Goal: Task Accomplishment & Management: Complete application form

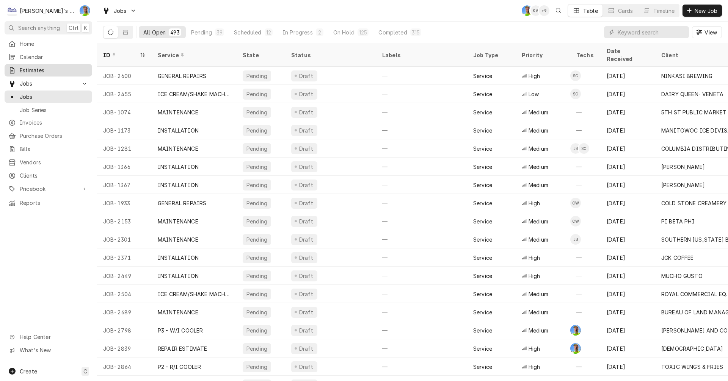
click at [39, 70] on span "Estimates" at bounding box center [54, 70] width 69 height 8
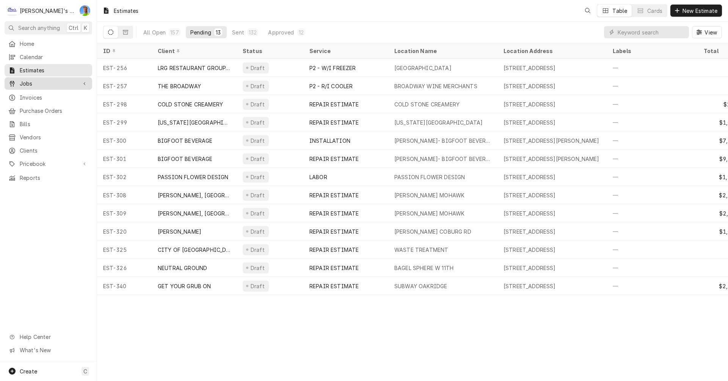
click at [35, 85] on div "Jobs" at bounding box center [48, 83] width 85 height 9
click at [432, 1] on div "Estimates GA Table Cards New Estimate" at bounding box center [412, 10] width 631 height 21
click at [637, 32] on input "Dynamic Content Wrapper" at bounding box center [650, 32] width 67 height 12
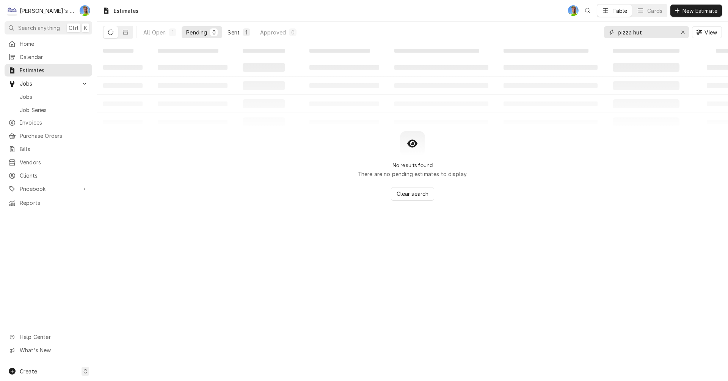
type input "pizza hut"
click at [227, 33] on button "Sent 1" at bounding box center [239, 32] width 32 height 12
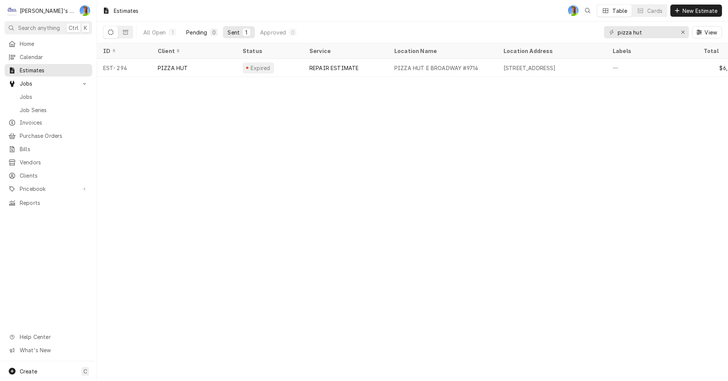
click at [190, 31] on div "Pending" at bounding box center [196, 32] width 21 height 8
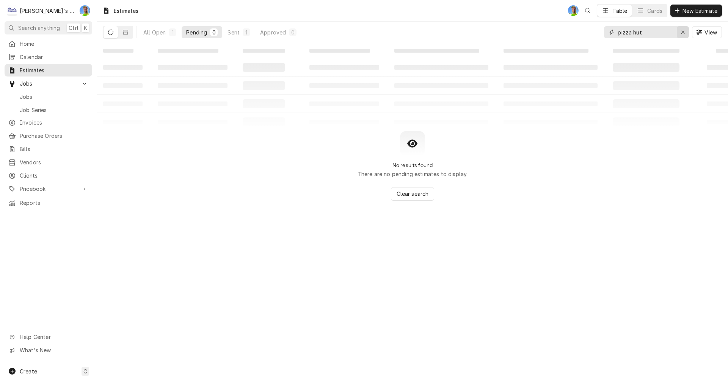
click at [684, 33] on icon "Erase input" at bounding box center [683, 32] width 4 height 5
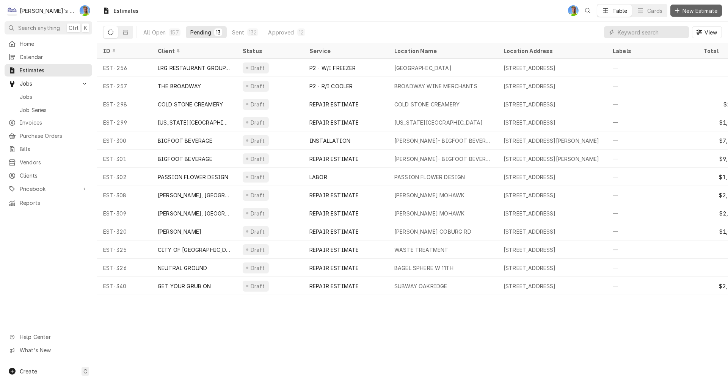
click at [685, 8] on span "New Estimate" at bounding box center [700, 11] width 38 height 8
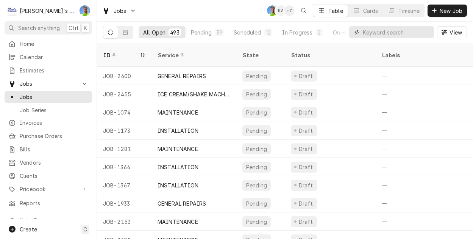
click at [377, 36] on input "Dynamic Content Wrapper" at bounding box center [396, 32] width 67 height 12
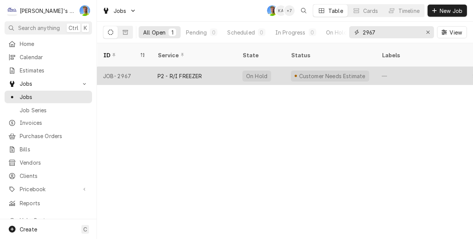
type input "2967"
click at [285, 67] on div "Customer Needs Estimate" at bounding box center [330, 76] width 91 height 18
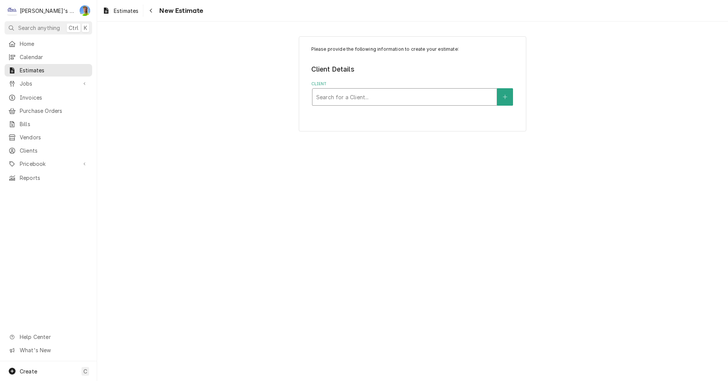
click at [391, 96] on div "Client" at bounding box center [404, 97] width 177 height 14
type input "pizza hut"
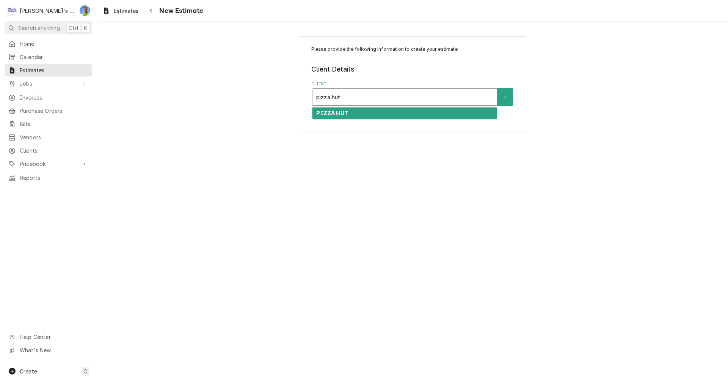
click at [378, 116] on div "PIZZA HUT" at bounding box center [404, 114] width 184 height 12
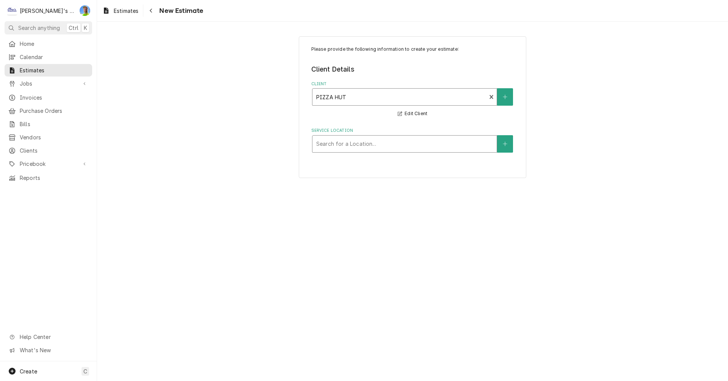
click at [364, 147] on div "Service Location" at bounding box center [404, 144] width 177 height 14
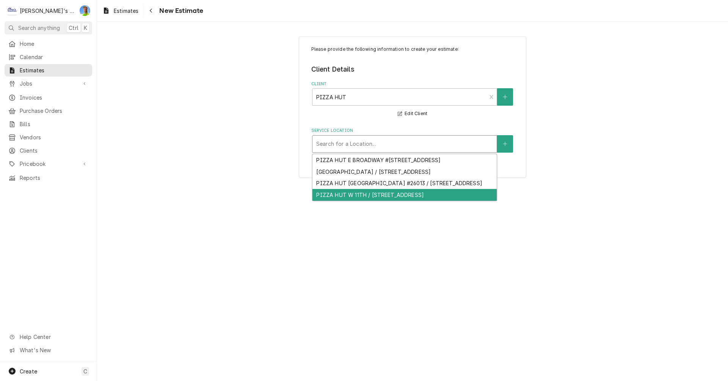
click at [368, 201] on div "PIZZA HUT W 11TH / 3577 W 11TH AVE, EUGENE, OR 97402" at bounding box center [404, 195] width 184 height 12
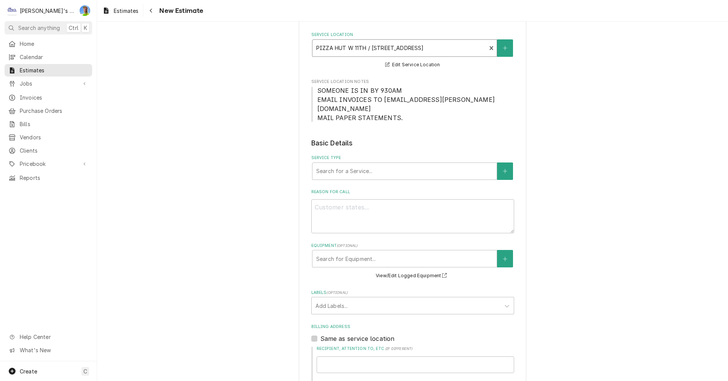
scroll to position [114, 0]
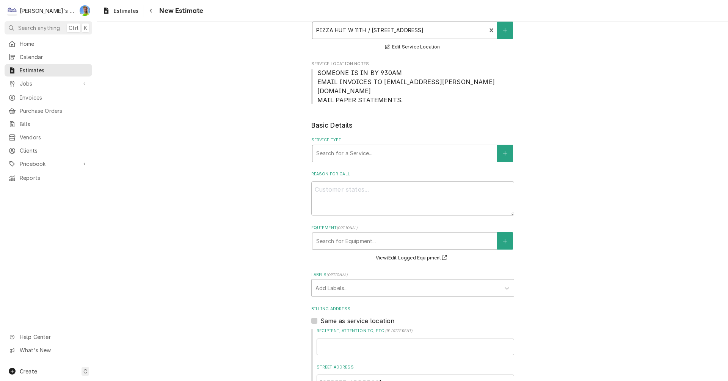
click at [366, 147] on div "Service Type" at bounding box center [404, 154] width 177 height 14
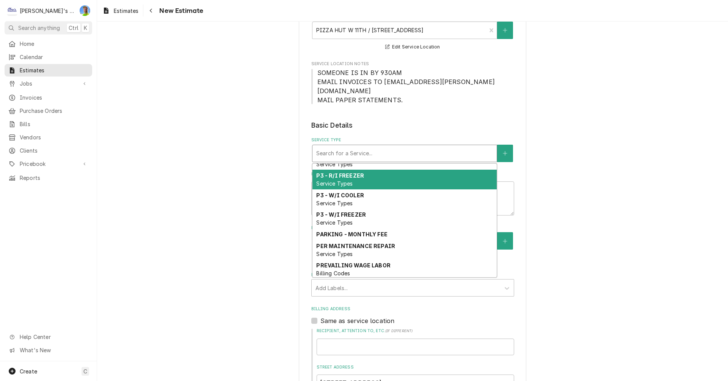
scroll to position [567, 0]
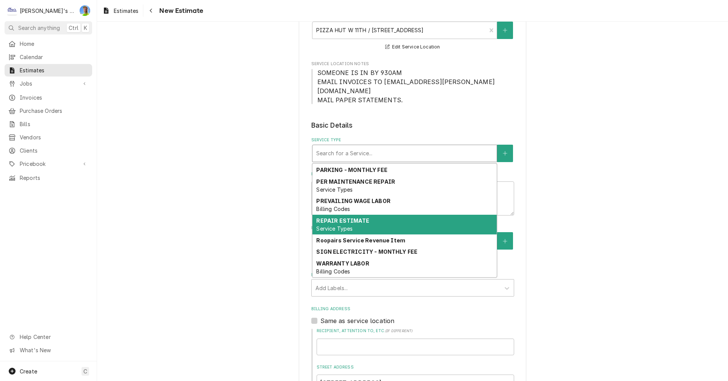
click at [367, 215] on div "REPAIR ESTIMATE Service Types" at bounding box center [404, 225] width 184 height 20
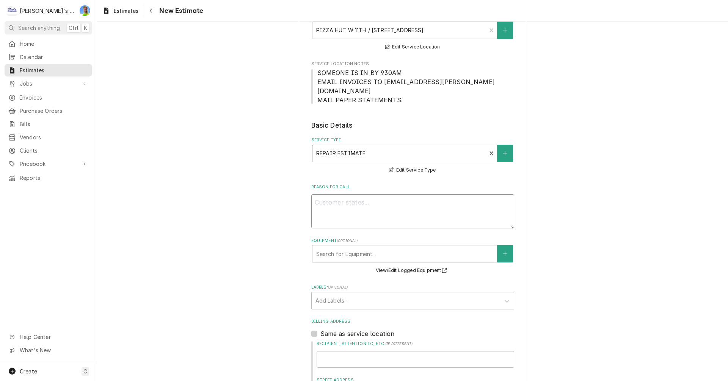
click at [353, 194] on textarea "Reason For Call" at bounding box center [412, 211] width 203 height 34
type textarea "x"
type textarea "P"
type textarea "x"
type textarea "PE"
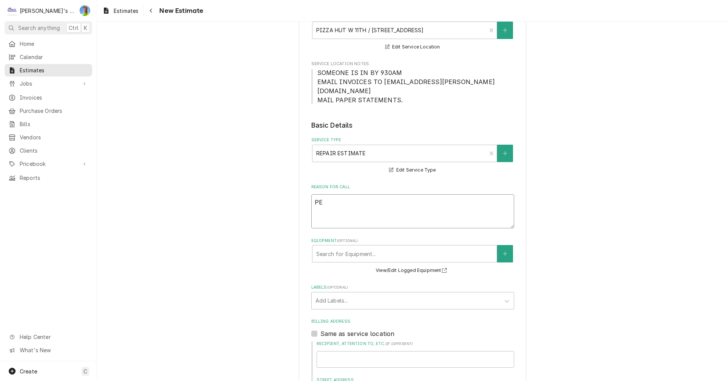
type textarea "x"
type textarea "PER"
type textarea "x"
type textarea "PER"
type textarea "x"
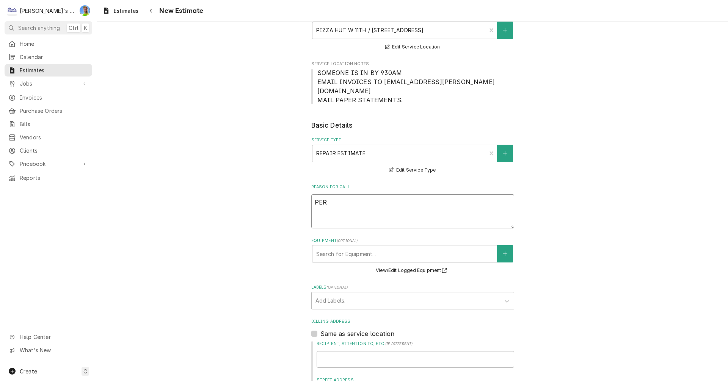
type textarea "PER O"
type textarea "x"
type textarea "PER OU"
type textarea "x"
type textarea "PER OUR"
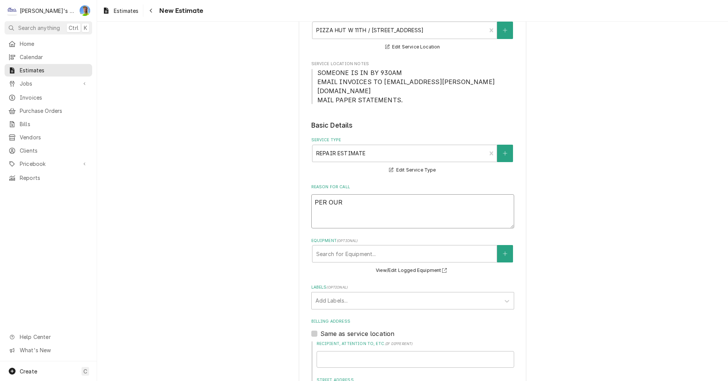
type textarea "x"
type textarea "PER OUR"
type textarea "x"
type textarea "PER OUR S"
type textarea "x"
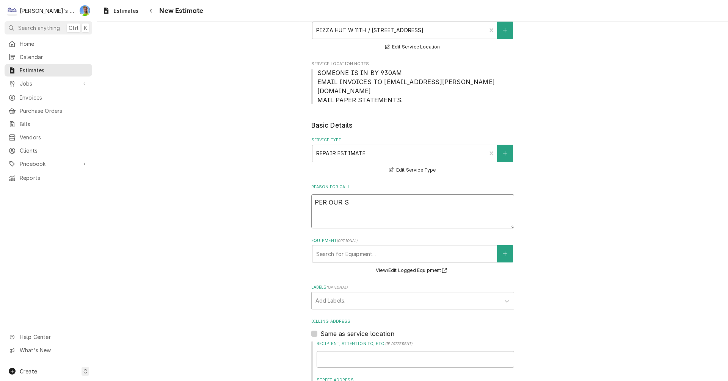
type textarea "PER OUR SE"
type textarea "x"
type textarea "PER OUR SER"
type textarea "x"
type textarea "PER OUR SERV"
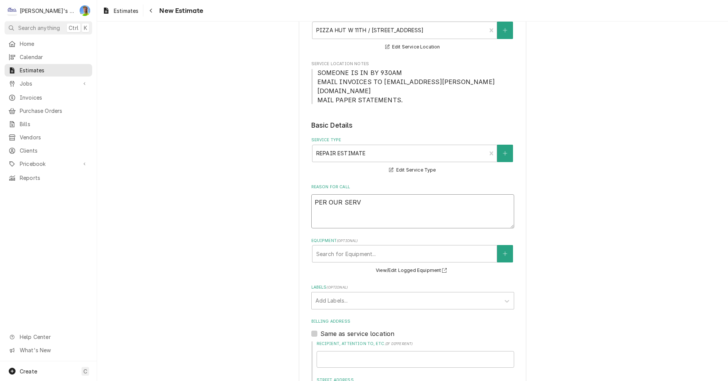
type textarea "x"
type textarea "PER OUR SERVI"
type textarea "x"
type textarea "PER OUR SERVIC"
type textarea "x"
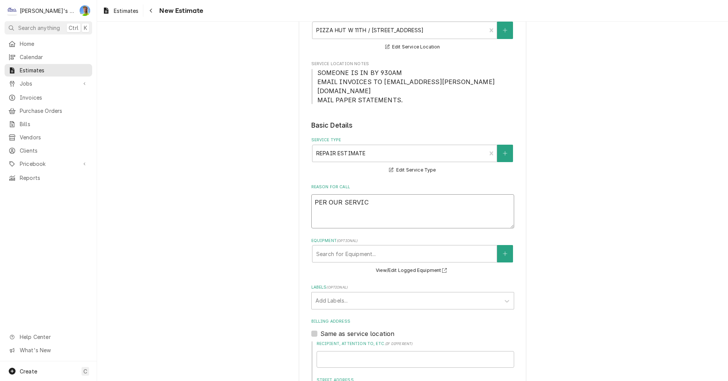
type textarea "PER OUR SERVICE"
type textarea "x"
type textarea "PER OUR SERVICE"
type textarea "x"
type textarea "PER OUR SERVICE C"
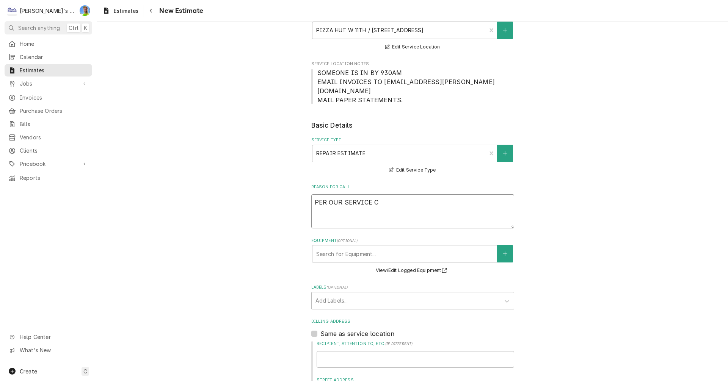
type textarea "x"
type textarea "PER OUR SERVICE CA"
type textarea "x"
type textarea "PER OUR SERVICE CAL"
type textarea "x"
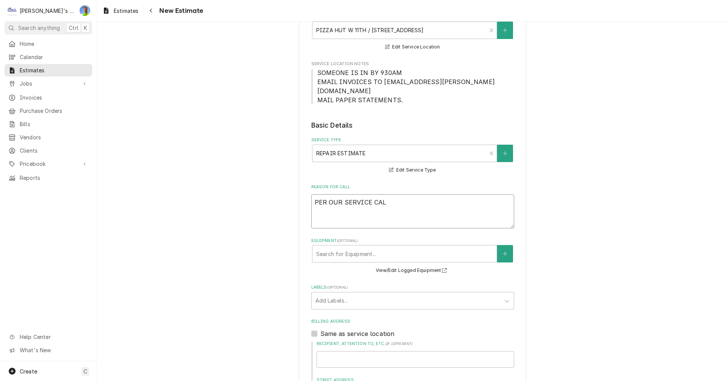
type textarea "PER OUR SERVICE CALL"
type textarea "x"
type textarea "PER OUR SERVICE CALL"
type textarea "x"
type textarea "PER OUR SERVICE CALL O"
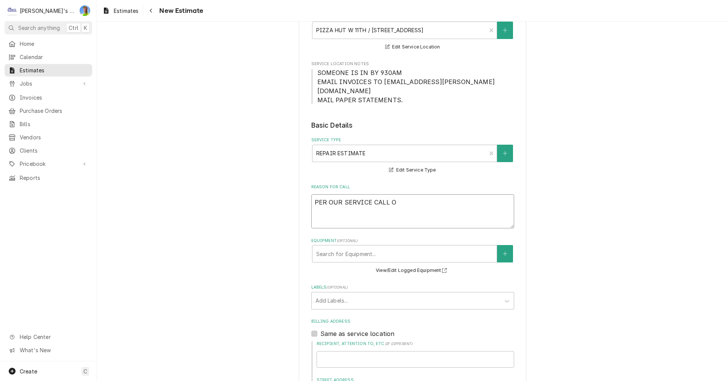
type textarea "x"
type textarea "PER OUR SERVICE CALL ON"
type textarea "x"
type textarea "PER OUR SERVICE CALL ON"
type textarea "x"
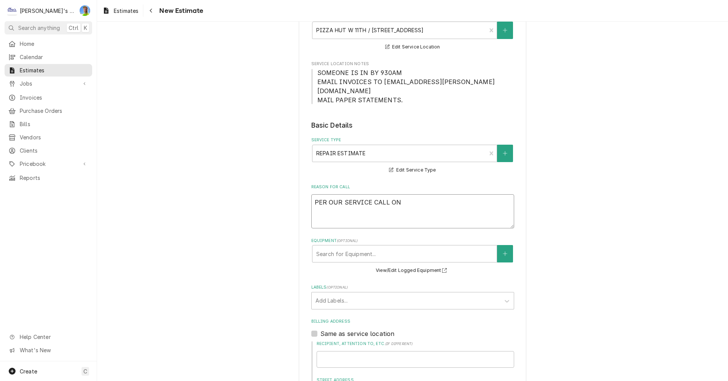
type textarea "PER OUR SERVICE CALL ON 9"
type textarea "x"
type textarea "PER OUR SERVICE CALL ON 9/"
type textarea "x"
type textarea "PER OUR SERVICE CALL ON 9/1"
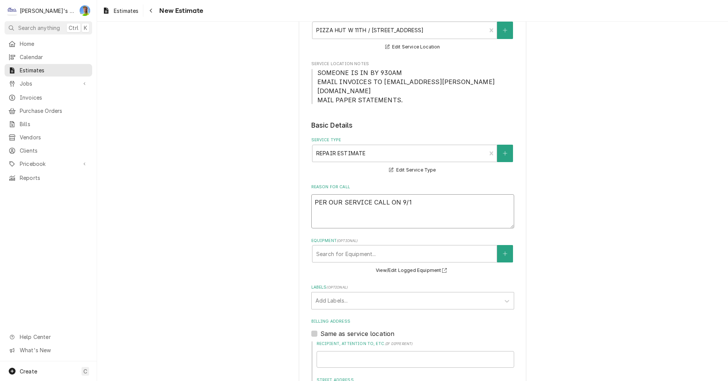
type textarea "x"
type textarea "PER OUR SERVICE CALL ON 9/17"
type textarea "x"
type textarea "PER OUR SERVICE CALL ON 9/17"
type textarea "x"
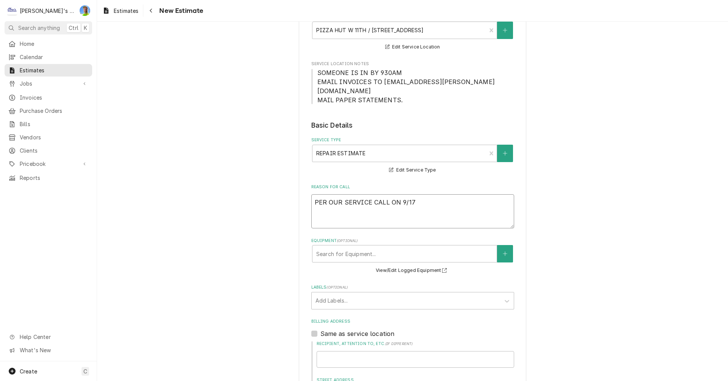
type textarea "PER OUR SERVICE CALL ON 9/17 ("
type textarea "x"
type textarea "PER OUR SERVICE CALL ON 9/17 (J"
type textarea "x"
type textarea "PER OUR SERVICE CALL ON 9/17 (JO"
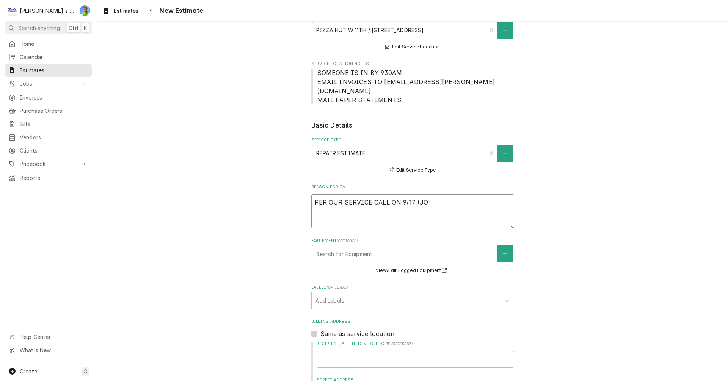
type textarea "x"
type textarea "PER OUR SERVICE CALL ON 9/17 (JOB"
type textarea "x"
type textarea "PER OUR SERVICE CALL ON 9/17 (JOB#"
type textarea "x"
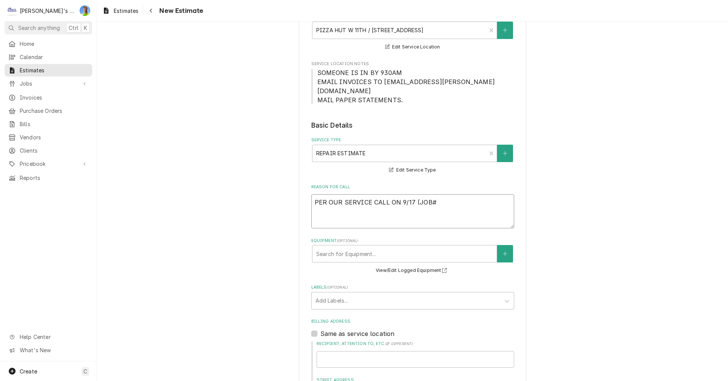
type textarea "PER OUR SERVICE CALL ON 9/17 (JOB#2"
type textarea "x"
type textarea "PER OUR SERVICE CALL ON 9/17 (JOB#29"
type textarea "x"
type textarea "PER OUR SERVICE CALL ON 9/17 (JOB#296"
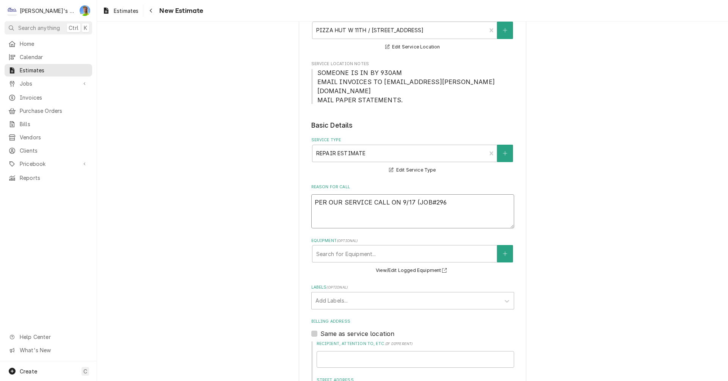
type textarea "x"
type textarea "PER OUR SERVICE CALL ON 9/17 (JOB#2967"
type textarea "x"
type textarea "PER OUR SERVICE CALL ON 9/17 (JOB#2967)"
type textarea "x"
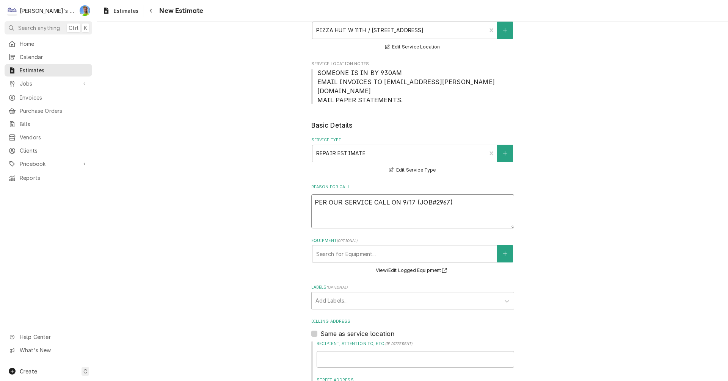
type textarea "PER OUR SERVICE CALL ON 9/17 (JOB#2967)"
type textarea "x"
type textarea "PER OUR SERVICE CALL ON 9/17 (JOB#2967) H"
type textarea "x"
type textarea "PER OUR SERVICE CALL ON 9/17 (JOB#2967) HE"
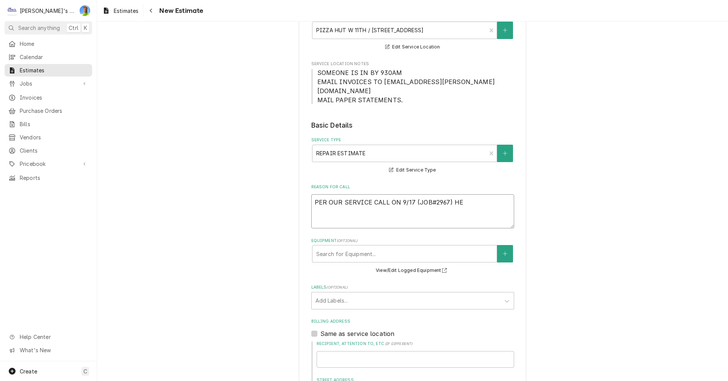
type textarea "x"
type textarea "PER OUR SERVICE CALL ON 9/17 (JOB#2967) HER"
type textarea "x"
type textarea "PER OUR SERVICE CALL ON 9/17 (JOB#2967) HERE"
type textarea "x"
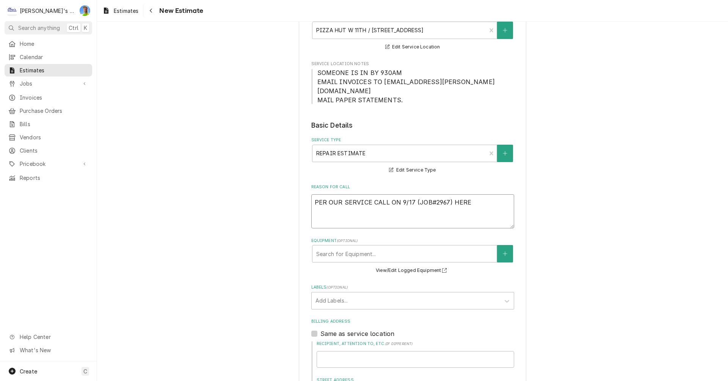
type textarea "PER OUR SERVICE CALL ON 9/17 (JOB#2967) HERE"
type textarea "x"
type textarea "PER OUR SERVICE CALL ON 9/17 (JOB#2967) HERE I"
type textarea "x"
type textarea "PER OUR SERVICE CALL ON 9/17 (JOB#2967) HERE IS"
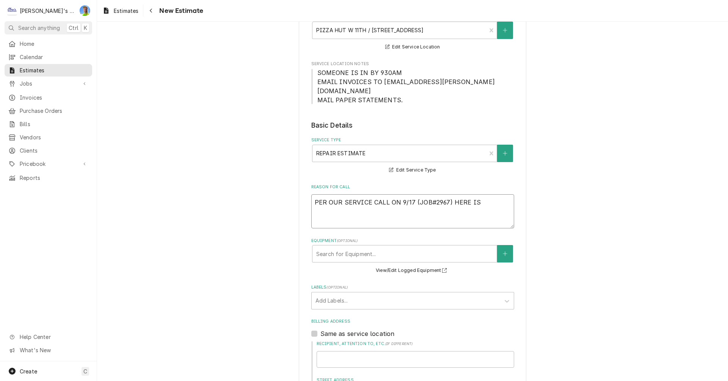
type textarea "x"
type textarea "PER OUR SERVICE CALL ON 9/17 (JOB#2967) HERE IS"
type textarea "x"
type textarea "PER OUR SERVICE CALL ON 9/17 (JOB#2967) HERE IS O"
type textarea "x"
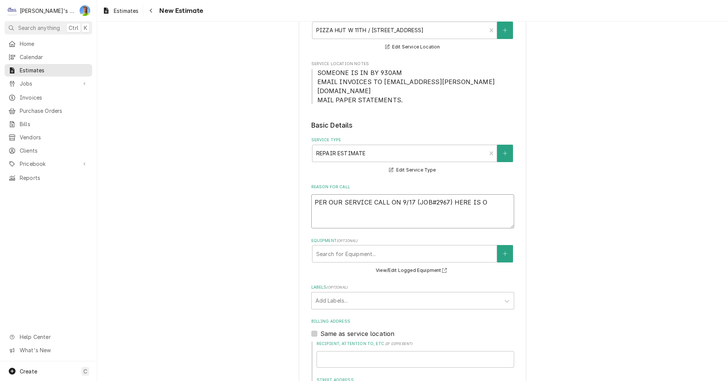
type textarea "PER OUR SERVICE CALL ON 9/17 (JOB#2967) HERE IS OU"
type textarea "x"
type textarea "PER OUR SERVICE CALL ON 9/17 (JOB#2967) HERE IS OUR"
type textarea "x"
type textarea "PER OUR SERVICE CALL ON 9/17 (JOB#2967) HERE IS OUR"
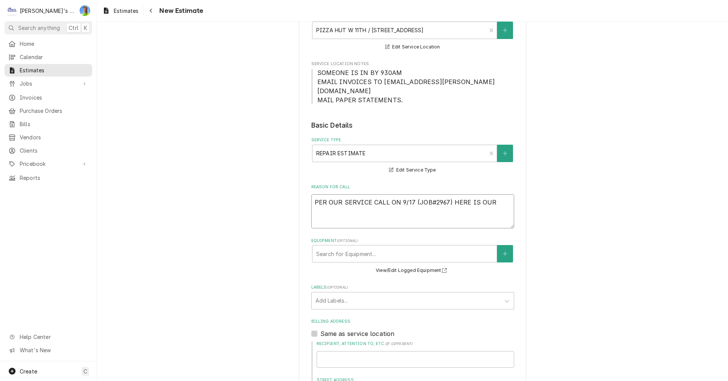
type textarea "x"
type textarea "PER OUR SERVICE CALL ON 9/17 (JOB#2967) HERE IS OUR E"
type textarea "x"
type textarea "PER OUR SERVICE CALL ON 9/17 (JOB#2967) HERE IS OUR ES"
type textarea "x"
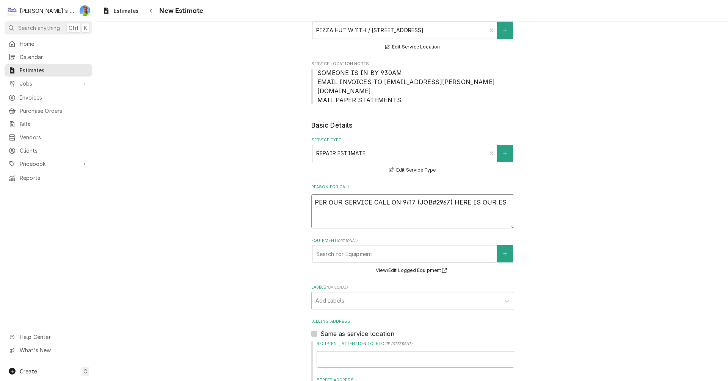
type textarea "PER OUR SERVICE CALL ON 9/17 (JOB#2967) HERE IS OUR EST"
type textarea "x"
type textarea "PER OUR SERVICE CALL ON 9/17 (JOB#2967) HERE IS OUR ESTI"
type textarea "x"
type textarea "PER OUR SERVICE CALL ON 9/17 (JOB#2967) HERE IS OUR ESTIM"
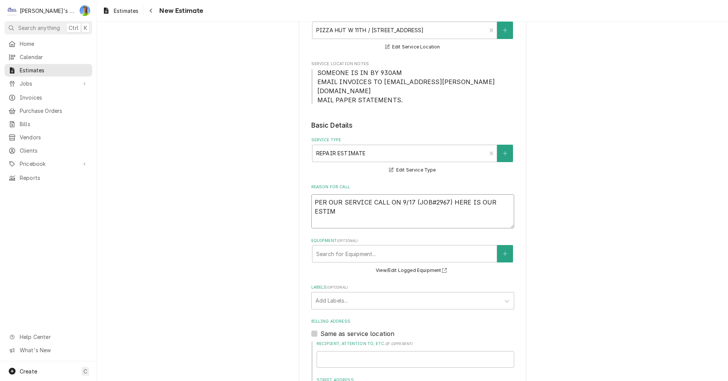
type textarea "x"
type textarea "PER OUR SERVICE CALL ON 9/17 (JOB#2967) HERE IS OUR ESTIMA"
type textarea "x"
type textarea "PER OUR SERVICE CALL ON 9/17 (JOB#2967) HERE IS OUR ESTIMAT"
type textarea "x"
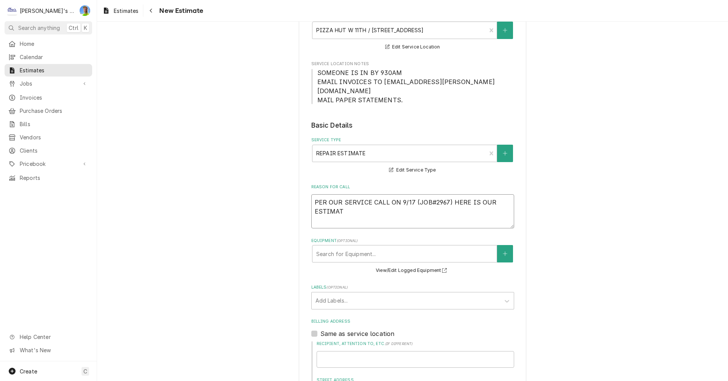
type textarea "PER OUR SERVICE CALL ON 9/17 (JOB#2967) HERE IS OUR ESTIMATE"
type textarea "x"
type textarea "PER OUR SERVICE CALL ON 9/17 (JOB#2967) HERE IS OUR ESTIMATE"
type textarea "x"
type textarea "PER OUR SERVICE CALL ON 9/17 (JOB#2967) HERE IS OUR ESTIMATE F"
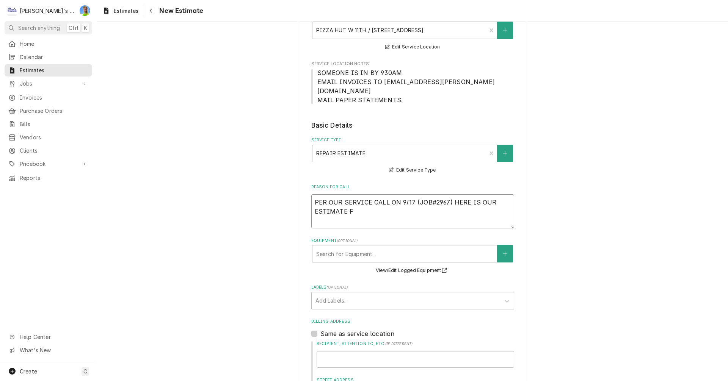
type textarea "x"
type textarea "PER OUR SERVICE CALL ON 9/17 (JOB#2967) HERE IS OUR ESTIMATE FO"
type textarea "x"
type textarea "PER OUR SERVICE CALL ON 9/17 (JOB#2967) HERE IS OUR ESTIMATE FOR"
type textarea "x"
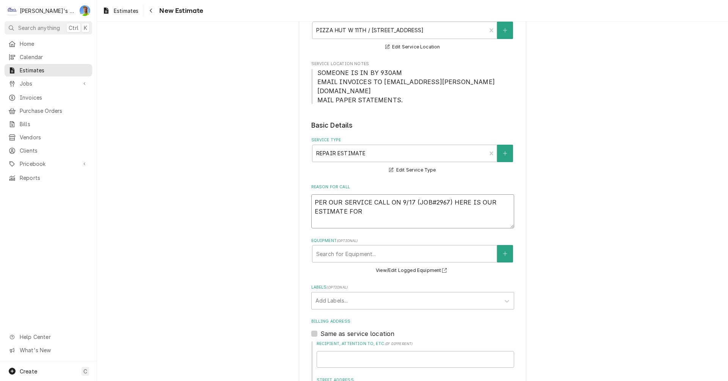
type textarea "PER OUR SERVICE CALL ON 9/17 (JOB#2967) HERE IS OUR ESTIMATE FOR"
type textarea "x"
type textarea "PER OUR SERVICE CALL ON 9/17 (JOB#2967) HERE IS OUR ESTIMATE FOR R"
type textarea "x"
type textarea "PER OUR SERVICE CALL ON 9/17 (JOB#2967) HERE IS OUR ESTIMATE FOR RE"
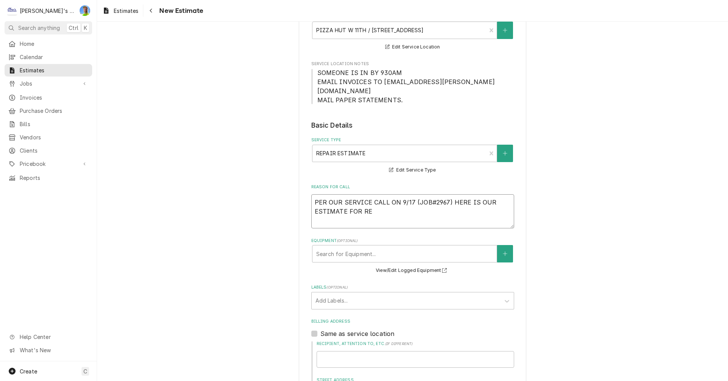
type textarea "x"
type textarea "PER OUR SERVICE CALL ON 9/17 (JOB#2967) HERE IS OUR ESTIMATE FOR REP"
type textarea "x"
type textarea "PER OUR SERVICE CALL ON 9/17 (JOB#2967) HERE IS OUR ESTIMATE FOR REPA"
type textarea "x"
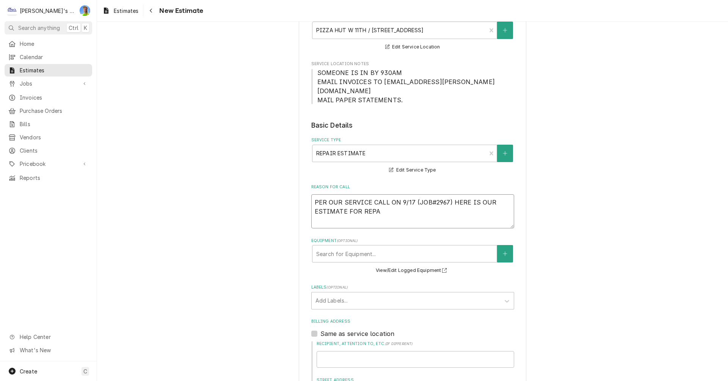
type textarea "PER OUR SERVICE CALL ON 9/17 (JOB#2967) HERE IS OUR ESTIMATE FOR REPAI"
type textarea "x"
type textarea "PER OUR SERVICE CALL ON 9/17 (JOB#2967) HERE IS OUR ESTIMATE FOR REPAIR"
type textarea "x"
type textarea "PER OUR SERVICE CALL ON 9/17 (JOB#2967) HERE IS OUR ESTIMATE FOR REPAIRS"
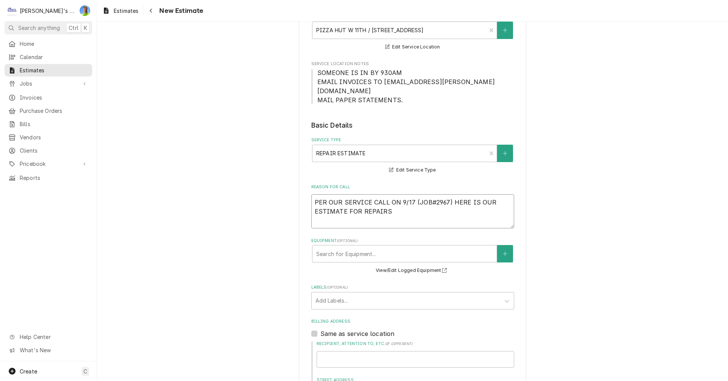
type textarea "x"
type textarea "PER OUR SERVICE CALL ON 9/17 (JOB#2967) HERE IS OUR ESTIMATE FOR REPAIRS"
type textarea "x"
type textarea "PER OUR SERVICE CALL ON 9/17 (JOB#2967) HERE IS OUR ESTIMATE FOR REPAIRS T"
type textarea "x"
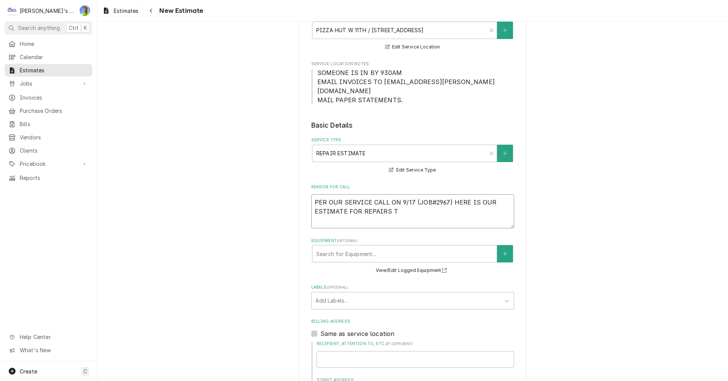
type textarea "PER OUR SERVICE CALL ON 9/17 (JOB#2967) HERE IS OUR ESTIMATE FOR REPAIRS TO"
type textarea "x"
type textarea "PER OUR SERVICE CALL ON 9/17 (JOB#2967) HERE IS OUR ESTIMATE FOR REPAIRS TO"
type textarea "x"
type textarea "PER OUR SERVICE CALL ON 9/17 (JOB#2967) HERE IS OUR ESTIMATE FOR REPAIRS TO T"
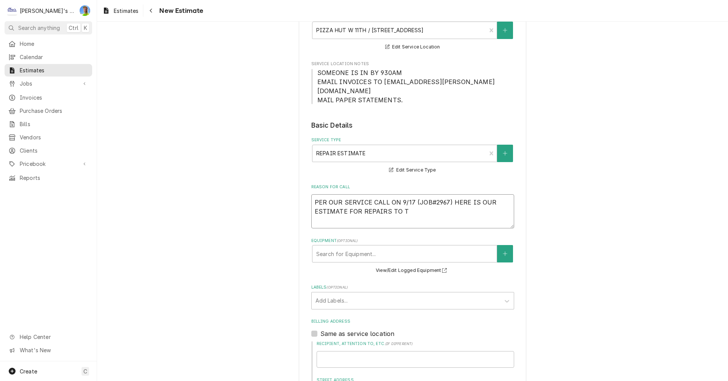
type textarea "x"
type textarea "PER OUR SERVICE CALL ON 9/17 (JOB#2967) HERE IS OUR ESTIMATE FOR REPAIRS TO TH"
type textarea "x"
type textarea "PER OUR SERVICE CALL ON 9/17 (JOB#2967) HERE IS OUR ESTIMATE FOR REPAIRS TO THE"
type textarea "x"
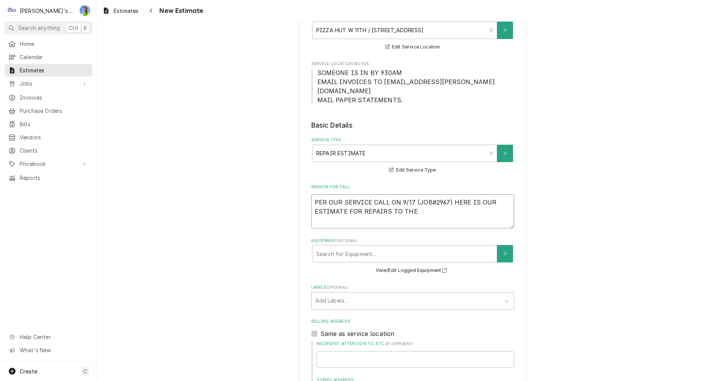
type textarea "PER OUR SERVICE CALL ON 9/17 (JOB#2967) HERE IS OUR ESTIMATE FOR REPAIRS TO THE"
type textarea "x"
type textarea "PER OUR SERVICE CALL ON 9/17 (JOB#2967) HERE IS OUR ESTIMATE FOR REPAIRS TO THE…"
type textarea "x"
type textarea "PER OUR SERVICE CALL ON 9/17 (JOB#2967) HERE IS OUR ESTIMATE FOR REPAIRS TO THE…"
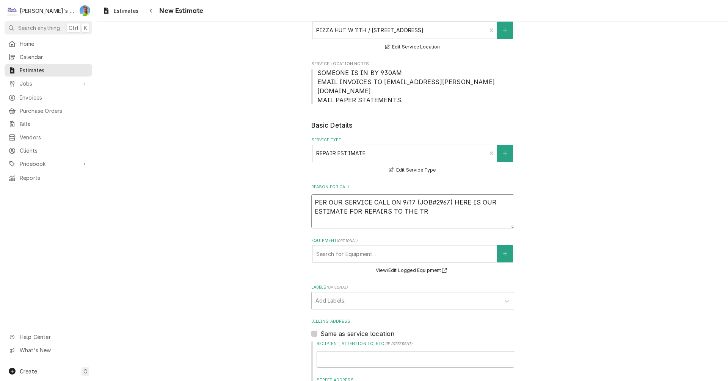
type textarea "x"
type textarea "PER OUR SERVICE CALL ON 9/17 (JOB#2967) HERE IS OUR ESTIMATE FOR REPAIRS TO THE…"
type textarea "x"
type textarea "PER OUR SERVICE CALL ON 9/17 (JOB#2967) HERE IS OUR ESTIMATE FOR REPAIRS TO THE…"
type textarea "x"
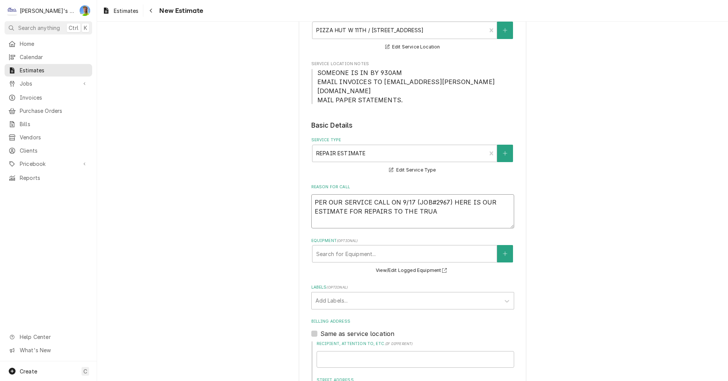
type textarea "PER OUR SERVICE CALL ON 9/17 (JOB#2967) HERE IS OUR ESTIMATE FOR REPAIRS TO THE…"
type textarea "x"
type textarea "PER OUR SERVICE CALL ON 9/17 (JOB#2967) HERE IS OUR ESTIMATE FOR REPAIRS TO THE…"
type textarea "x"
type textarea "PER OUR SERVICE CALL ON 9/17 (JOB#2967) HERE IS OUR ESTIMATE FOR REPAIRS TO THE…"
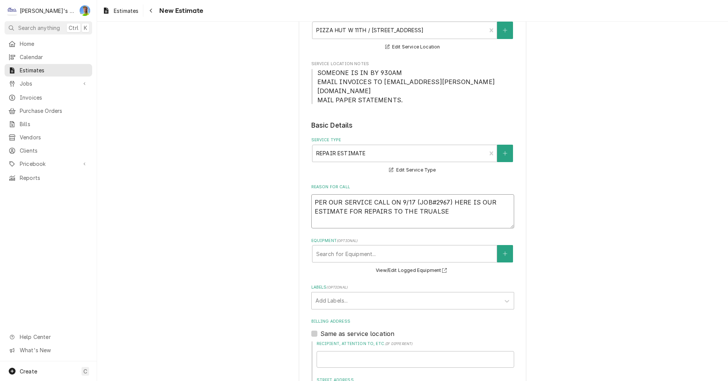
type textarea "x"
type textarea "PER OUR SERVICE CALL ON 9/17 (JOB#2967) HERE IS OUR ESTIMATE FOR REPAIRS TO THE…"
type textarea "x"
type textarea "PER OUR SERVICE CALL ON 9/17 (JOB#2967) HERE IS OUR ESTIMATE FOR REPAIRS TO THE…"
type textarea "x"
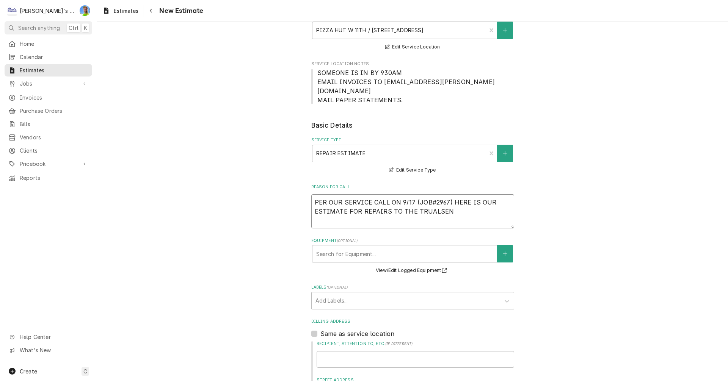
type textarea "PER OUR SERVICE CALL ON 9/17 (JOB#2967) HERE IS OUR ESTIMATE FOR REPAIRS TO THE…"
type textarea "x"
type textarea "PER OUR SERVICE CALL ON 9/17 (JOB#2967) HERE IS OUR ESTIMATE FOR REPAIRS TO THE…"
type textarea "x"
type textarea "PER OUR SERVICE CALL ON 9/17 (JOB#2967) HERE IS OUR ESTIMATE FOR REPAIRS TO THE…"
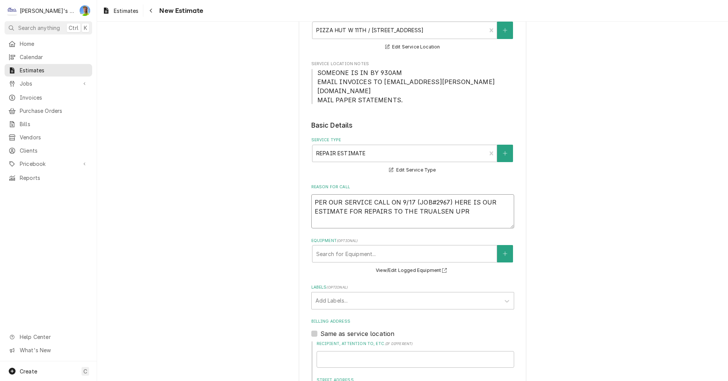
type textarea "x"
type textarea "PER OUR SERVICE CALL ON 9/17 (JOB#2967) HERE IS OUR ESTIMATE FOR REPAIRS TO THE…"
type textarea "x"
type textarea "PER OUR SERVICE CALL ON 9/17 (JOB#2967) HERE IS OUR ESTIMATE FOR REPAIRS TO THE…"
type textarea "x"
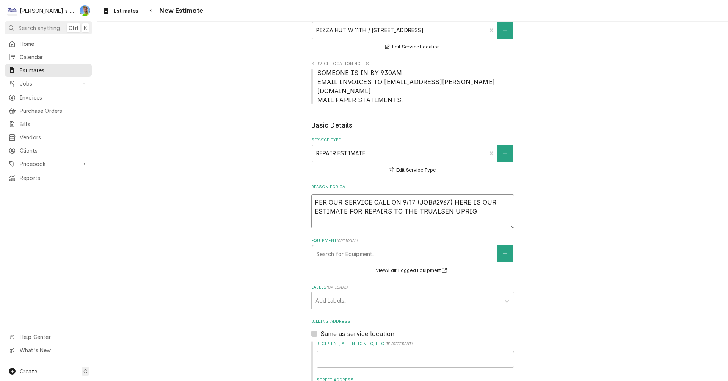
type textarea "PER OUR SERVICE CALL ON 9/17 (JOB#2967) HERE IS OUR ESTIMATE FOR REPAIRS TO THE…"
type textarea "x"
type textarea "PER OUR SERVICE CALL ON 9/17 (JOB#2967) HERE IS OUR ESTIMATE FOR REPAIRS TO THE…"
type textarea "x"
type textarea "PER OUR SERVICE CALL ON 9/17 (JOB#2967) HERE IS OUR ESTIMATE FOR REPAIRS TO THE…"
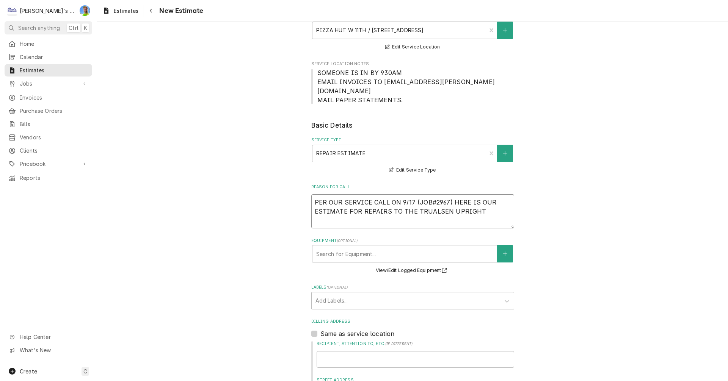
type textarea "x"
type textarea "PER OUR SERVICE CALL ON 9/17 (JOB#2967) HERE IS OUR ESTIMATE FOR REPAIRS TO THE…"
type textarea "x"
type textarea "PER OUR SERVICE CALL ON 9/17 (JOB#2967) HERE IS OUR ESTIMATE FOR REPAIRS TO THE…"
click at [427, 206] on textarea "PER OUR SERVICE CALL ON 9/17 (JOB#2967) HERE IS OUR ESTIMATE FOR REPAIRS TO THE…" at bounding box center [412, 211] width 203 height 34
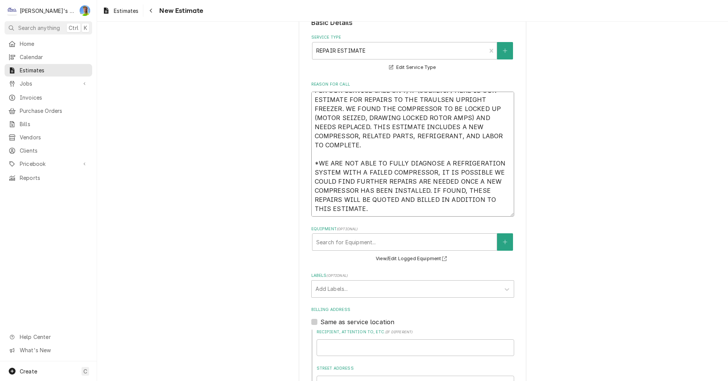
scroll to position [227, 0]
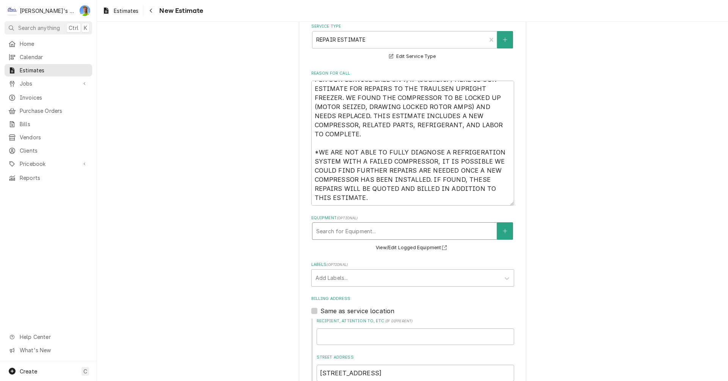
click at [454, 224] on div "Equipment" at bounding box center [404, 231] width 177 height 14
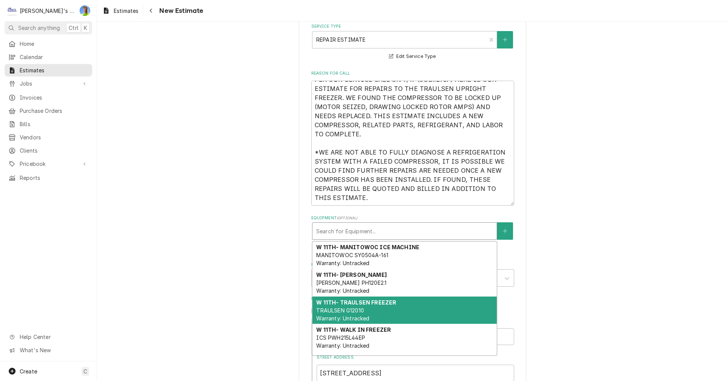
click at [416, 297] on div "W 11TH- TRAULSEN FREEZER TRAULSEN G12010 Warranty: Untracked" at bounding box center [404, 311] width 184 height 28
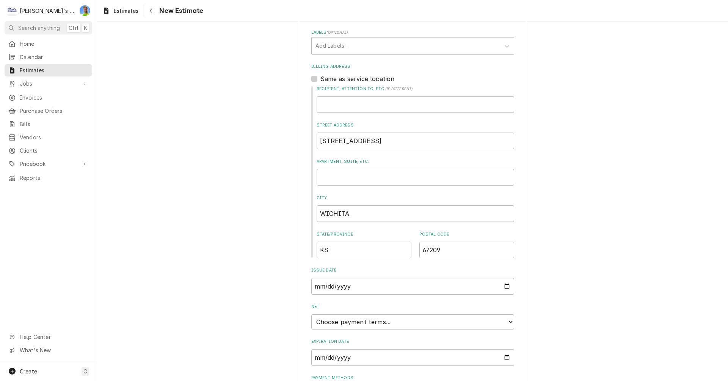
scroll to position [506, 0]
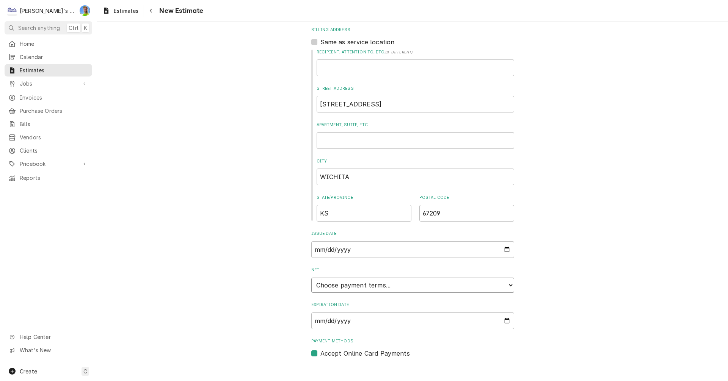
click at [505, 278] on select "Choose payment terms... Same Day Net 7 Net 14 Net 21 Net 30 Net 45 Net 60 Net 90" at bounding box center [412, 285] width 203 height 15
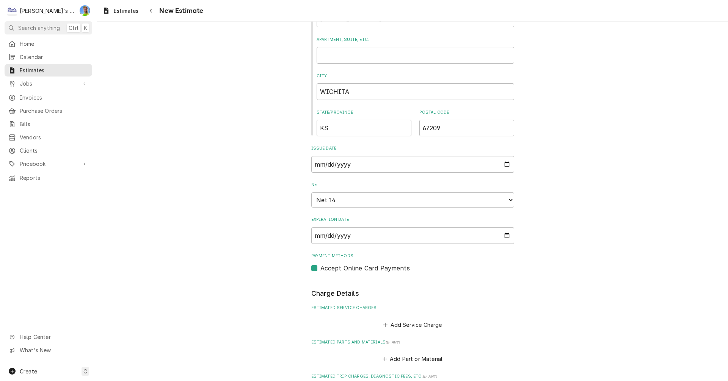
scroll to position [658, 0]
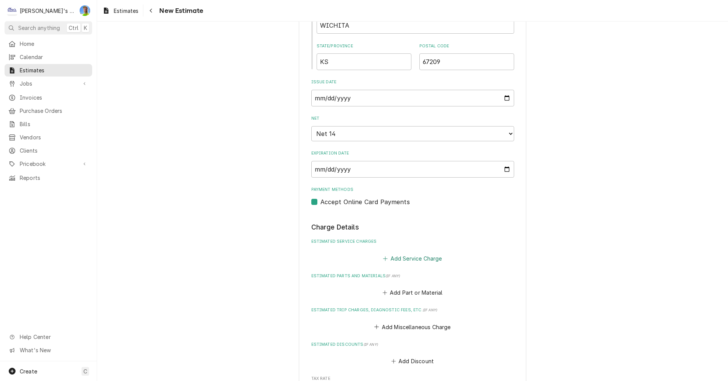
click at [404, 253] on button "Add Service Charge" at bounding box center [412, 258] width 61 height 11
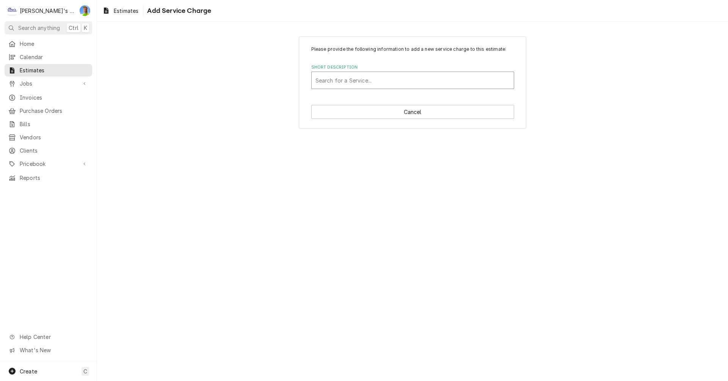
click at [362, 83] on div "Short Description" at bounding box center [412, 81] width 194 height 14
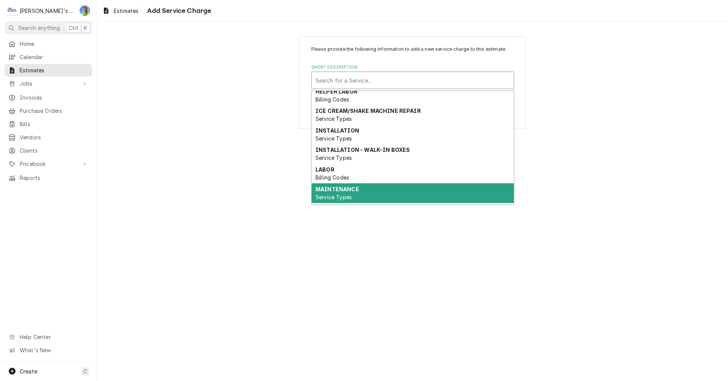
scroll to position [76, 0]
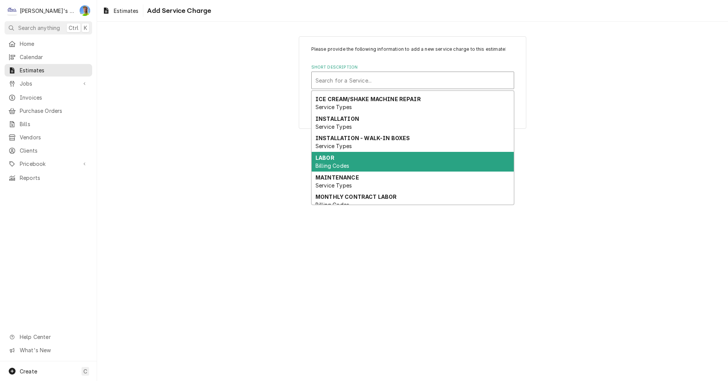
click at [365, 166] on div "LABOR Billing Codes" at bounding box center [413, 162] width 202 height 20
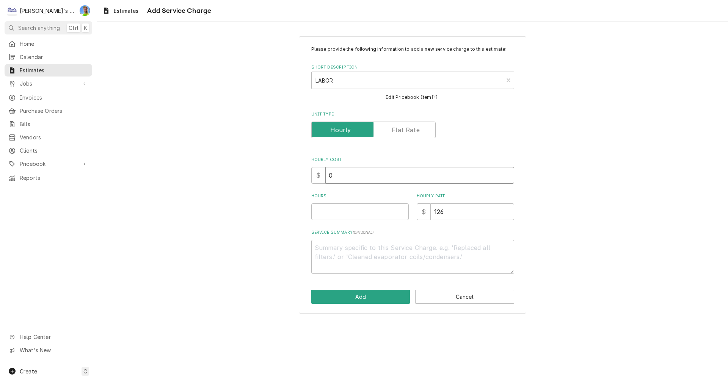
click at [348, 174] on input "0" at bounding box center [419, 175] width 189 height 17
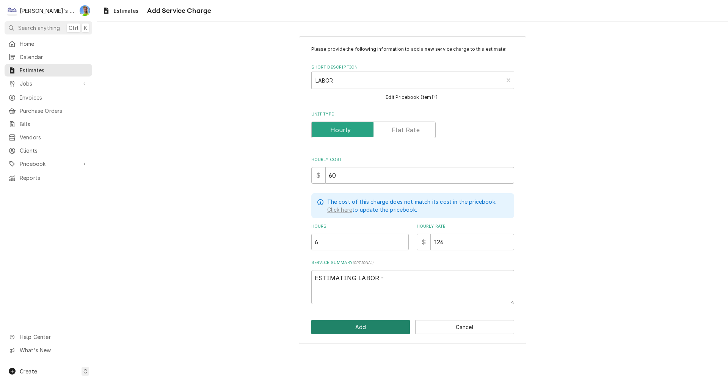
click at [374, 322] on button "Add" at bounding box center [360, 327] width 99 height 14
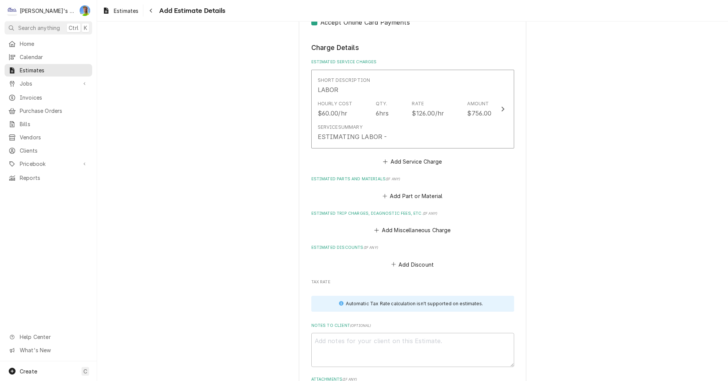
scroll to position [838, 0]
click at [400, 190] on button "Add Part or Material" at bounding box center [412, 195] width 63 height 11
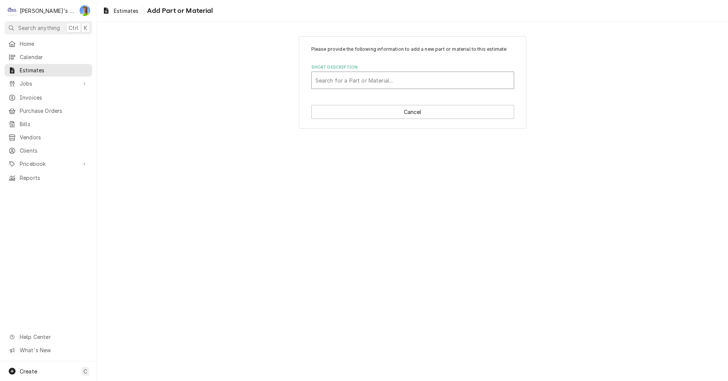
click at [328, 81] on div "Short Description" at bounding box center [412, 81] width 194 height 14
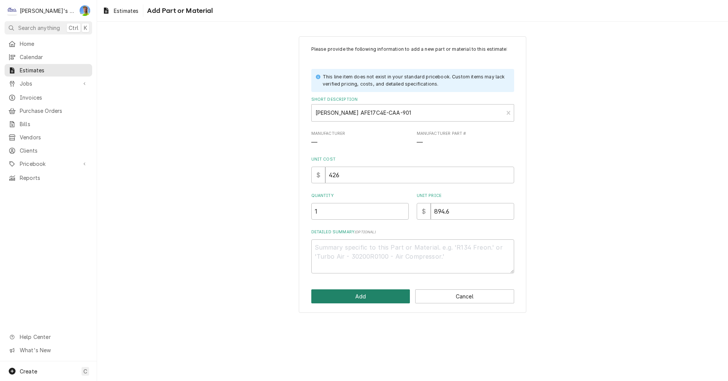
click at [344, 291] on button "Add" at bounding box center [360, 297] width 99 height 14
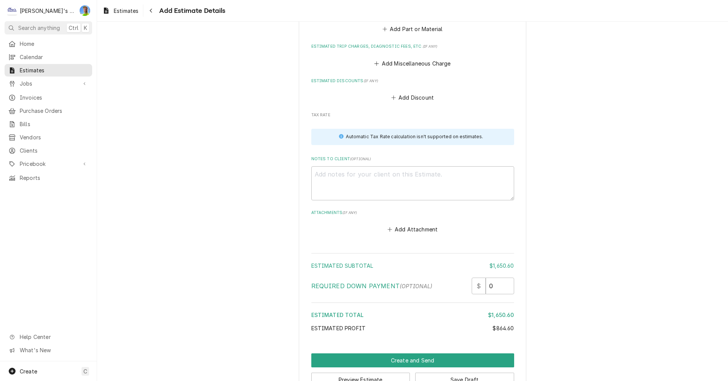
scroll to position [1149, 0]
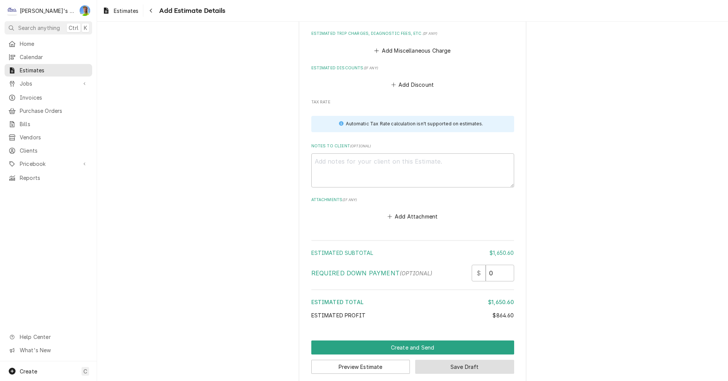
click at [457, 360] on button "Save Draft" at bounding box center [464, 367] width 99 height 14
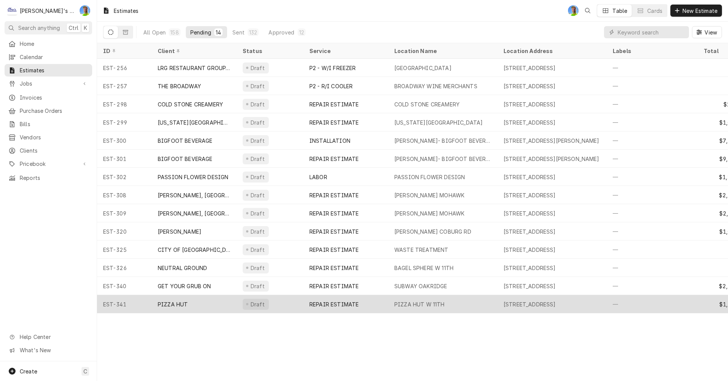
click at [390, 301] on div "PIZZA HUT W 11TH" at bounding box center [442, 304] width 109 height 18
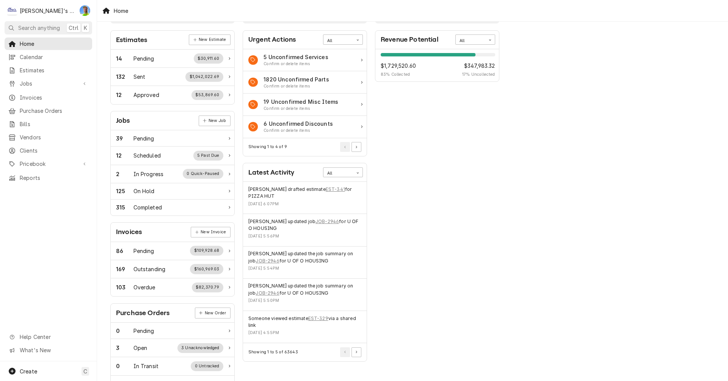
scroll to position [38, 0]
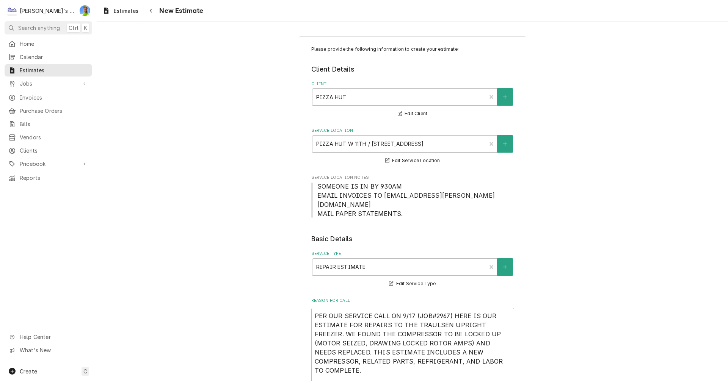
type textarea "x"
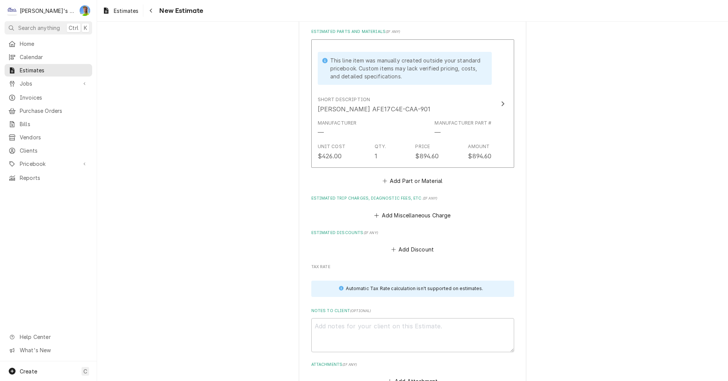
scroll to position [985, 0]
click at [407, 175] on button "Add Part or Material" at bounding box center [412, 180] width 63 height 11
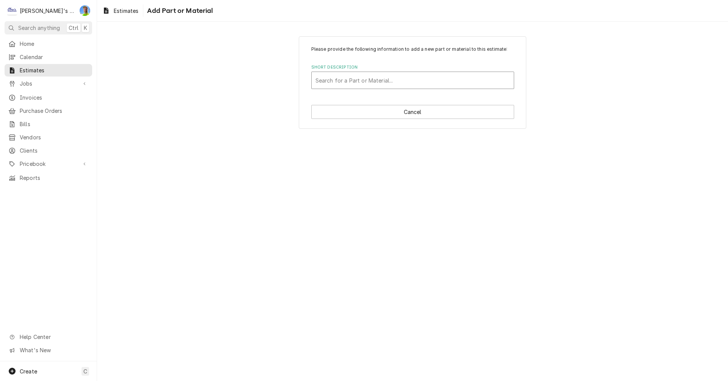
click at [376, 78] on div "Short Description" at bounding box center [412, 81] width 194 height 14
type input "DR"
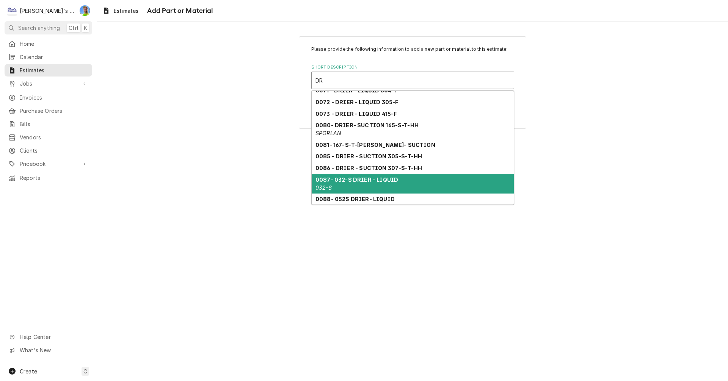
scroll to position [249, 0]
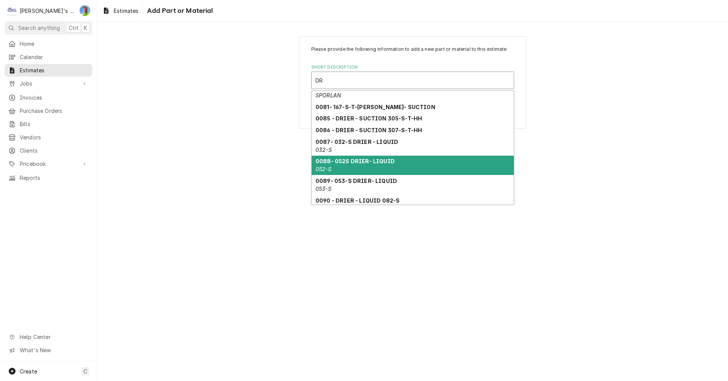
click at [364, 168] on div "0088- 052S DRIER- LIQUID 052-S" at bounding box center [413, 166] width 202 height 20
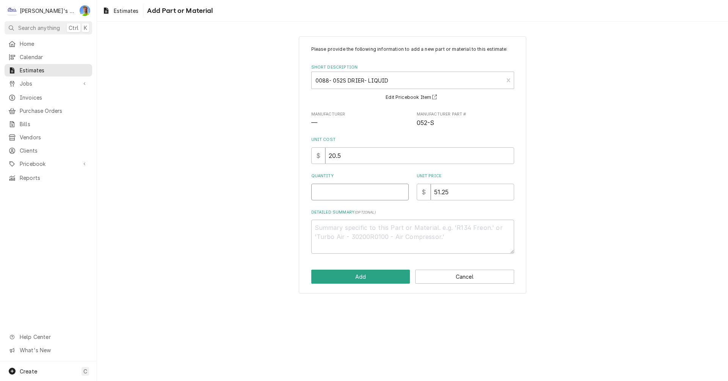
click at [354, 192] on input "Quantity" at bounding box center [359, 192] width 97 height 17
type textarea "x"
type input "1"
type textarea "x"
type input "1"
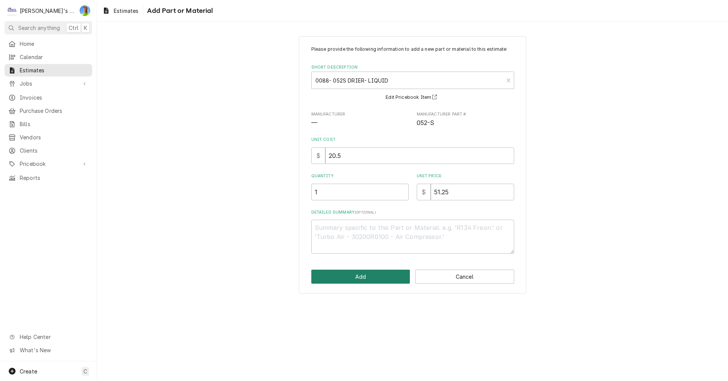
click at [374, 275] on button "Add" at bounding box center [360, 277] width 99 height 14
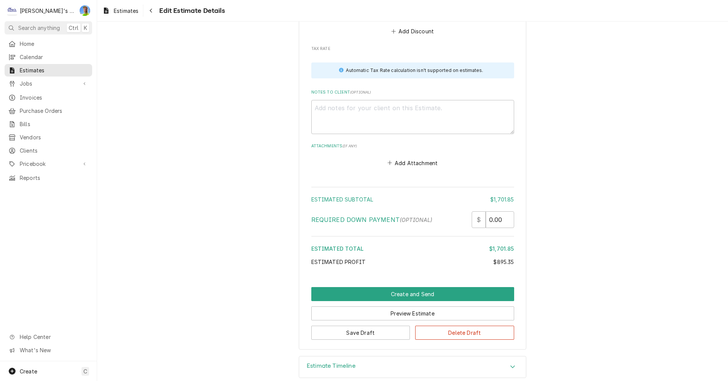
scroll to position [1287, 0]
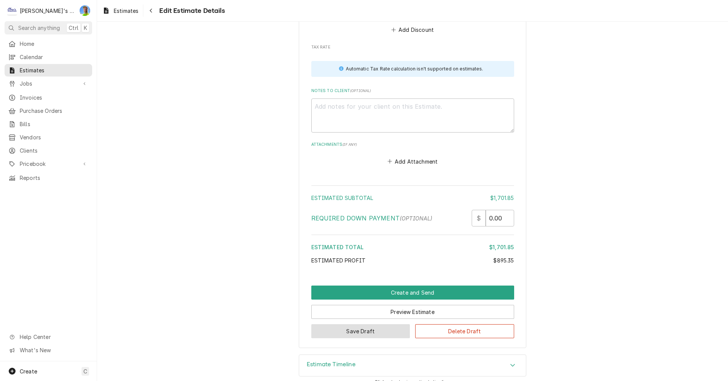
click at [357, 324] on button "Save Draft" at bounding box center [360, 331] width 99 height 14
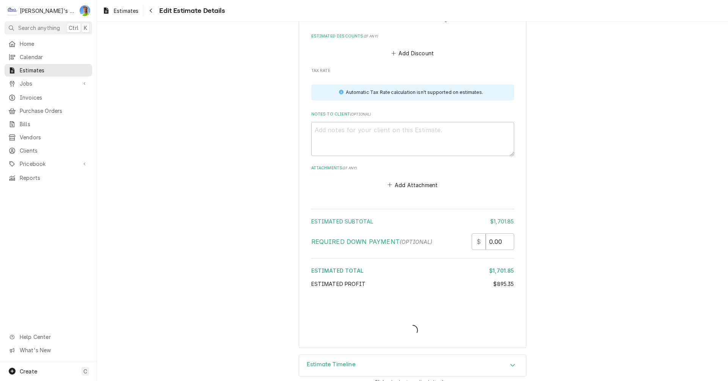
type textarea "x"
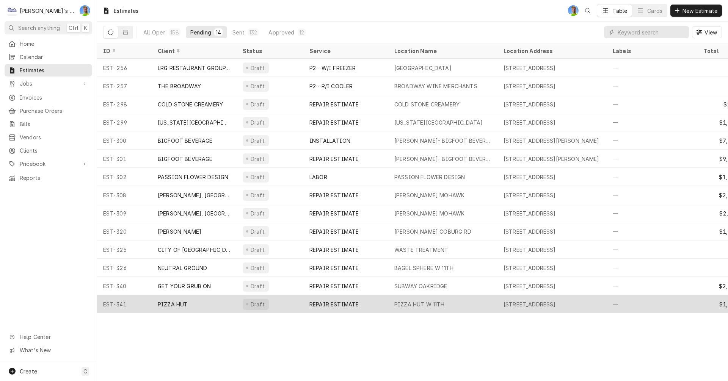
click at [490, 304] on div "PIZZA HUT W 11TH" at bounding box center [442, 304] width 109 height 18
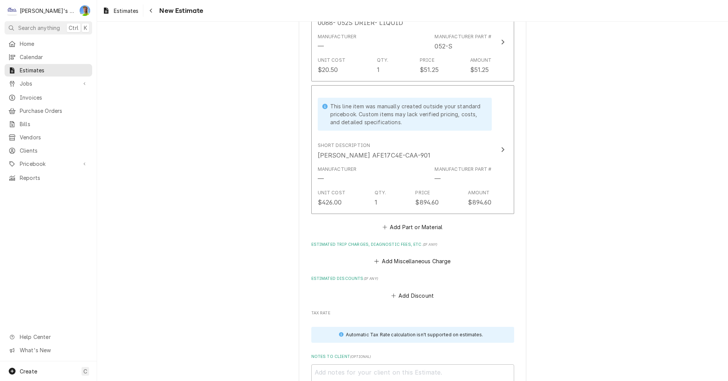
scroll to position [1023, 0]
click at [403, 220] on button "Add Part or Material" at bounding box center [412, 225] width 63 height 11
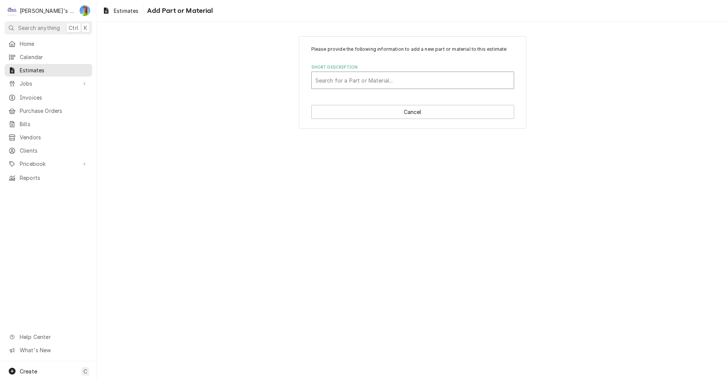
click at [353, 75] on div "Short Description" at bounding box center [412, 81] width 194 height 14
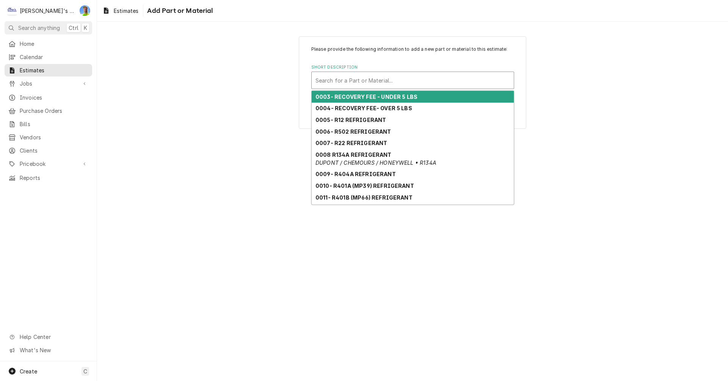
click at [362, 99] on strong "0003- RECOVERY FEE - UNDER 5 LBS" at bounding box center [366, 97] width 102 height 6
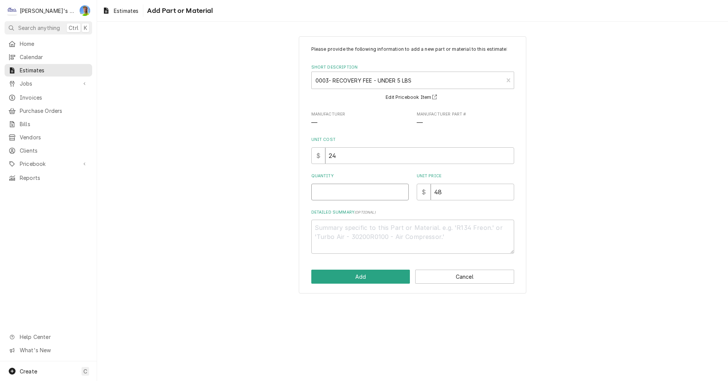
click at [355, 192] on input "Quantity" at bounding box center [359, 192] width 97 height 17
type textarea "x"
type input "1"
type textarea "x"
type input "1"
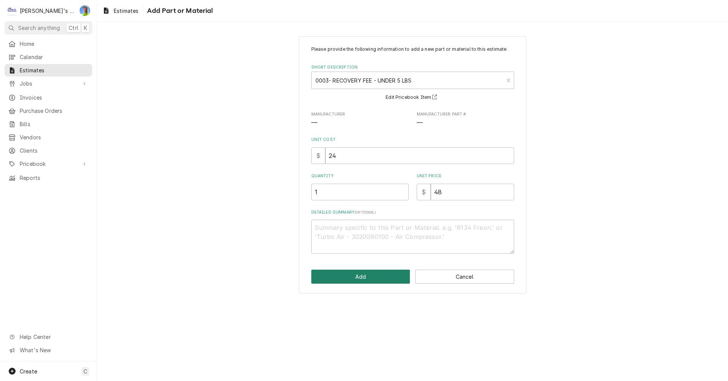
click at [370, 281] on button "Add" at bounding box center [360, 277] width 99 height 14
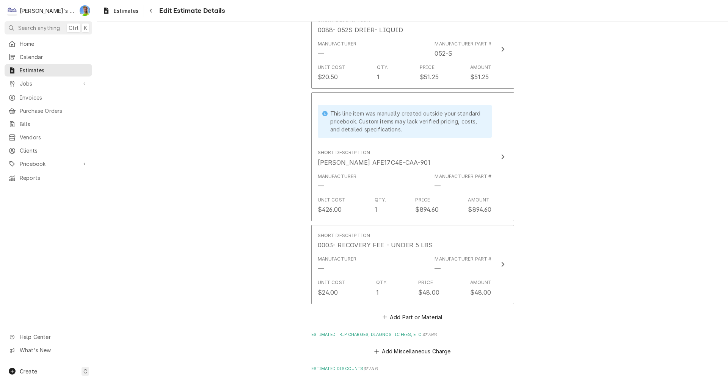
scroll to position [1014, 0]
type textarea "x"
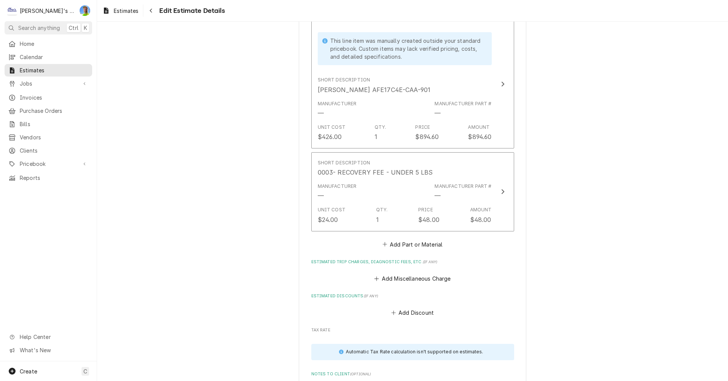
scroll to position [1090, 0]
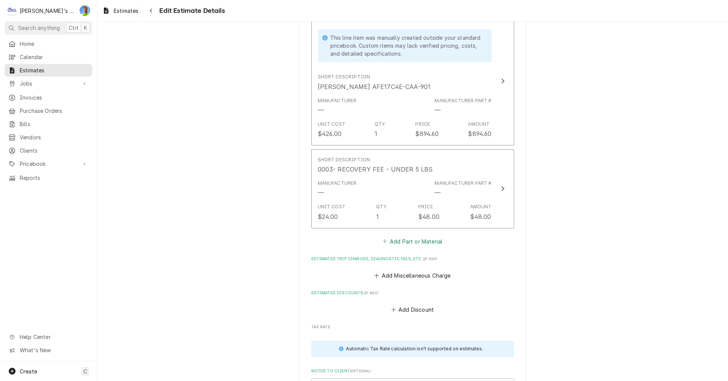
click at [398, 236] on button "Add Part or Material" at bounding box center [412, 241] width 63 height 11
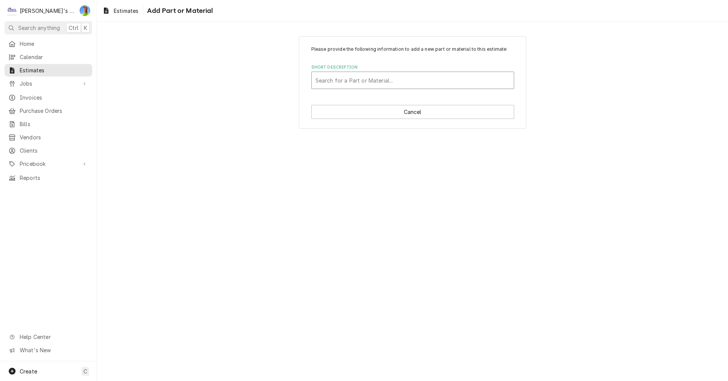
click at [377, 82] on div "Short Description" at bounding box center [412, 81] width 194 height 14
type input "DIS"
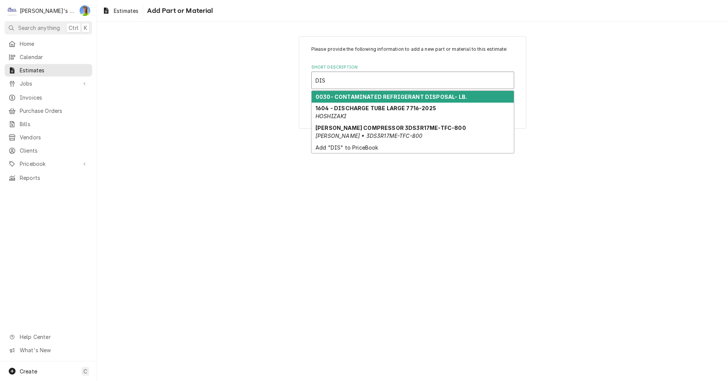
click at [378, 98] on strong "0030- CONTAMINATED REFRIGERANT DISPOSAL- LB." at bounding box center [391, 97] width 152 height 6
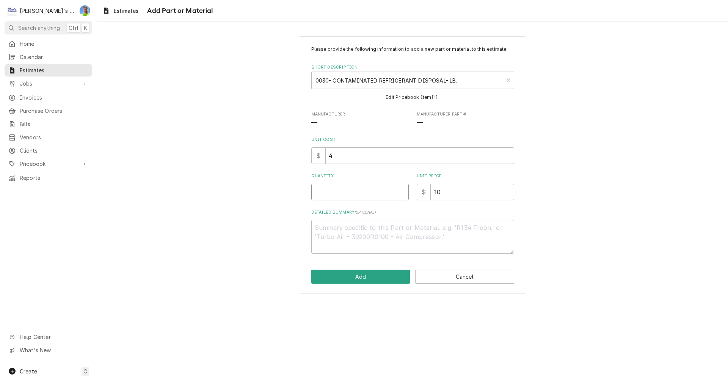
click at [338, 197] on input "Quantity" at bounding box center [359, 192] width 97 height 17
type textarea "x"
type input "1"
type textarea "x"
type input "1"
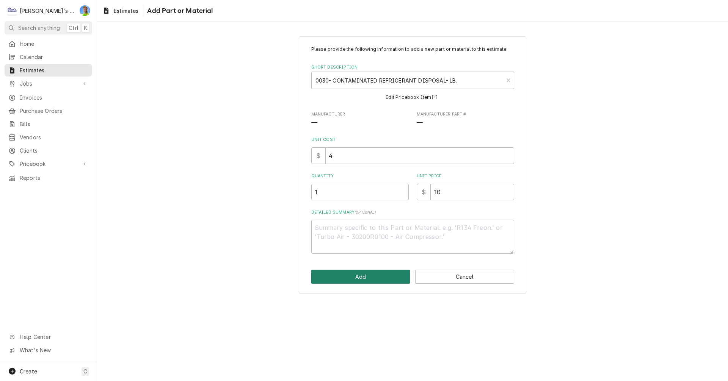
click at [353, 280] on button "Add" at bounding box center [360, 277] width 99 height 14
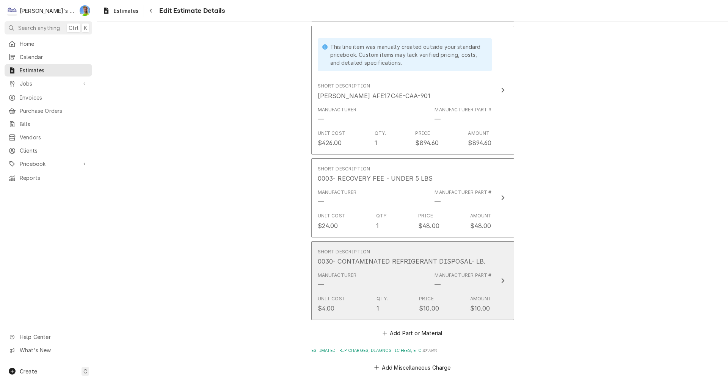
type textarea "x"
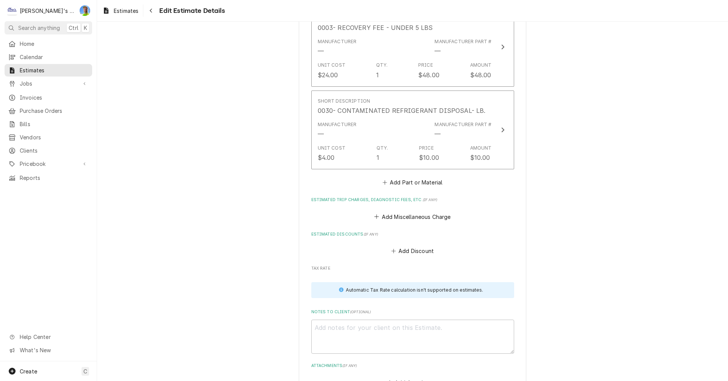
scroll to position [1232, 0]
click at [398, 177] on button "Add Part or Material" at bounding box center [412, 182] width 63 height 11
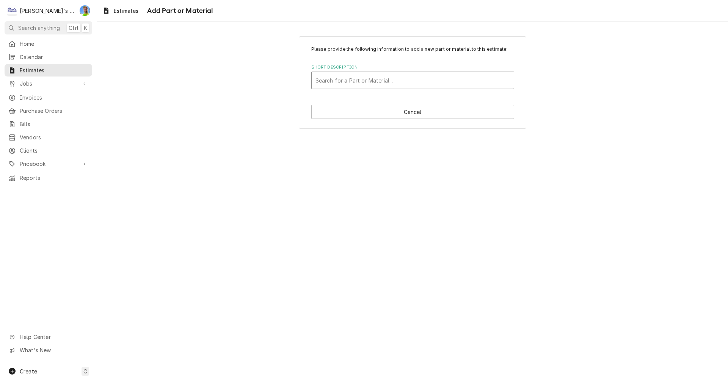
click at [378, 80] on div "Short Description" at bounding box center [412, 81] width 194 height 14
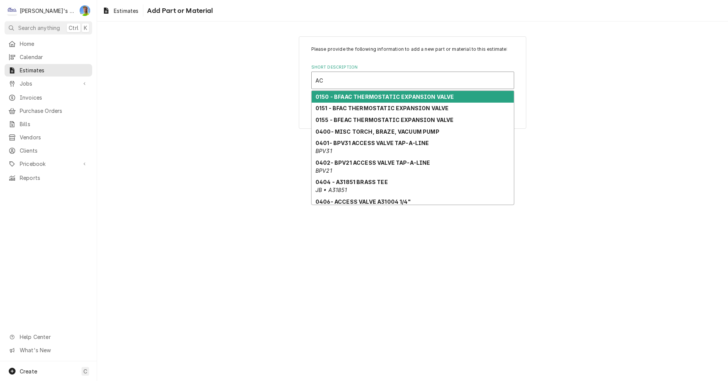
type input "ACC"
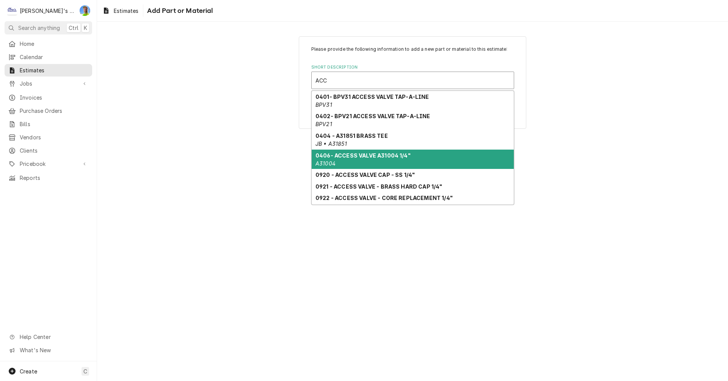
click at [371, 159] on div "0406- ACCESS VALVE A31004 1/4" A31004" at bounding box center [413, 160] width 202 height 20
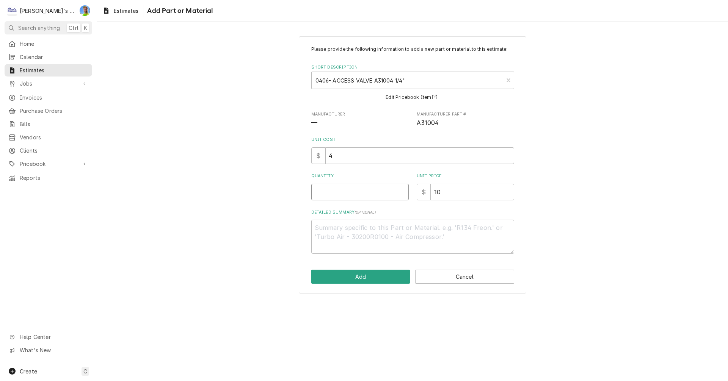
click at [349, 192] on input "Quantity" at bounding box center [359, 192] width 97 height 17
type textarea "x"
type input "1"
type textarea "x"
type input "1"
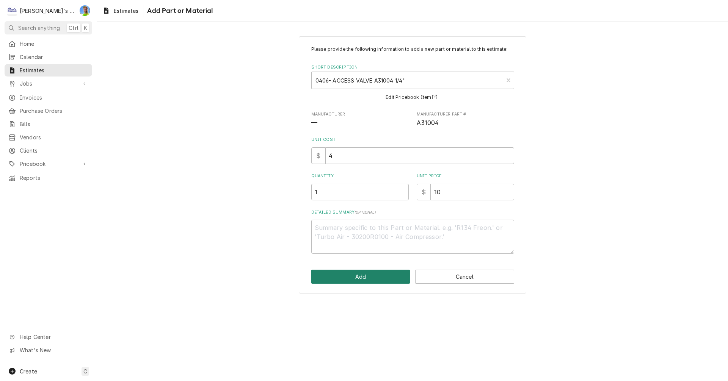
click at [359, 274] on button "Add" at bounding box center [360, 277] width 99 height 14
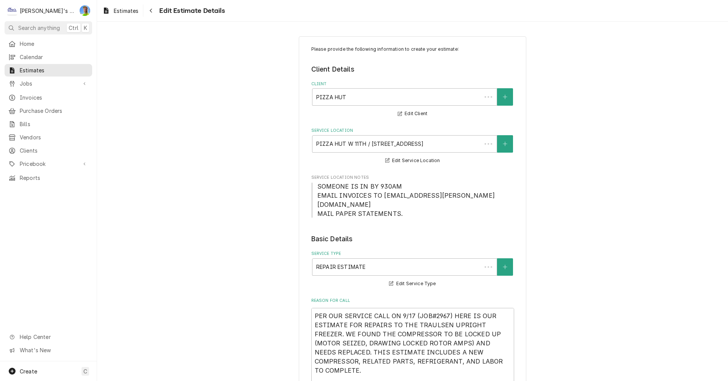
scroll to position [1223, 0]
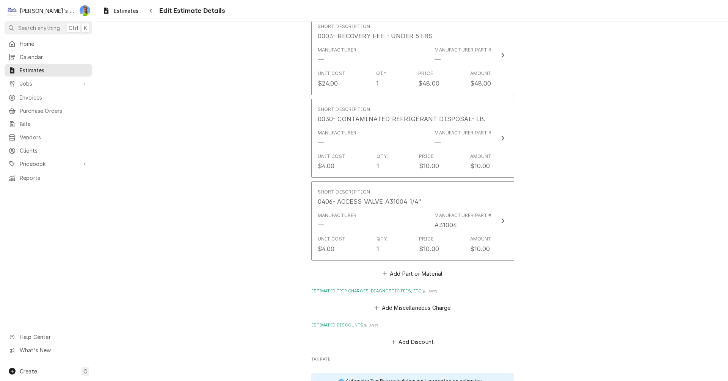
type textarea "x"
click at [401, 268] on button "Add Part or Material" at bounding box center [412, 273] width 63 height 11
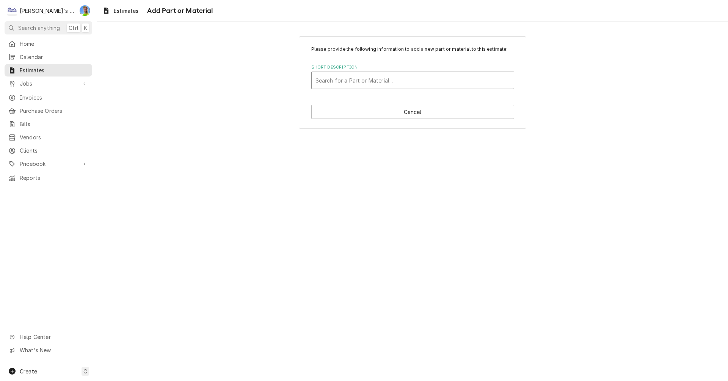
click at [371, 87] on div "Short Description" at bounding box center [412, 81] width 194 height 14
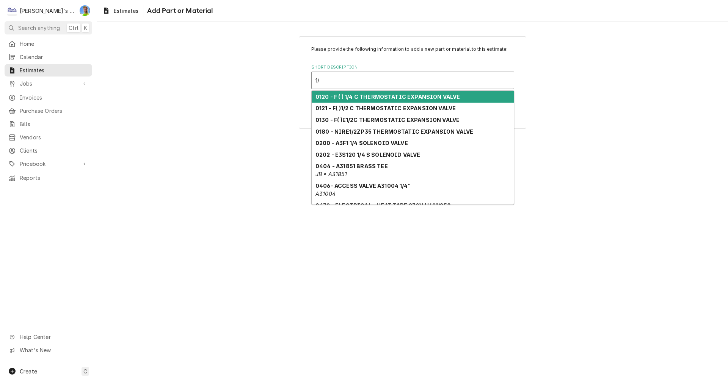
type input "1/4"
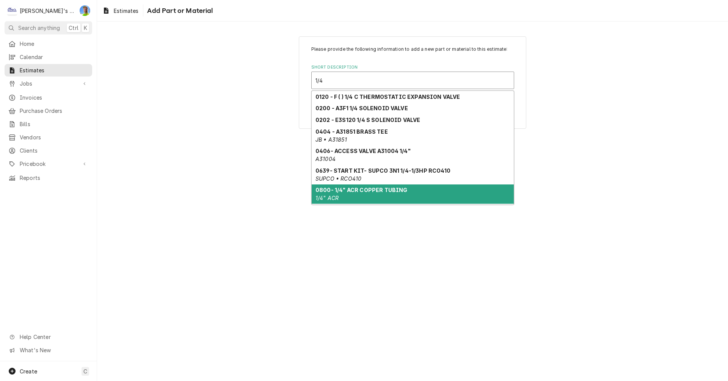
click at [369, 195] on div "0800- 1/4" ACR COPPER TUBING 1/4" ACR" at bounding box center [413, 195] width 202 height 20
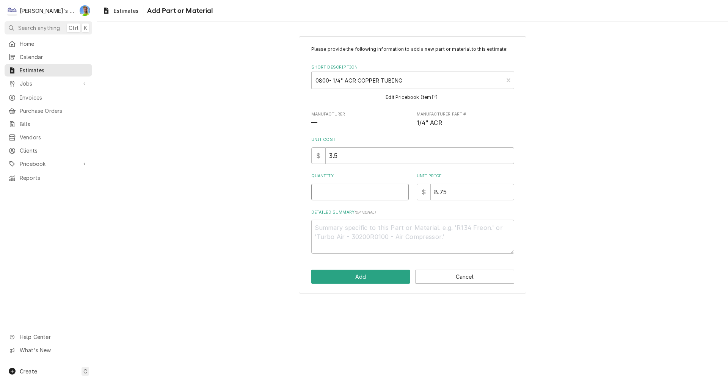
click at [351, 193] on input "Quantity" at bounding box center [359, 192] width 97 height 17
type textarea "x"
type input "6"
type textarea "x"
type input "6"
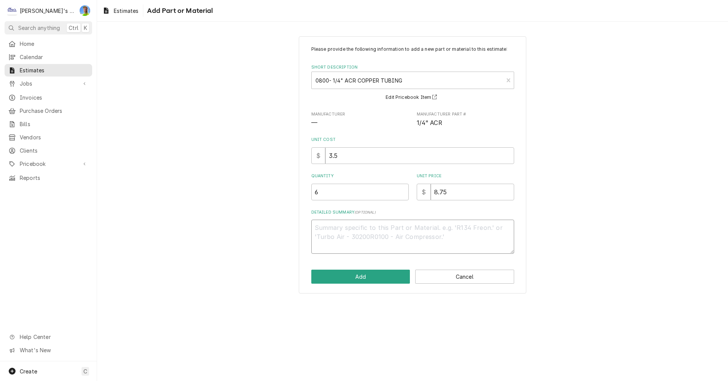
click at [361, 231] on textarea "Detailed Summary ( optional )" at bounding box center [412, 237] width 203 height 34
type textarea "x"
type textarea "*"
type textarea "x"
type textarea "*N"
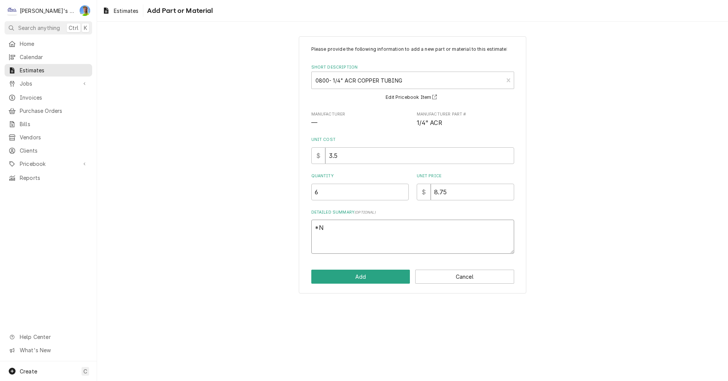
type textarea "x"
type textarea "*NE"
type textarea "x"
type textarea "*NEW"
type textarea "x"
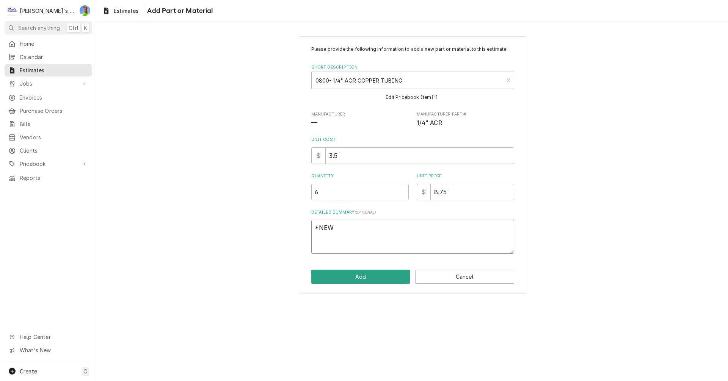
type textarea "*NEW"
type textarea "x"
type textarea "*NEW C"
type textarea "x"
type textarea "*NEW CO"
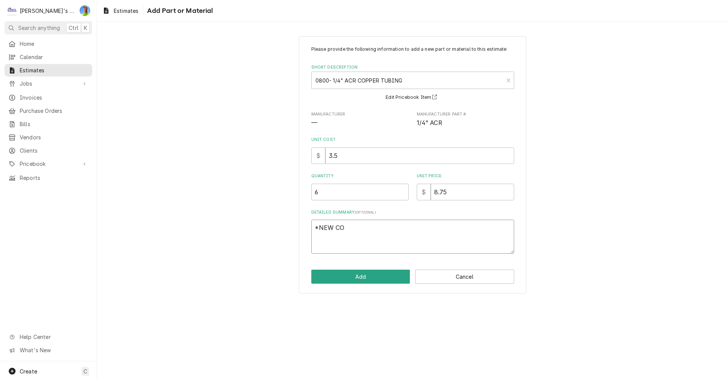
type textarea "x"
type textarea "*NEW CON"
type textarea "x"
type textarea "*NEW COND"
type textarea "x"
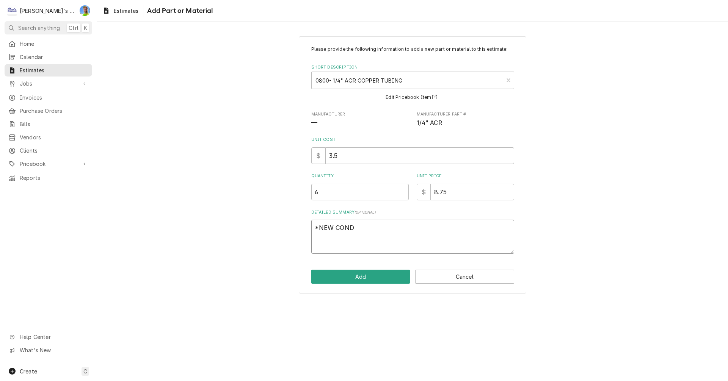
type textarea "*NEW CONDE"
type textarea "x"
type textarea "*NEW CONDEN"
type textarea "x"
type textarea "*NEW CONDENS"
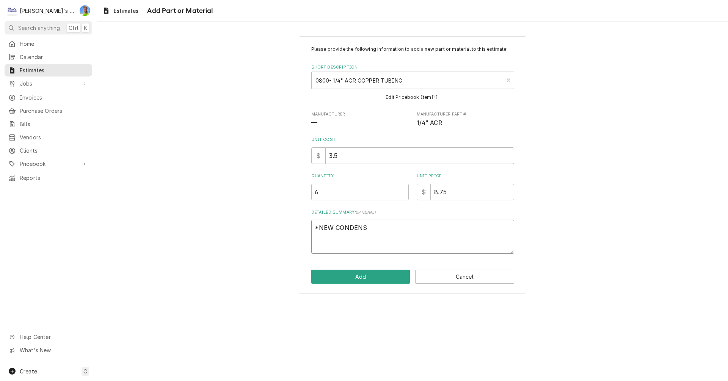
type textarea "x"
type textarea "*NEW CONDENSA"
type textarea "x"
type textarea "*NEW CONDENSAT"
type textarea "x"
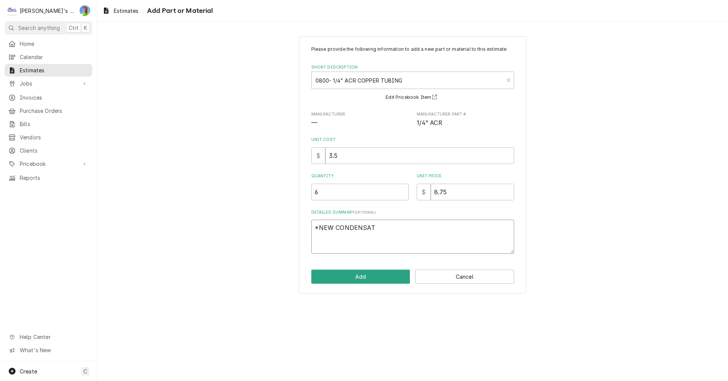
type textarea "*NEW CONDENSATE"
type textarea "x"
type textarea "*NEW CONDENSATE"
type textarea "x"
type textarea "*NEW CONDENSATE L"
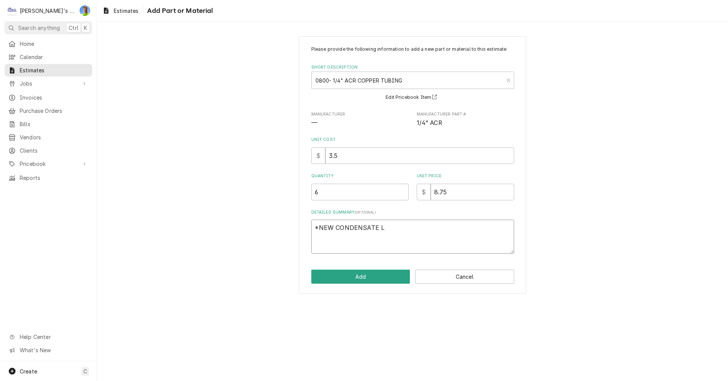
type textarea "x"
type textarea "*NEW CONDENSATE LO"
type textarea "x"
type textarea "*NEW CONDENSATE LOO"
type textarea "x"
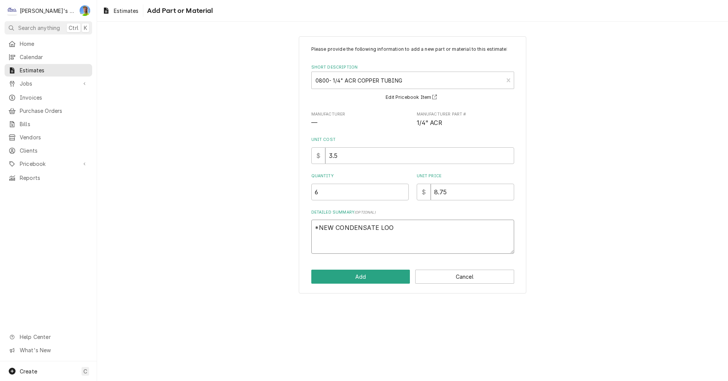
type textarea "*NEW CONDENSATE LOOP"
type textarea "x"
type textarea "*NEW CONDENSATE LOOP"
click at [380, 279] on button "Add" at bounding box center [360, 277] width 99 height 14
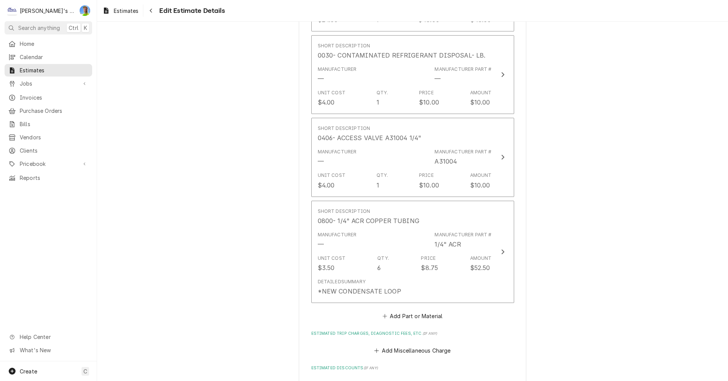
scroll to position [1290, 0]
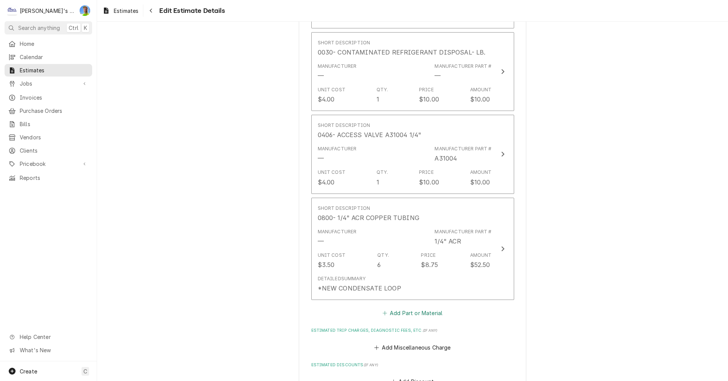
click at [408, 308] on button "Add Part or Material" at bounding box center [412, 313] width 63 height 11
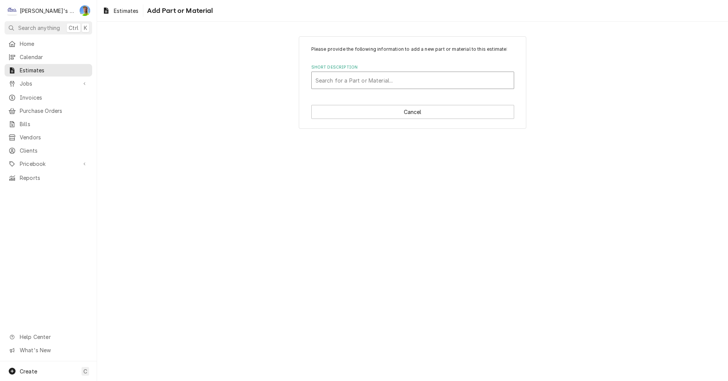
click at [365, 77] on div "Short Description" at bounding box center [412, 81] width 194 height 14
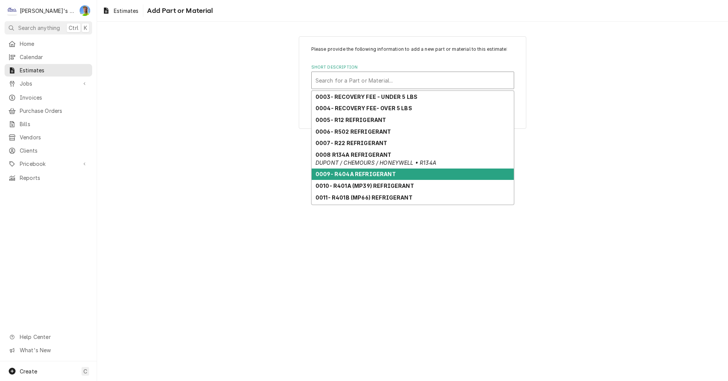
click at [384, 175] on strong "0009- R404A REFRIGERANT" at bounding box center [355, 174] width 80 height 6
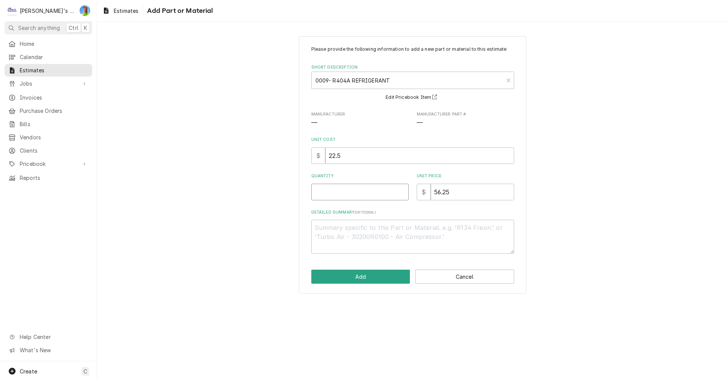
click at [347, 197] on input "Quantity" at bounding box center [359, 192] width 97 height 17
type textarea "x"
type input "1"
type textarea "x"
type input "1.5"
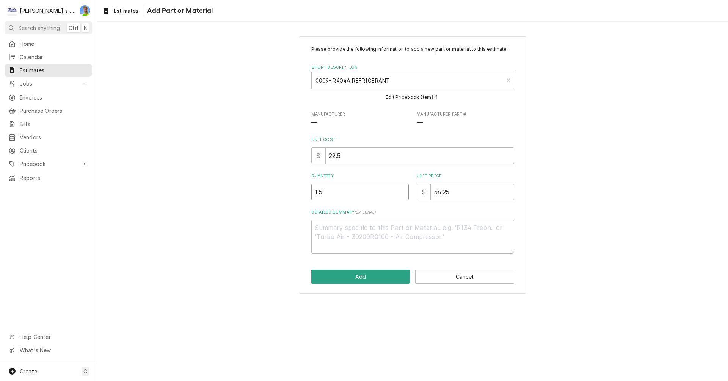
type textarea "x"
type input "1.5"
click at [360, 273] on button "Add" at bounding box center [360, 277] width 99 height 14
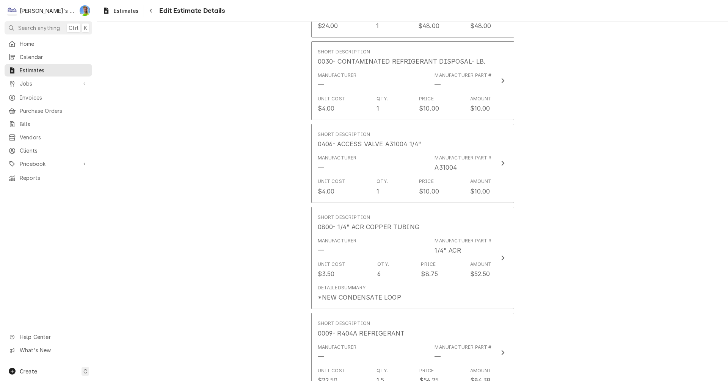
type textarea "x"
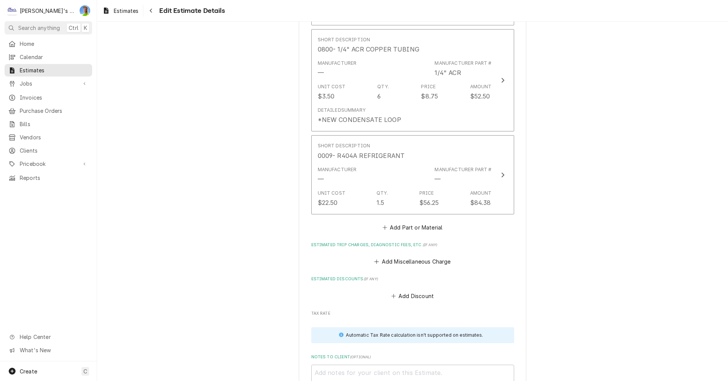
scroll to position [1470, 0]
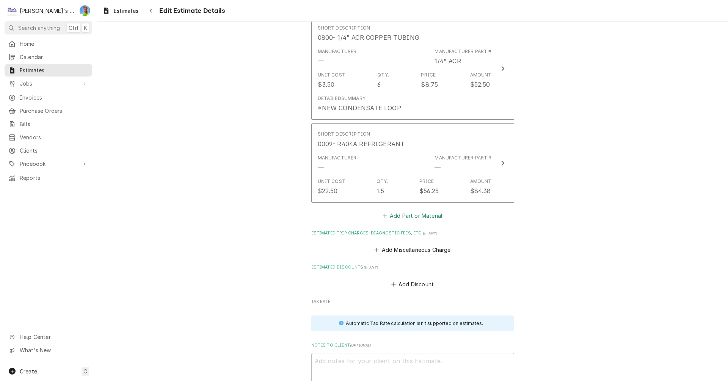
click at [391, 210] on button "Add Part or Material" at bounding box center [412, 215] width 63 height 11
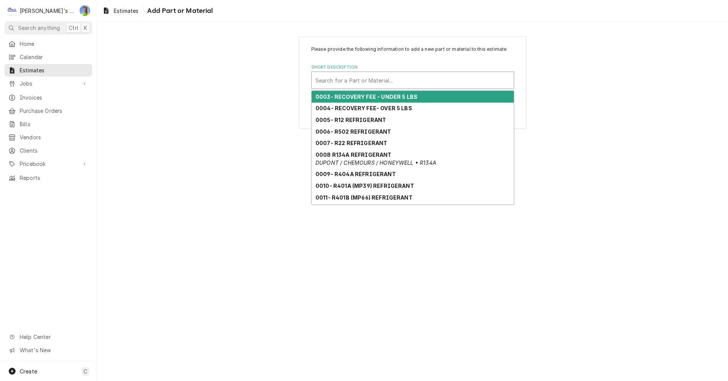
click at [365, 82] on div "Short Description" at bounding box center [412, 81] width 194 height 14
type input "2"
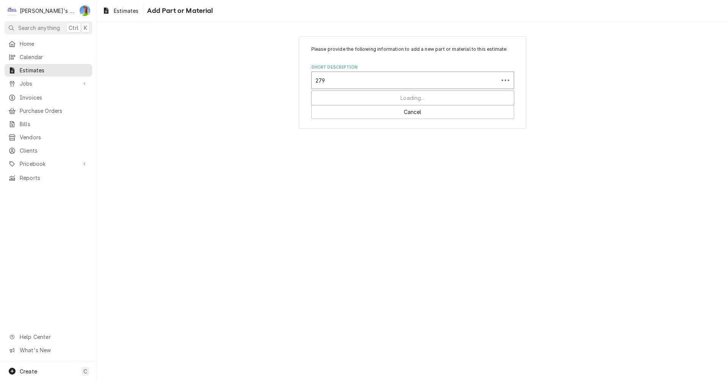
type input "2790"
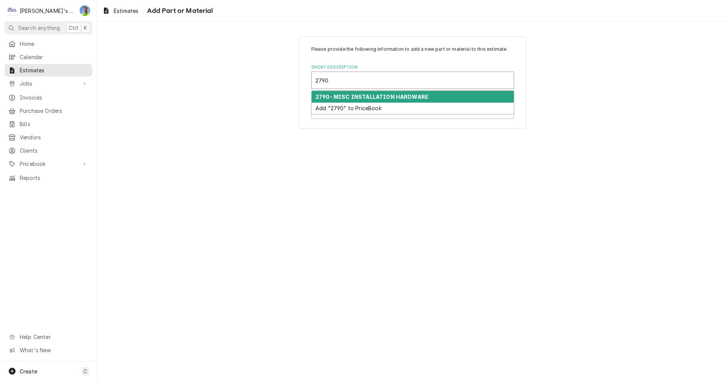
click at [364, 96] on strong "2790- MISC INSTALLATION HARDWARE" at bounding box center [371, 97] width 113 height 6
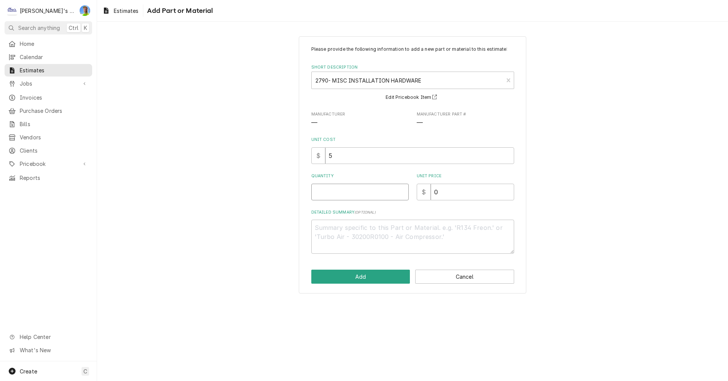
click at [345, 193] on input "Quantity" at bounding box center [359, 192] width 97 height 17
type textarea "x"
type input "2"
type textarea "x"
type input "1"
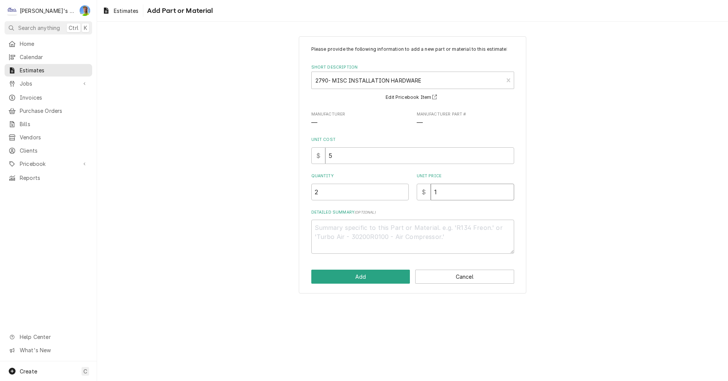
type textarea "x"
type input "12"
type textarea "x"
type input "12.5"
type textarea "x"
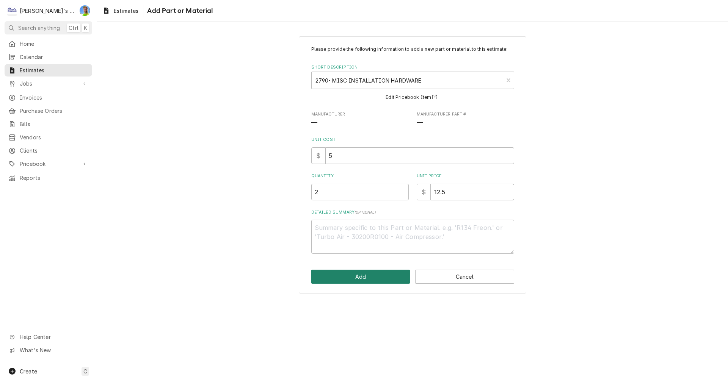
type input "12.5"
click at [357, 276] on button "Add" at bounding box center [360, 277] width 99 height 14
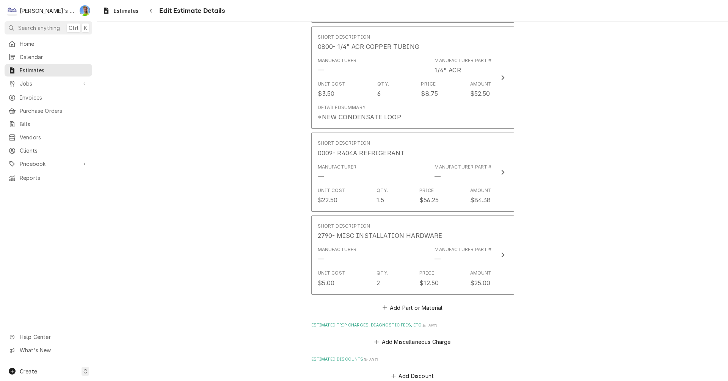
type textarea "x"
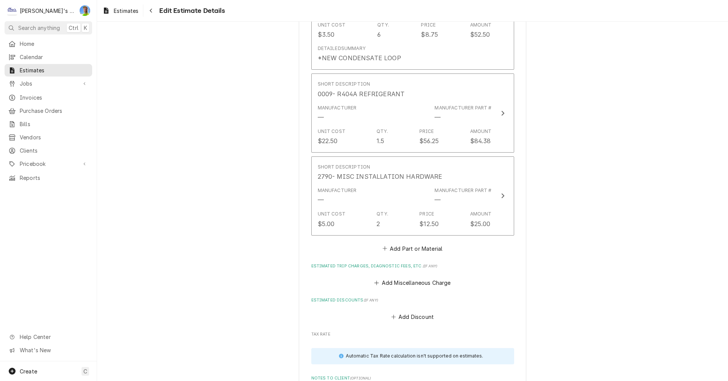
scroll to position [1537, 0]
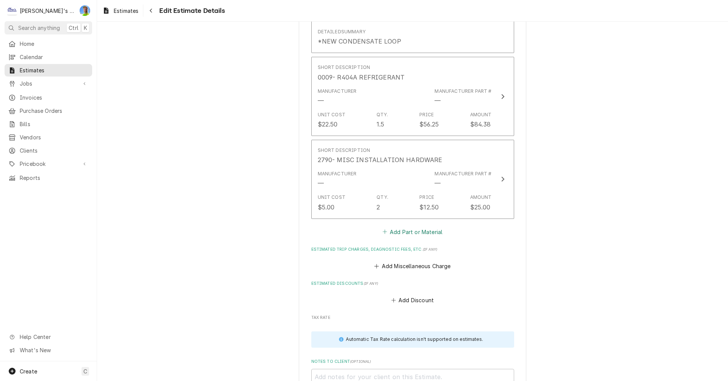
click at [396, 227] on button "Add Part or Material" at bounding box center [412, 232] width 63 height 11
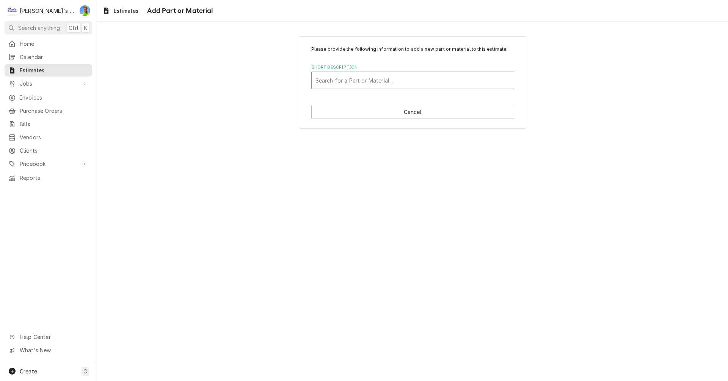
click at [356, 81] on div "Short Description" at bounding box center [412, 81] width 194 height 14
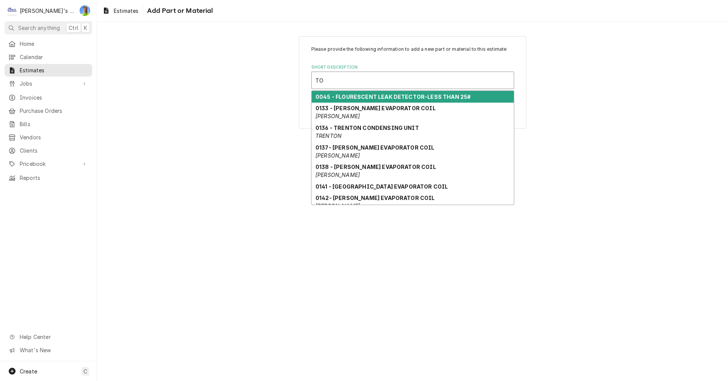
type input "TOR"
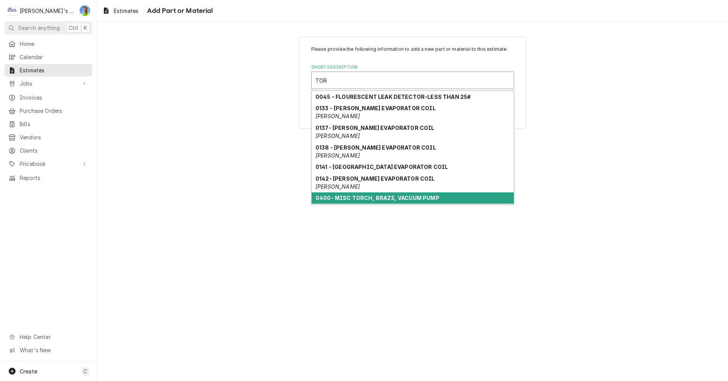
click at [366, 197] on strong "0400- MISC TORCH, BRAZE, VACUUM PUMP" at bounding box center [377, 198] width 124 height 6
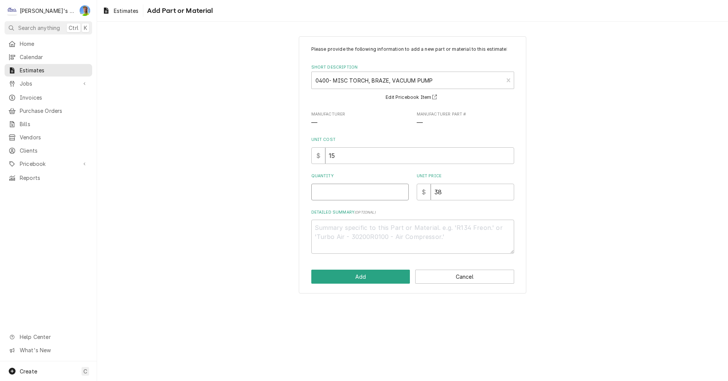
click at [348, 193] on input "Quantity" at bounding box center [359, 192] width 97 height 17
type textarea "x"
type input "1"
type textarea "x"
type input "1"
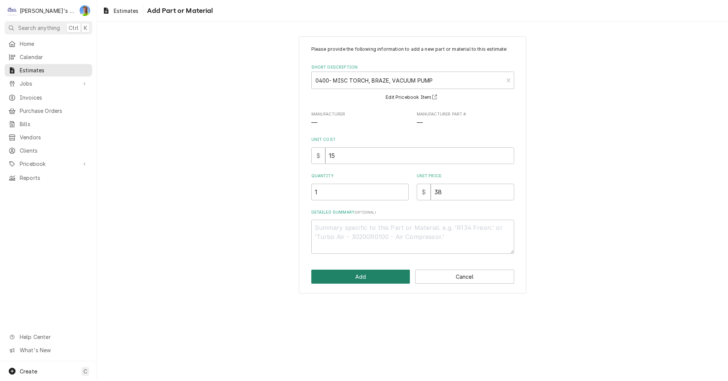
click at [364, 277] on button "Add" at bounding box center [360, 277] width 99 height 14
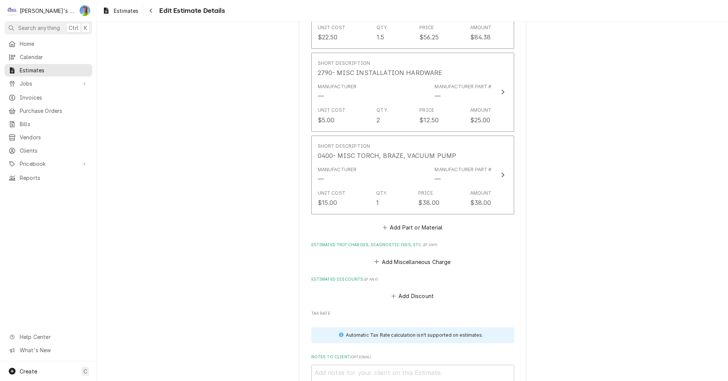
scroll to position [1642, 0]
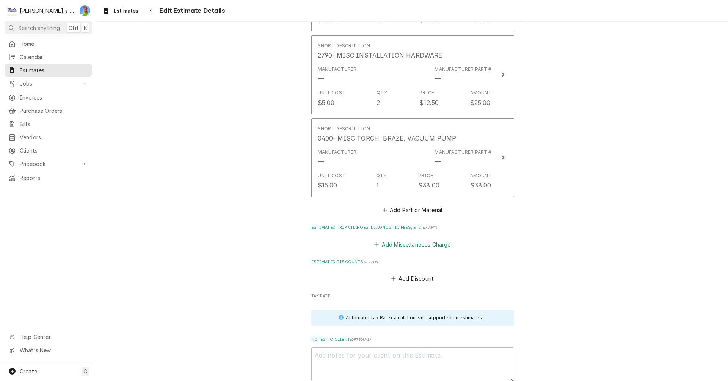
click at [396, 239] on button "Add Miscellaneous Charge" at bounding box center [412, 244] width 79 height 11
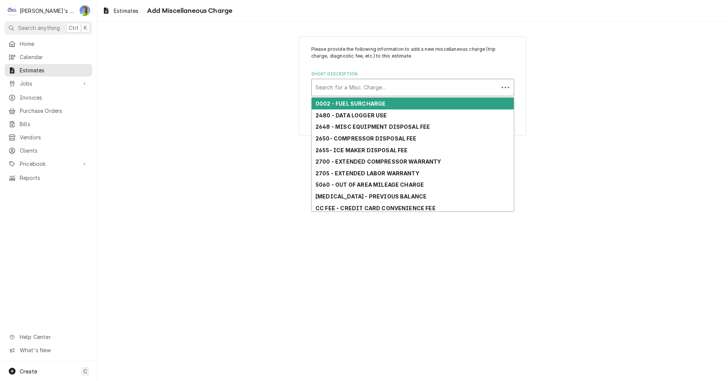
click at [373, 85] on div "Short Description" at bounding box center [404, 88] width 179 height 14
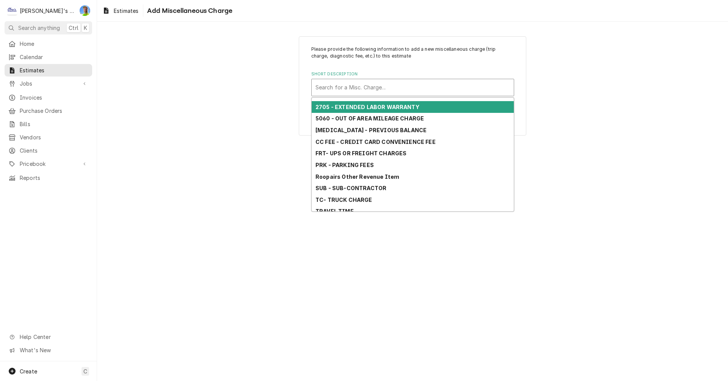
scroll to position [72, 0]
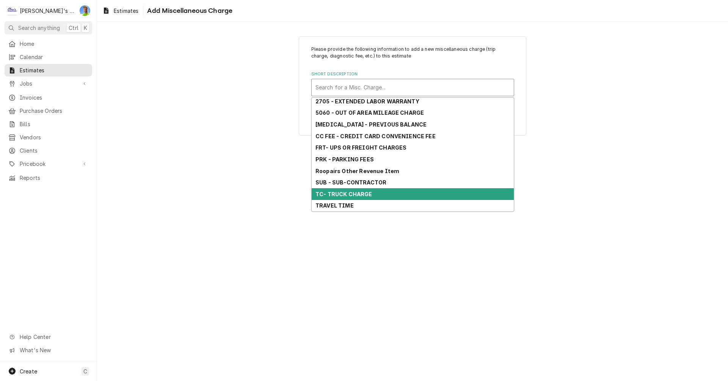
click at [375, 197] on div "TC- TRUCK CHARGE" at bounding box center [413, 194] width 202 height 12
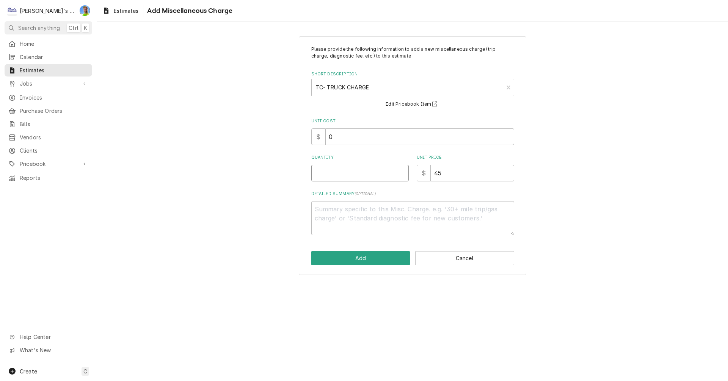
click at [351, 171] on input "Quantity" at bounding box center [359, 173] width 97 height 17
type textarea "x"
type input "1"
type textarea "x"
type input "1"
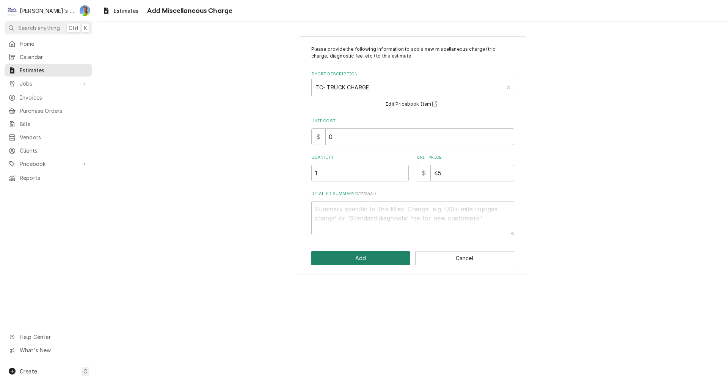
click at [372, 257] on button "Add" at bounding box center [360, 258] width 99 height 14
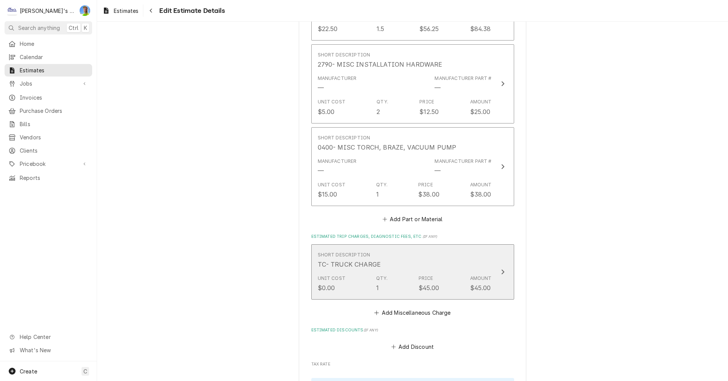
scroll to position [1708, 0]
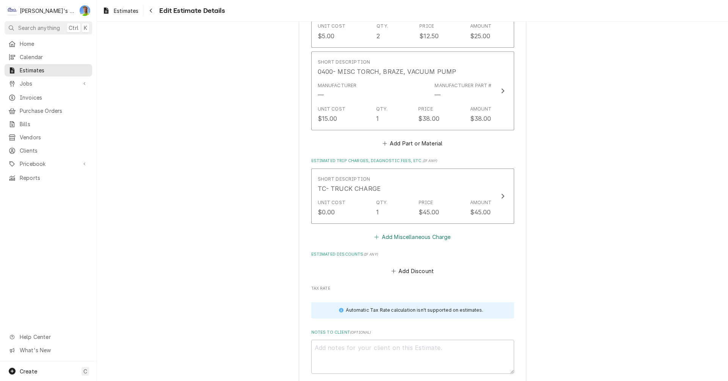
click at [399, 232] on button "Add Miscellaneous Charge" at bounding box center [412, 237] width 79 height 11
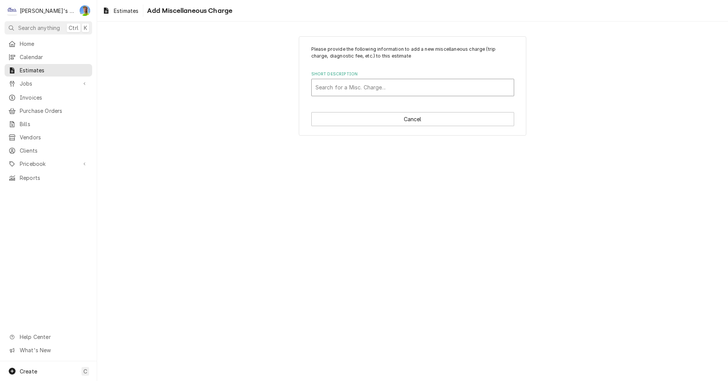
click at [357, 89] on div "Short Description" at bounding box center [412, 88] width 194 height 14
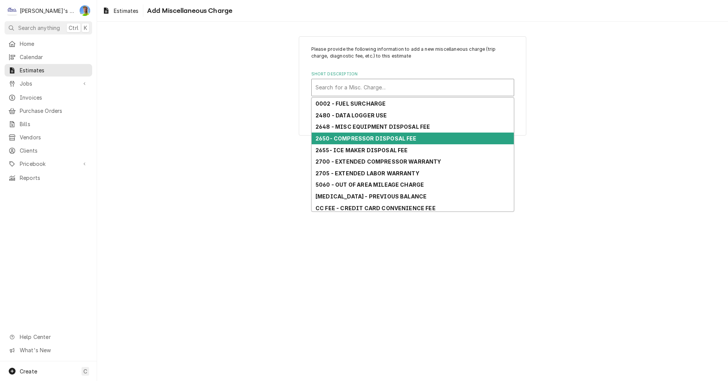
click at [361, 137] on strong "2650- COMPRESSOR DISPOSAL FEE" at bounding box center [365, 138] width 101 height 6
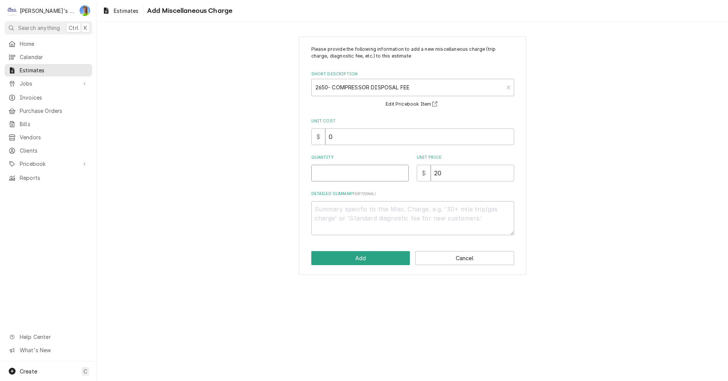
click at [355, 171] on input "Quantity" at bounding box center [359, 173] width 97 height 17
type textarea "x"
type input "1"
type textarea "x"
type input "1"
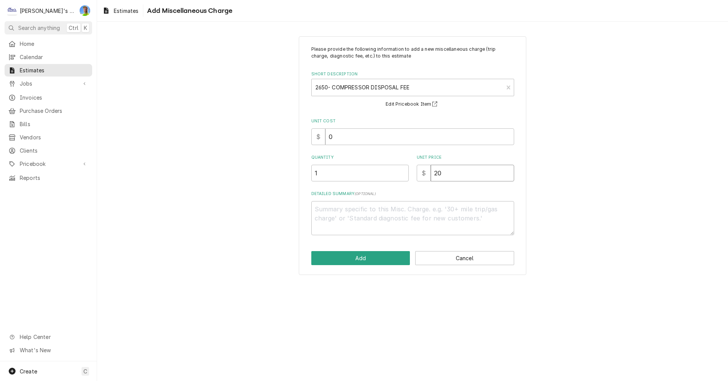
type textarea "x"
type input "1"
type textarea "x"
type input "15"
type textarea "x"
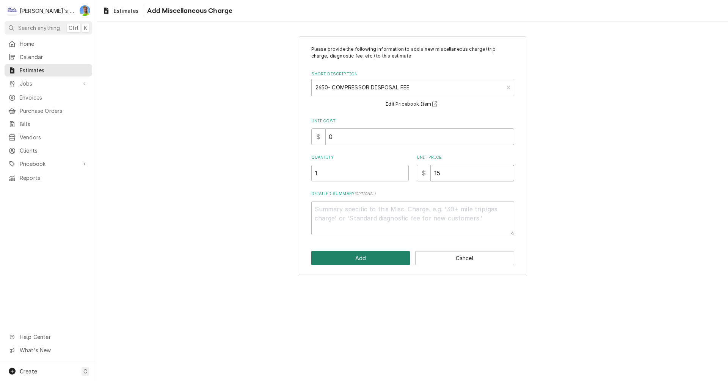
type input "15"
click at [360, 258] on button "Add" at bounding box center [360, 258] width 99 height 14
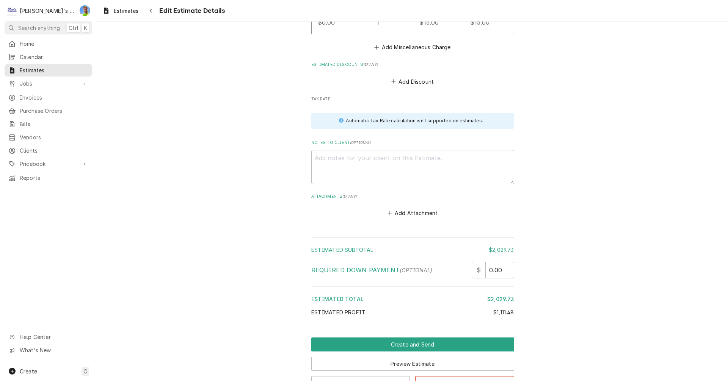
scroll to position [2003, 0]
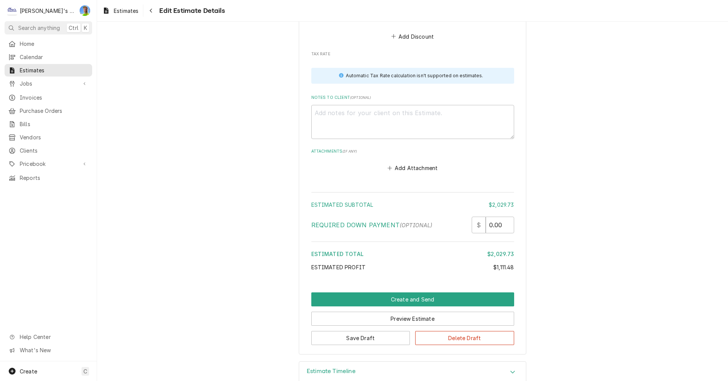
type textarea "x"
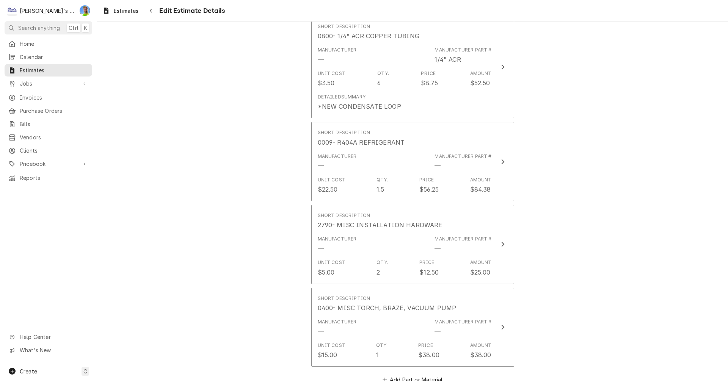
scroll to position [1586, 0]
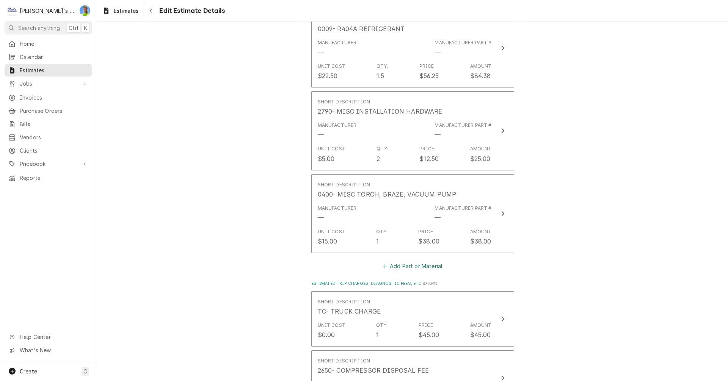
click at [402, 261] on button "Add Part or Material" at bounding box center [412, 266] width 63 height 11
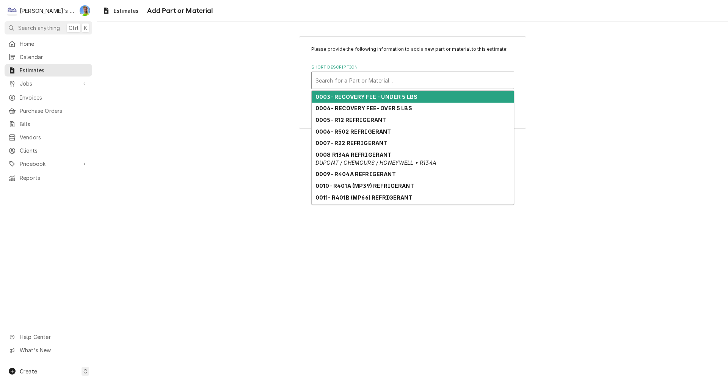
click at [376, 84] on div "Short Description" at bounding box center [412, 81] width 194 height 14
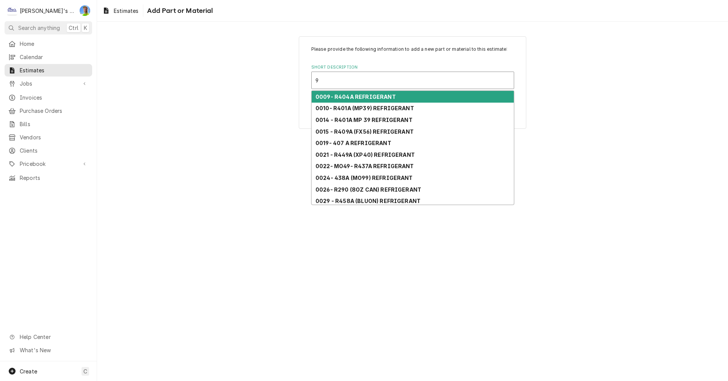
type input "9W"
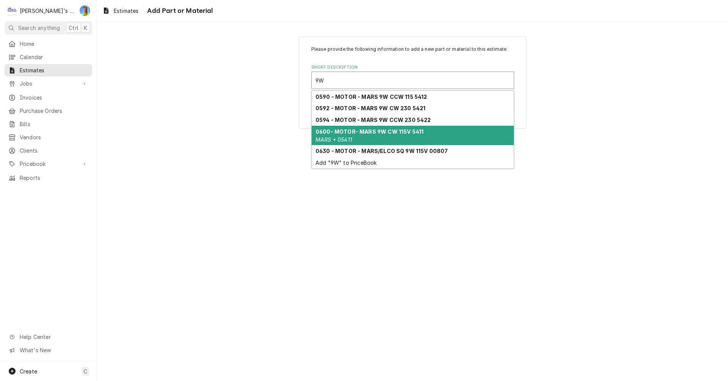
click at [369, 135] on strong "0600- MOTOR- MARS 9W CW 115V 5411" at bounding box center [369, 131] width 108 height 6
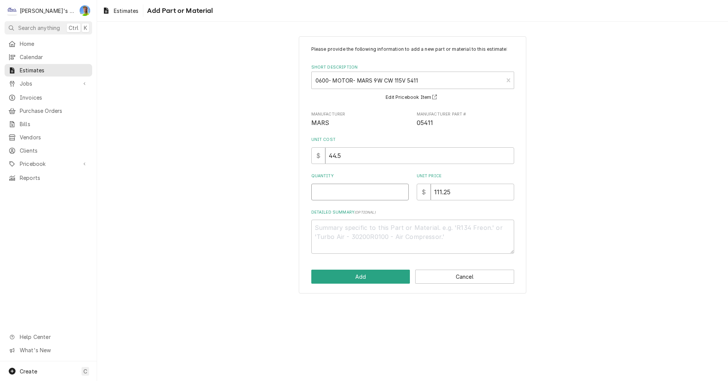
click at [363, 192] on input "Quantity" at bounding box center [359, 192] width 97 height 17
type textarea "x"
type input "1"
type textarea "x"
type input "1"
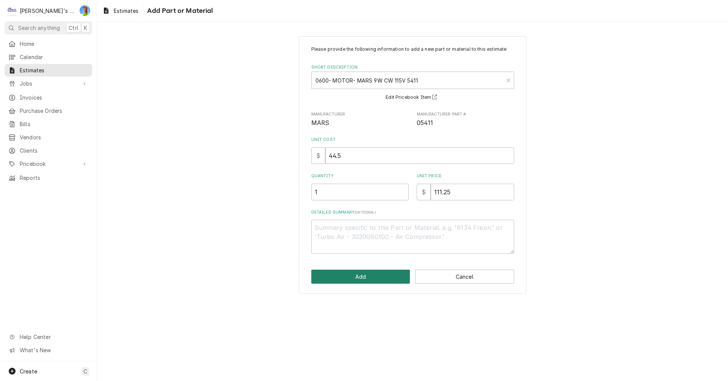
click at [367, 280] on button "Add" at bounding box center [360, 277] width 99 height 14
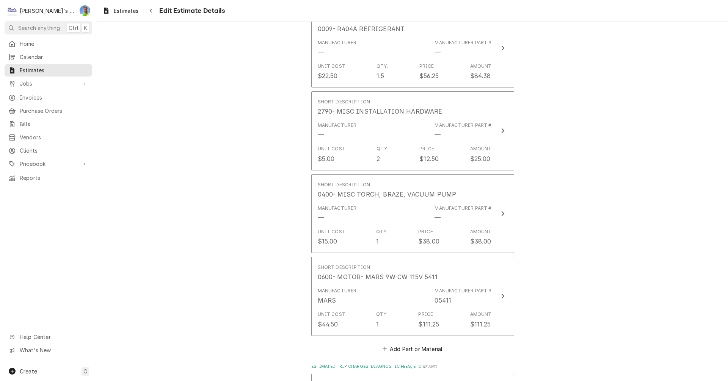
scroll to position [1577, 0]
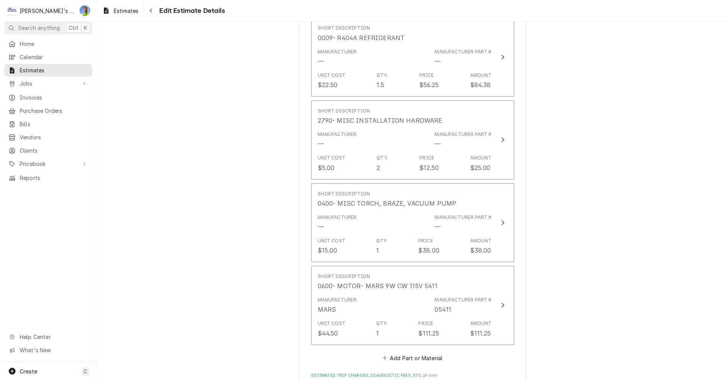
type textarea "x"
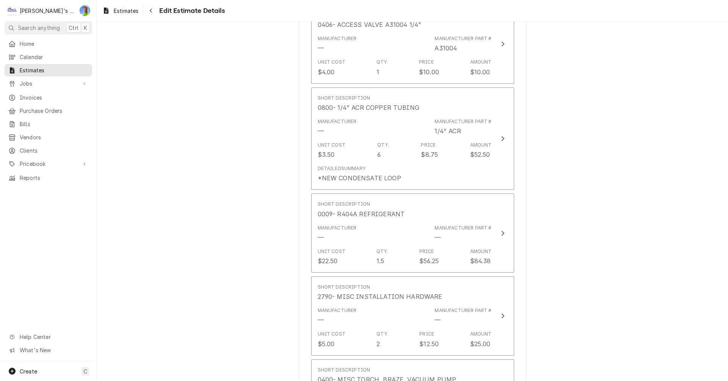
scroll to position [1652, 0]
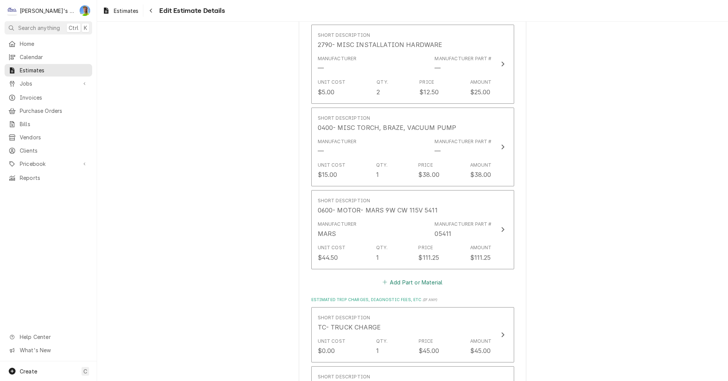
click at [398, 277] on button "Add Part or Material" at bounding box center [412, 282] width 63 height 11
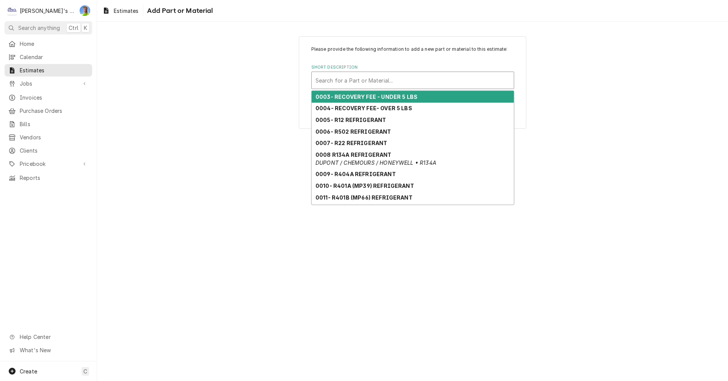
click at [405, 83] on div "Short Description" at bounding box center [412, 81] width 194 height 14
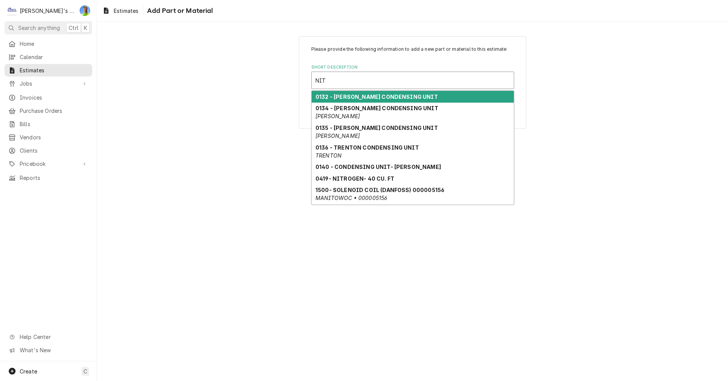
type input "NITR"
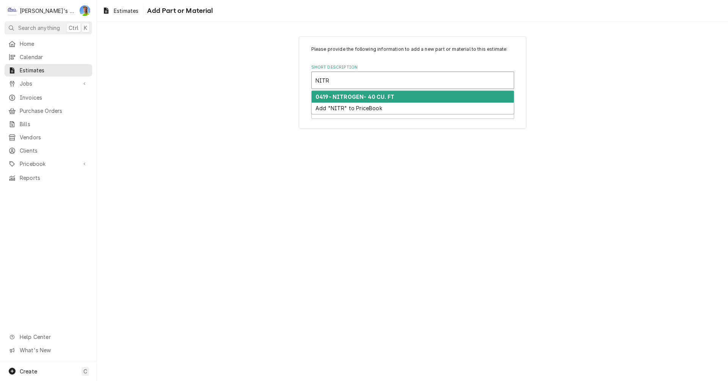
click at [402, 96] on div "0419- NITROGEN- 40 CU. FT" at bounding box center [413, 97] width 202 height 12
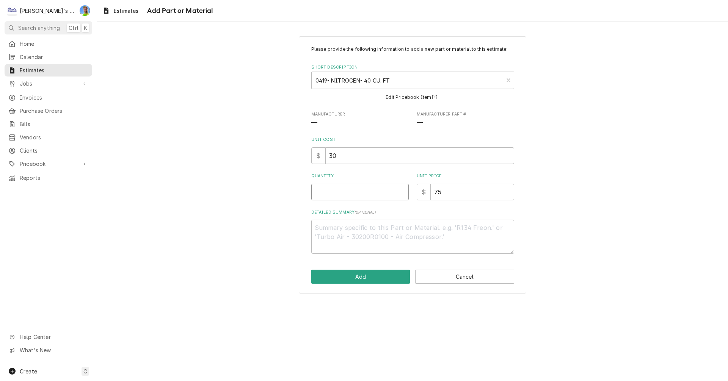
click at [348, 189] on input "Quantity" at bounding box center [359, 192] width 97 height 17
type textarea "x"
type input ".5"
type textarea "x"
type input ".5"
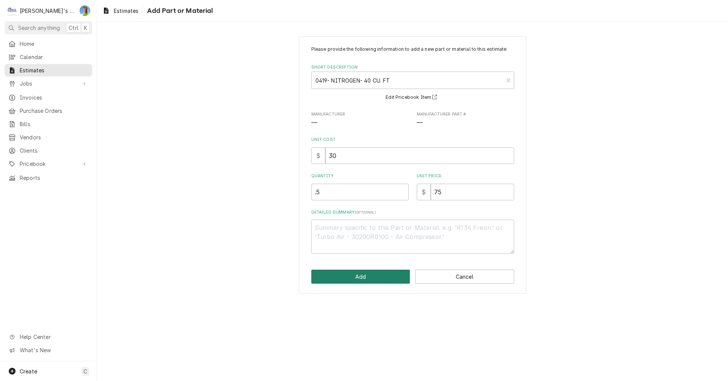
click at [364, 276] on button "Add" at bounding box center [360, 277] width 99 height 14
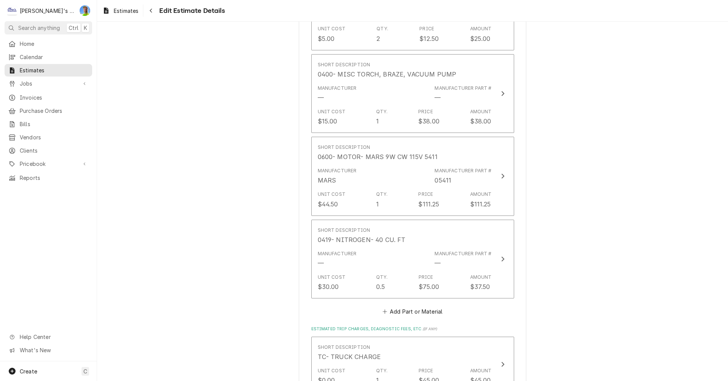
scroll to position [1719, 0]
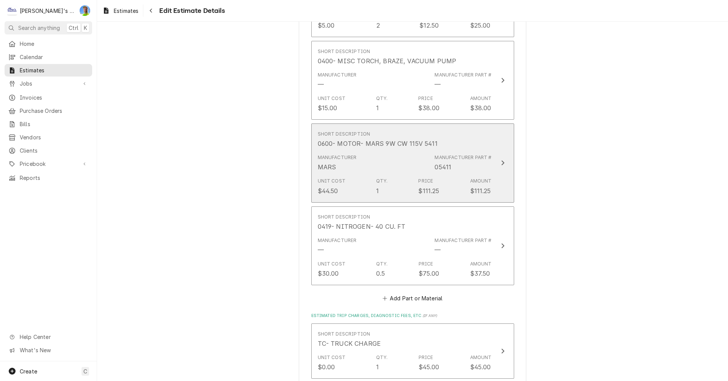
click at [501, 172] on button "Short Description 0600- MOTOR- MARS 9W CW 115V 5411 Manufacturer MARS Manufactu…" at bounding box center [412, 163] width 203 height 79
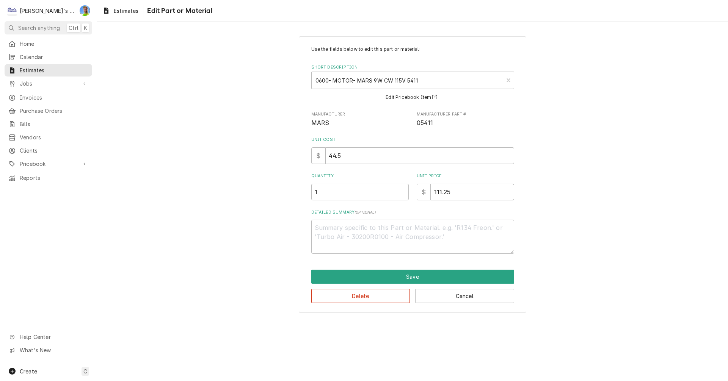
click at [484, 193] on input "111.25" at bounding box center [472, 192] width 83 height 17
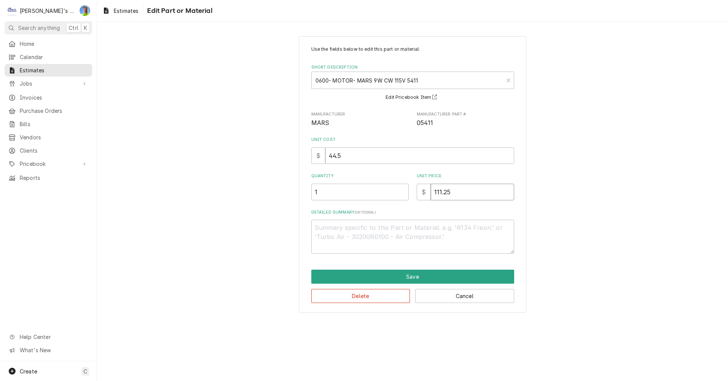
type textarea "x"
type input "111.2"
type textarea "x"
type input "111"
type textarea "x"
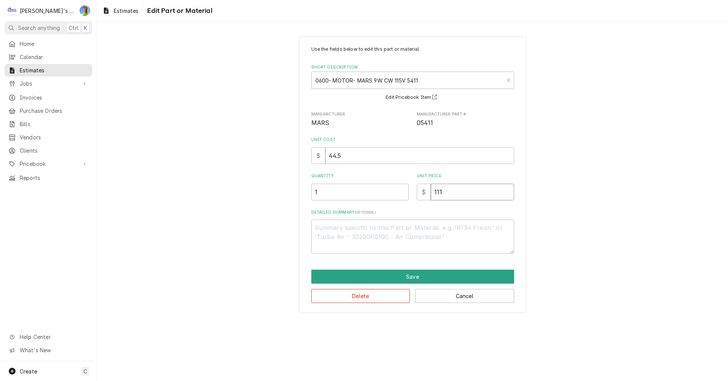
type input "11"
type textarea "x"
type input "115"
type textarea "x"
type input "115"
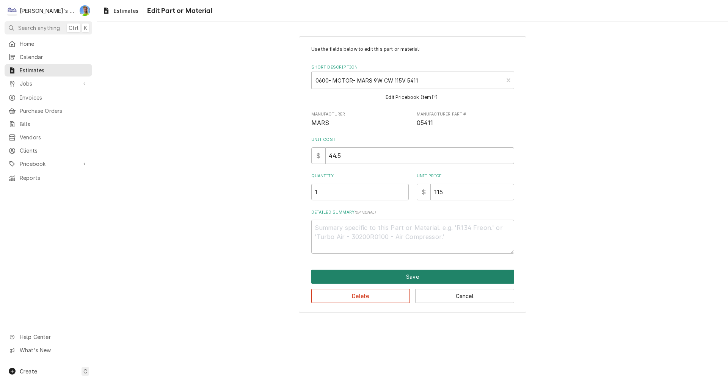
click at [464, 274] on button "Save" at bounding box center [412, 277] width 203 height 14
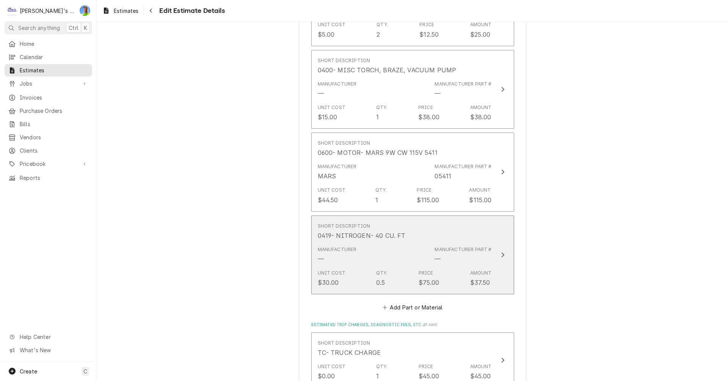
scroll to position [1710, 0]
click at [489, 221] on button "Short Description 0419- NITROGEN- 40 CU. FT Manufacturer — Manufacturer Part # …" at bounding box center [412, 255] width 203 height 79
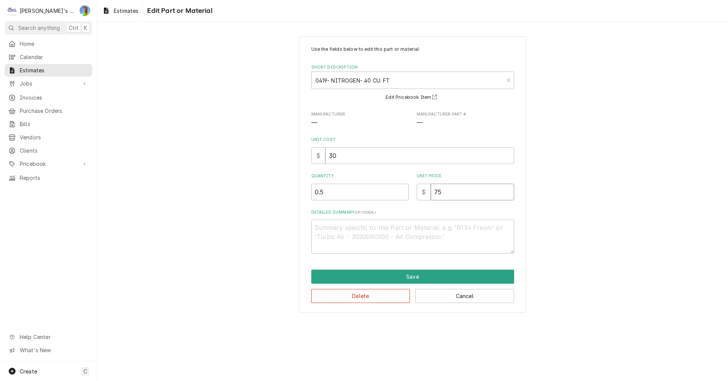
click at [451, 196] on input "75" at bounding box center [472, 192] width 83 height 17
type textarea "x"
type input "7"
type textarea "x"
type input "76"
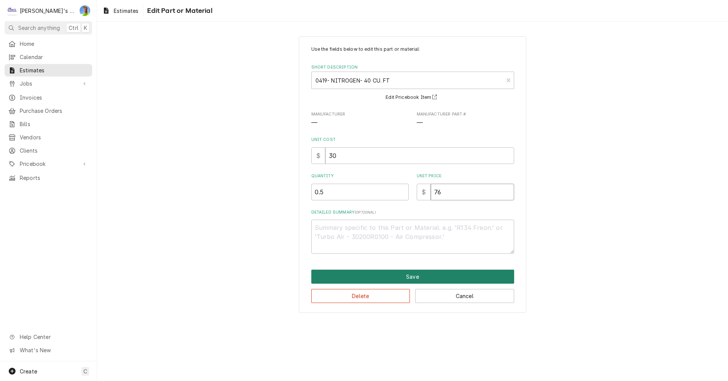
type textarea "x"
type input "76"
click at [453, 275] on button "Save" at bounding box center [412, 277] width 203 height 14
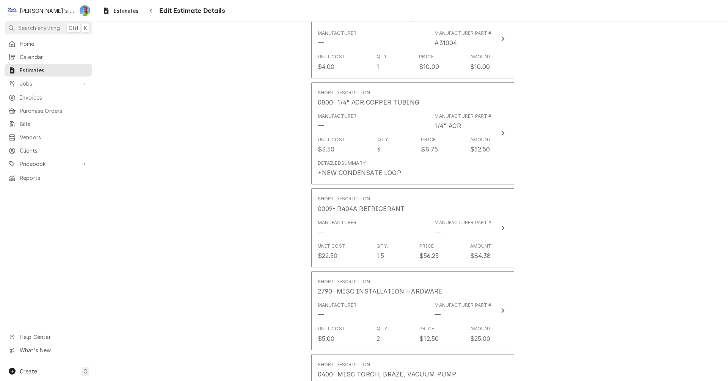
scroll to position [1398, 0]
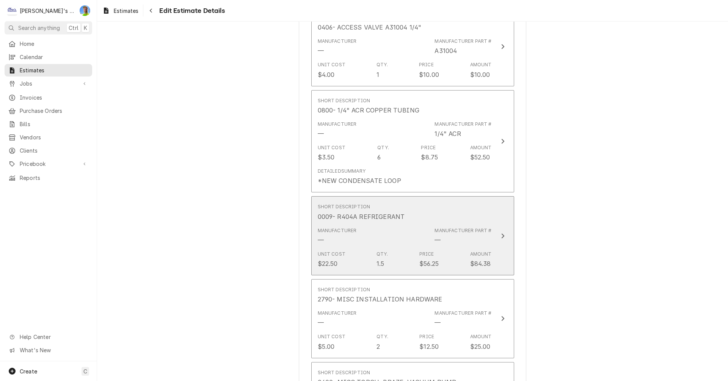
click at [505, 216] on button "Short Description 0009- R404A REFRIGERANT Manufacturer — Manufacturer Part # — …" at bounding box center [412, 235] width 203 height 79
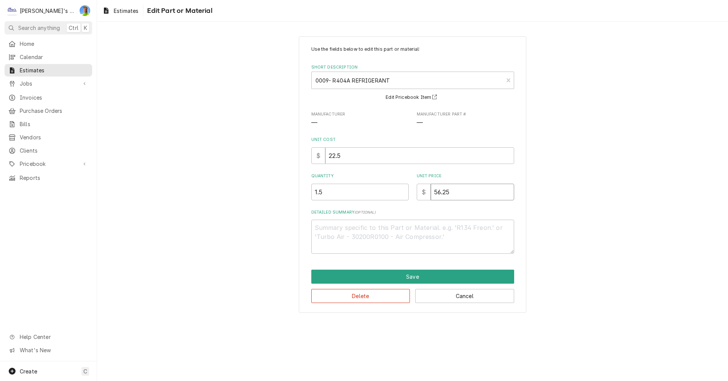
click at [462, 194] on input "56.25" at bounding box center [472, 192] width 83 height 17
type textarea "x"
type input "56.2"
type textarea "x"
type input "56"
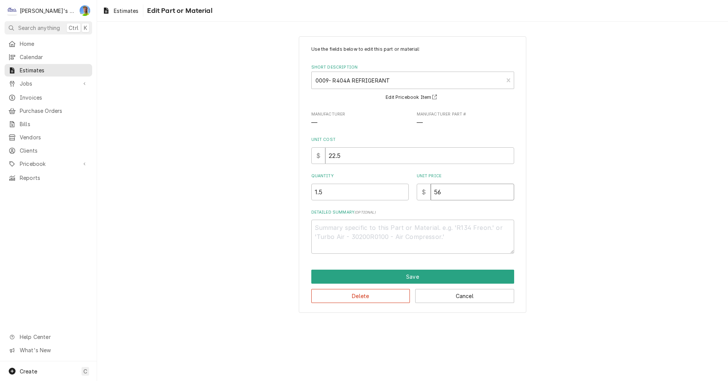
type textarea "x"
type input "56"
click at [456, 277] on button "Save" at bounding box center [412, 277] width 203 height 14
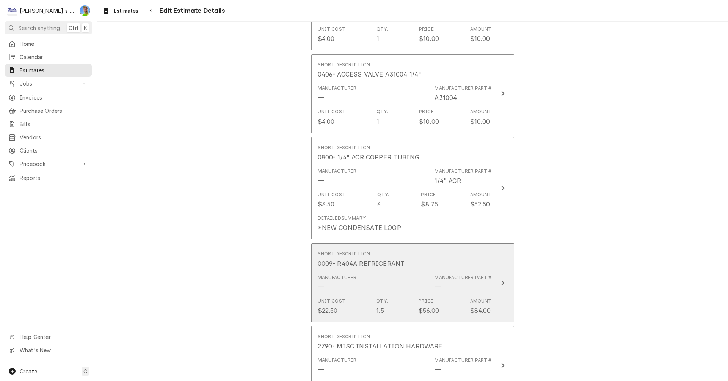
scroll to position [1313, 0]
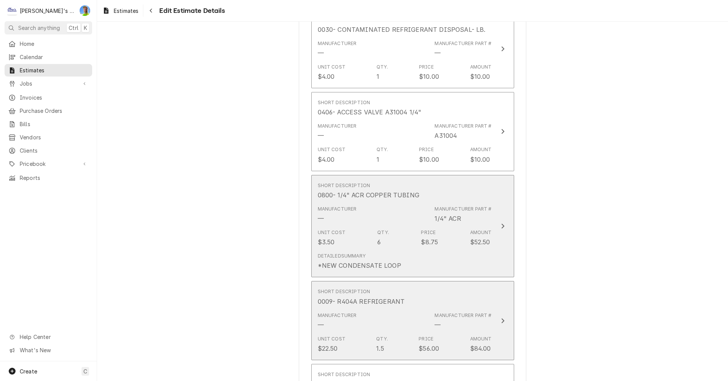
click at [498, 238] on button "Short Description 0800- 1/4" ACR COPPER TUBING Manufacturer — Manufacturer Part…" at bounding box center [412, 226] width 203 height 103
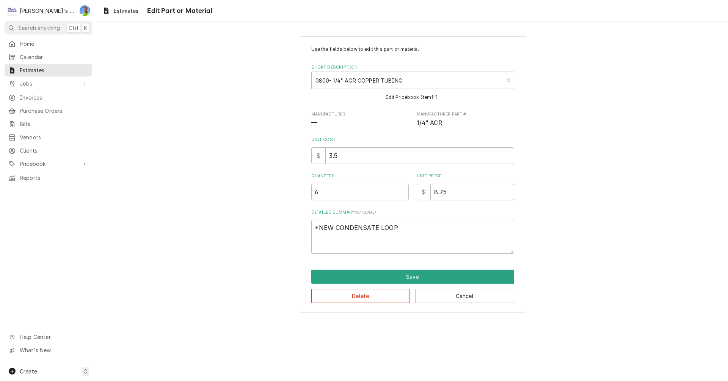
click at [464, 199] on input "8.75" at bounding box center [472, 192] width 83 height 17
type textarea "x"
type input "8.7"
type textarea "x"
type input "8"
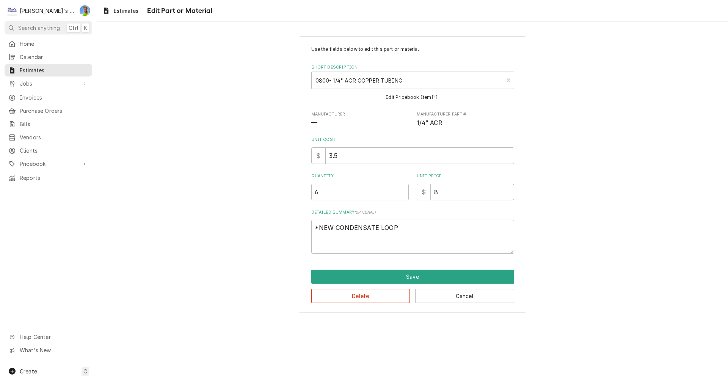
type textarea "x"
type input "9"
type textarea "x"
type input "9"
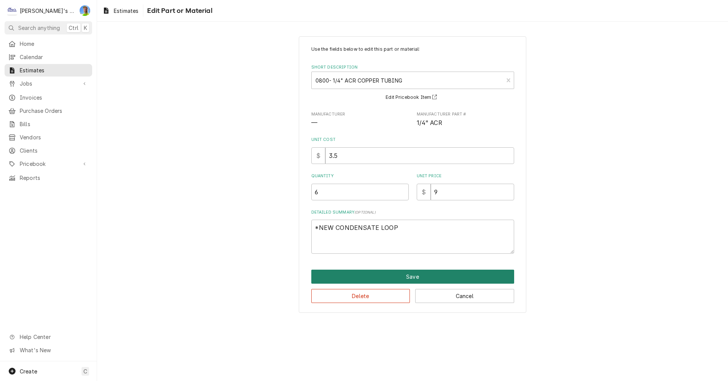
click at [455, 271] on button "Save" at bounding box center [412, 277] width 203 height 14
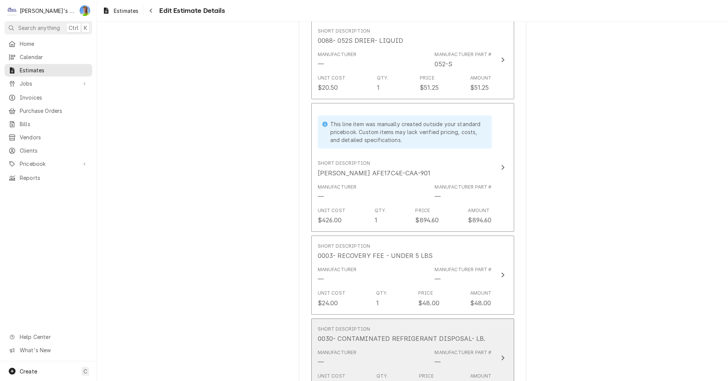
scroll to position [1000, 0]
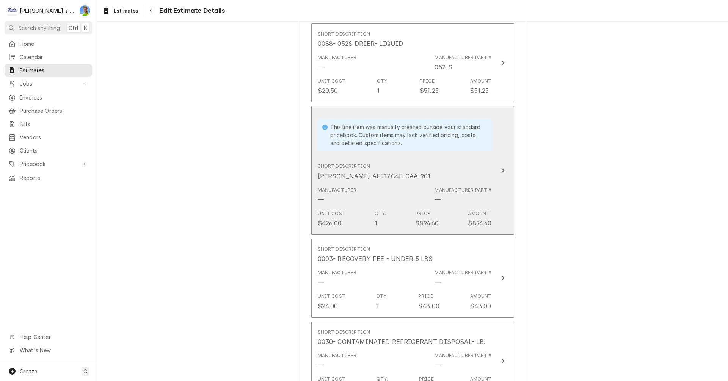
click at [497, 191] on button "This line item was manually created outside your standard pricebook. Custom ite…" at bounding box center [412, 170] width 203 height 129
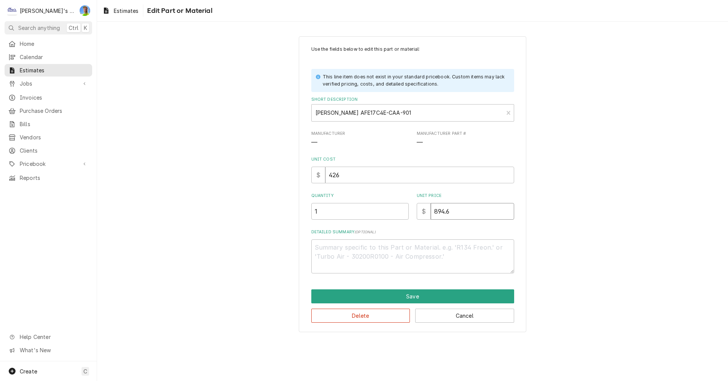
click at [456, 211] on input "894.6" at bounding box center [472, 211] width 83 height 17
type textarea "x"
type input "894"
type textarea "x"
type input "89"
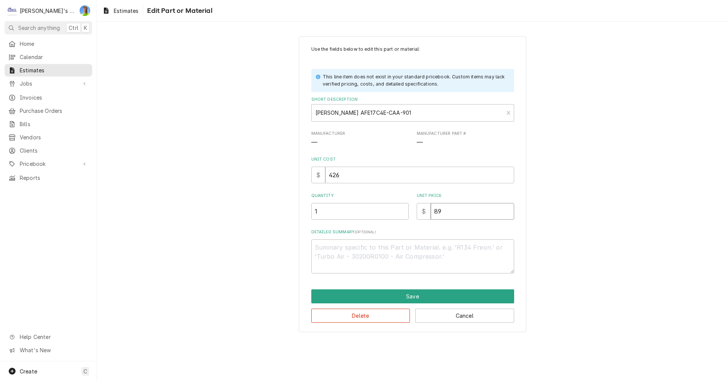
type textarea "x"
type input "895"
type textarea "x"
type input "895"
click at [464, 296] on button "Save" at bounding box center [412, 297] width 203 height 14
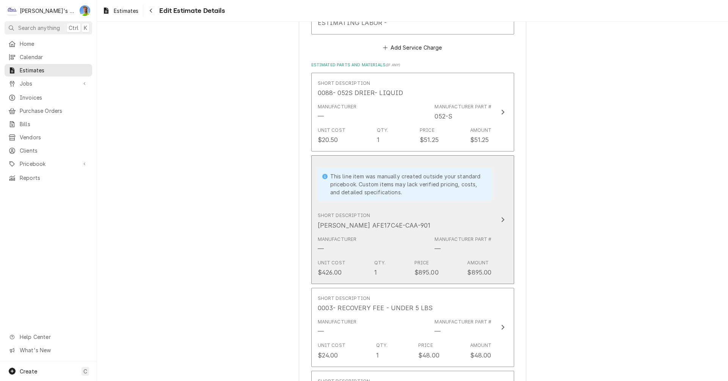
scroll to position [916, 0]
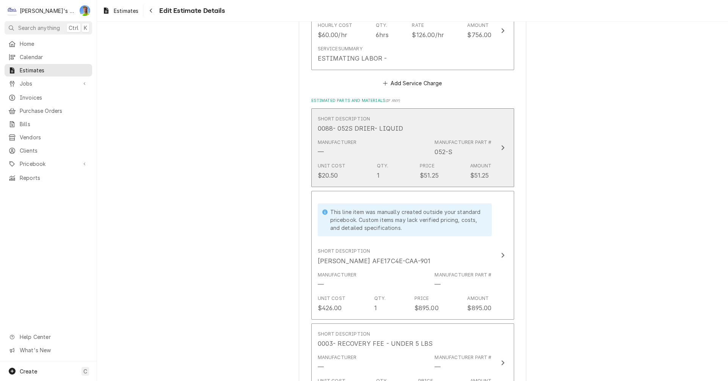
click at [499, 157] on button "Short Description 0088- 052S DRIER- LIQUID Manufacturer — Manufacturer Part # 0…" at bounding box center [412, 147] width 203 height 79
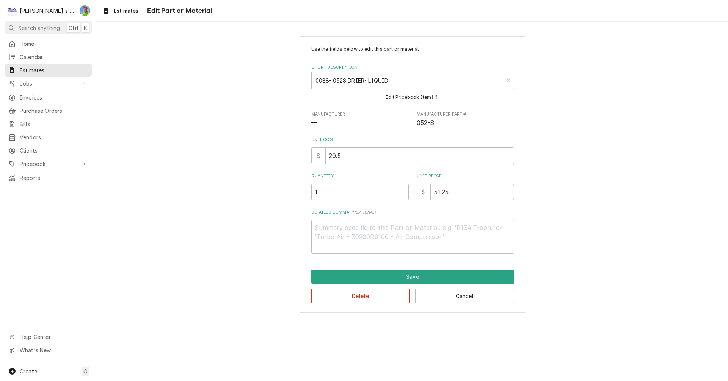
click at [465, 194] on input "51.25" at bounding box center [472, 192] width 83 height 17
type textarea "x"
type input "5"
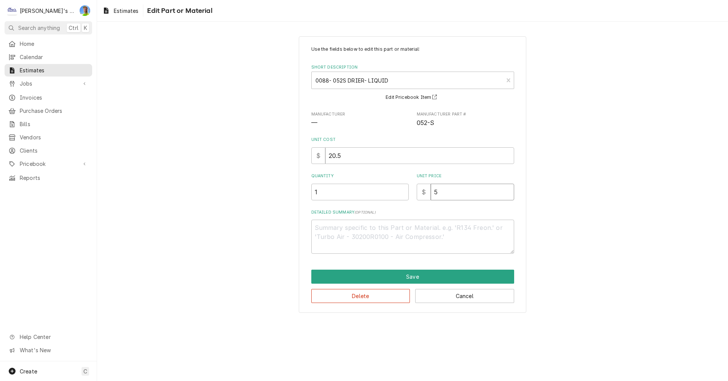
type textarea "x"
type input "52"
type textarea "x"
type input "52"
click at [461, 274] on button "Save" at bounding box center [412, 277] width 203 height 14
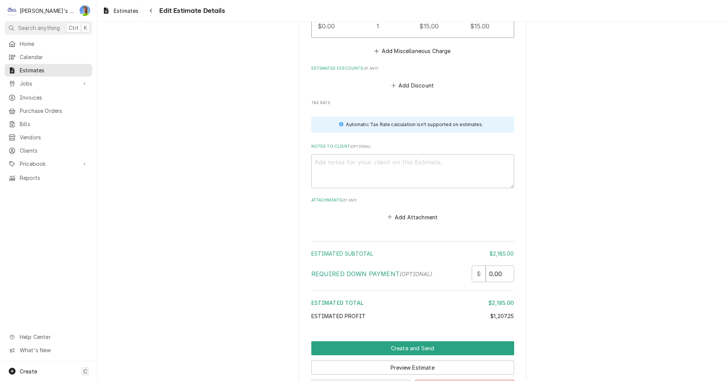
scroll to position [1968, 0]
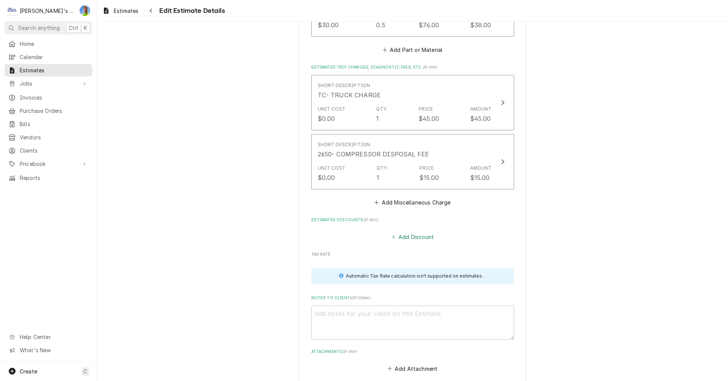
click at [401, 232] on button "Add Discount" at bounding box center [412, 237] width 45 height 11
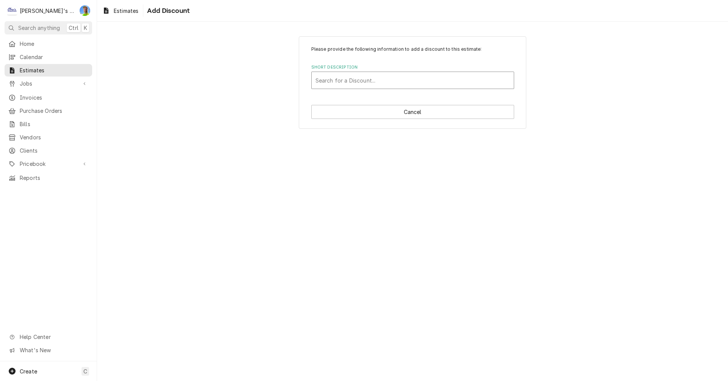
click at [392, 80] on div "Short Description" at bounding box center [412, 81] width 194 height 14
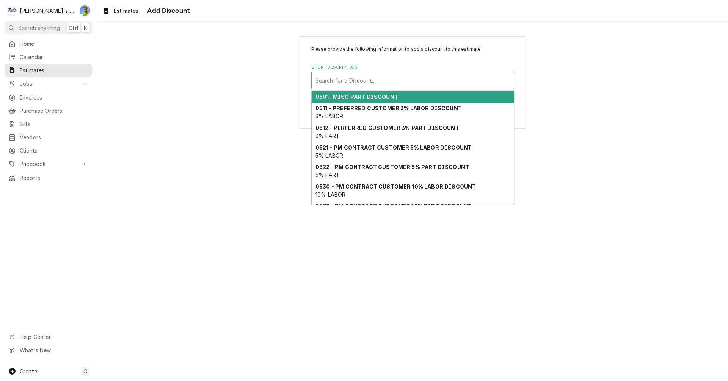
click at [398, 96] on div "0501- MISC PART DISCOUNT" at bounding box center [413, 97] width 202 height 12
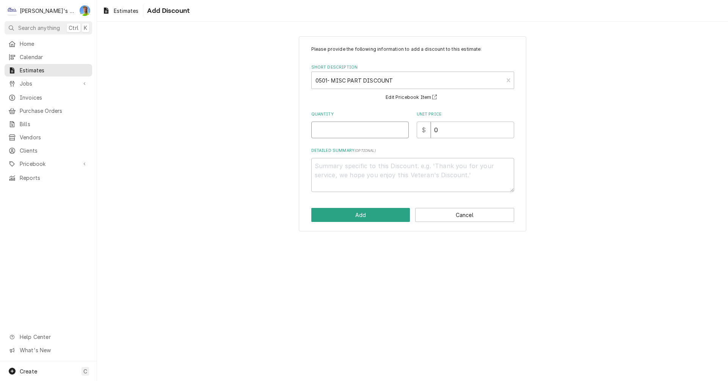
click at [365, 132] on input "Quantity" at bounding box center [359, 130] width 97 height 17
type textarea "x"
type input "1"
type textarea "x"
type input "1"
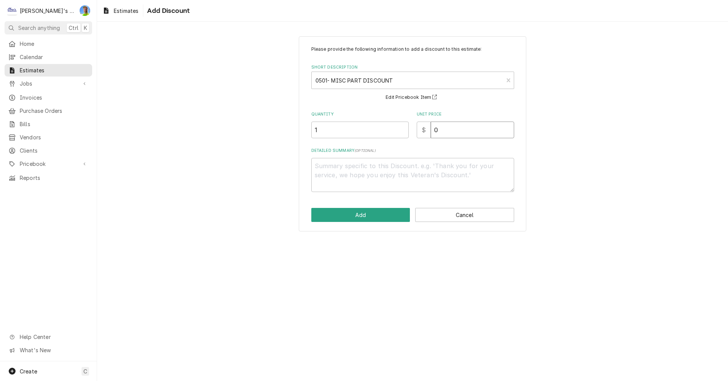
type textarea "x"
type input "1"
type textarea "x"
type input "12"
type textarea "x"
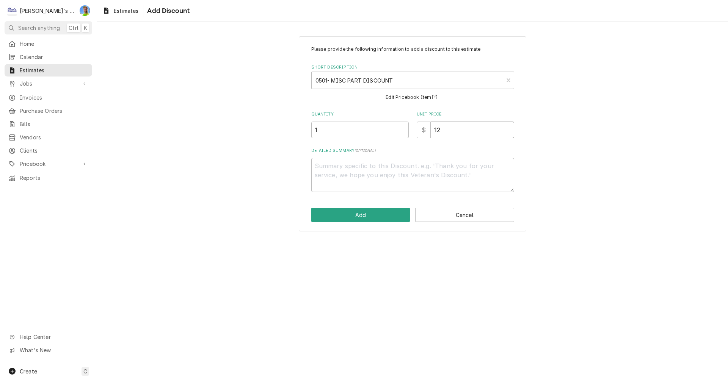
type input "121"
type textarea "x"
type input "121"
type textarea "x"
type textarea "1"
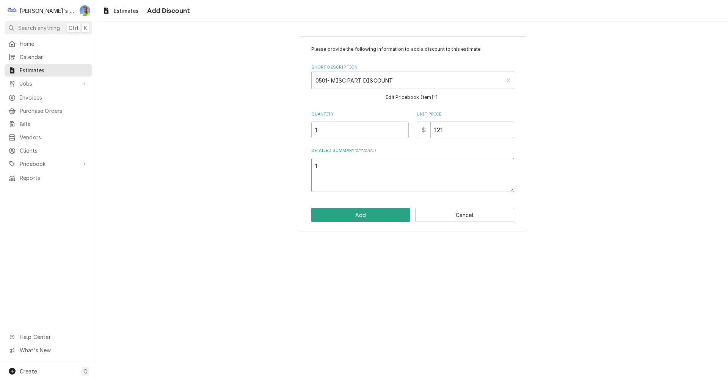
type textarea "x"
type textarea "10"
type textarea "x"
type textarea "10%"
type textarea "x"
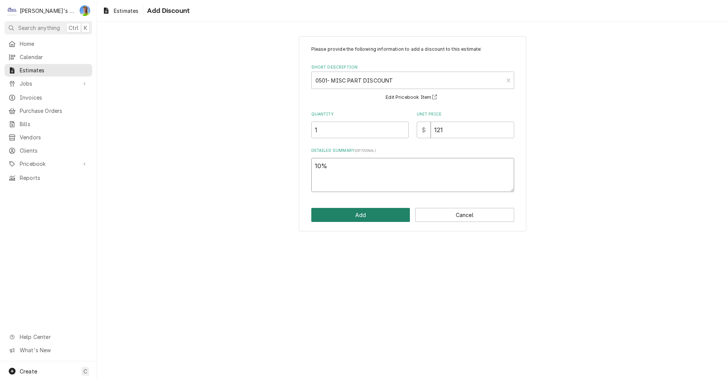
type textarea "10%"
click at [355, 219] on button "Add" at bounding box center [360, 215] width 99 height 14
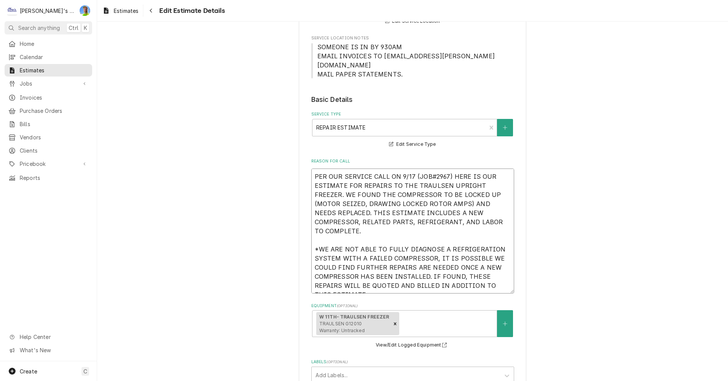
scroll to position [9, 0]
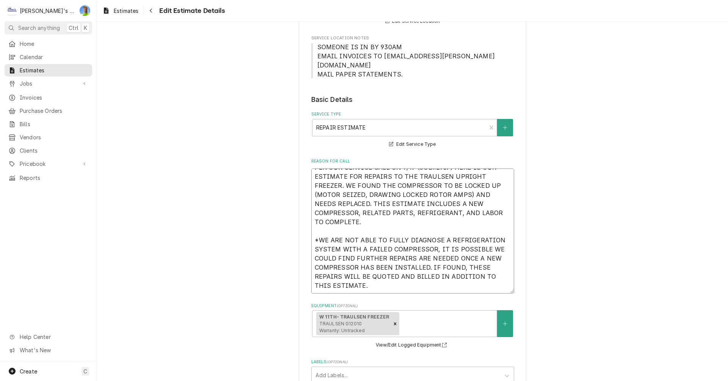
drag, startPoint x: 312, startPoint y: 168, endPoint x: 451, endPoint y: 271, distance: 173.0
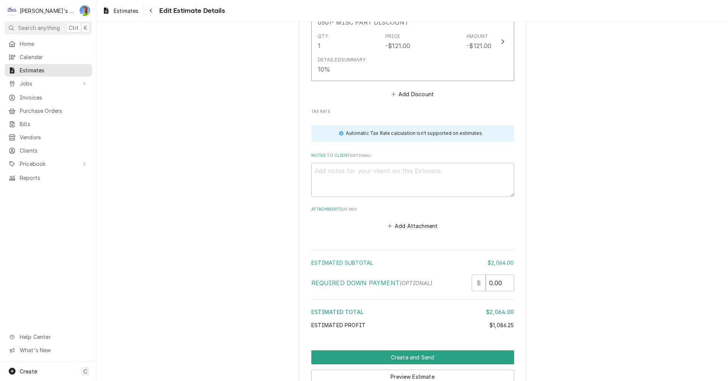
scroll to position [2258, 0]
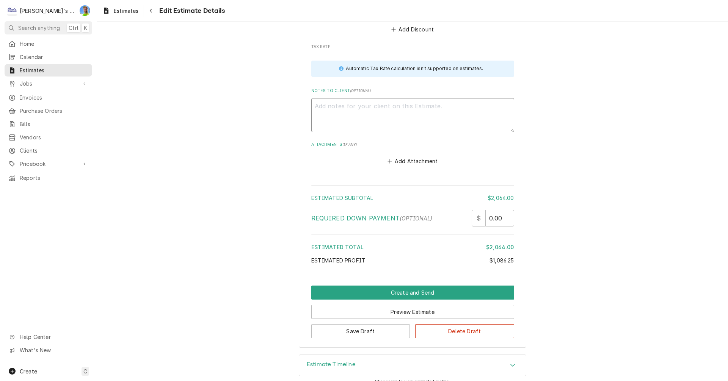
click at [328, 98] on textarea "Notes to Client ( optional )" at bounding box center [412, 115] width 203 height 34
paste textarea "PER OUR SERVICE CALL ON 9/17 (JOB#2967) HERE IS OUR ESTIMATE FOR REPAIRS TO THE…"
type textarea "x"
type textarea "PER OUR SERVICE CALL ON 9/17 (JOB#2967) HERE IS OUR ESTIMATE FOR REPAIRS TO THE…"
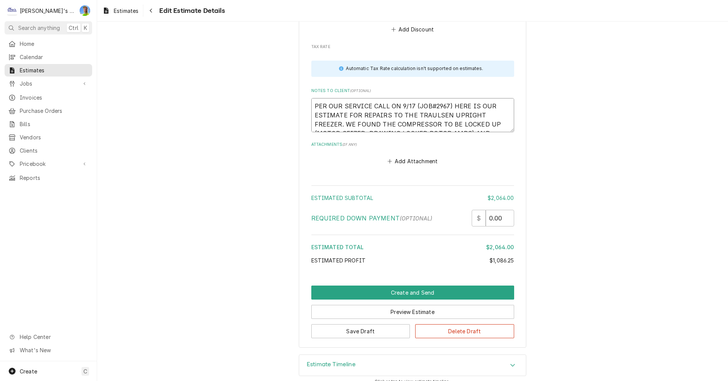
scroll to position [6, 0]
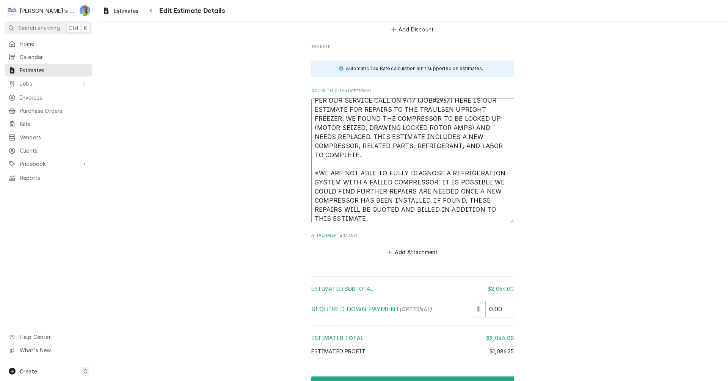
type textarea "x"
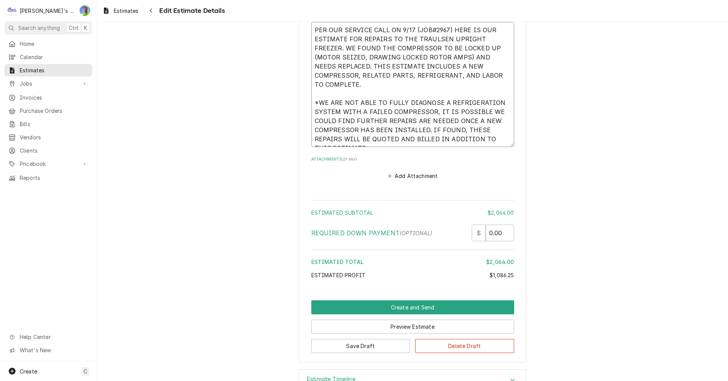
scroll to position [2349, 0]
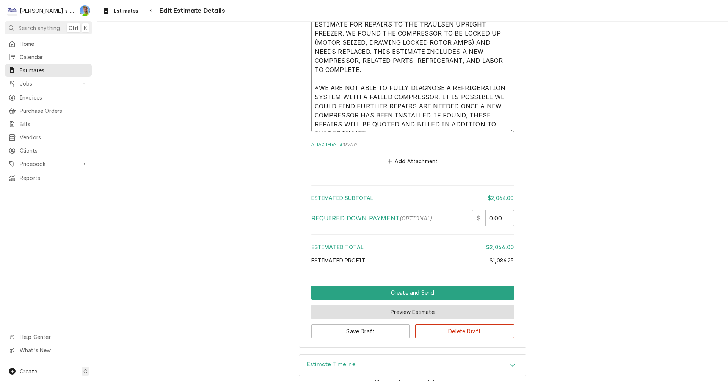
type textarea "PER OUR SERVICE CALL ON 9/17 (JOB#2967) HERE IS OUR ESTIMATE FOR REPAIRS TO THE…"
click at [398, 305] on button "Preview Estimate" at bounding box center [412, 312] width 203 height 14
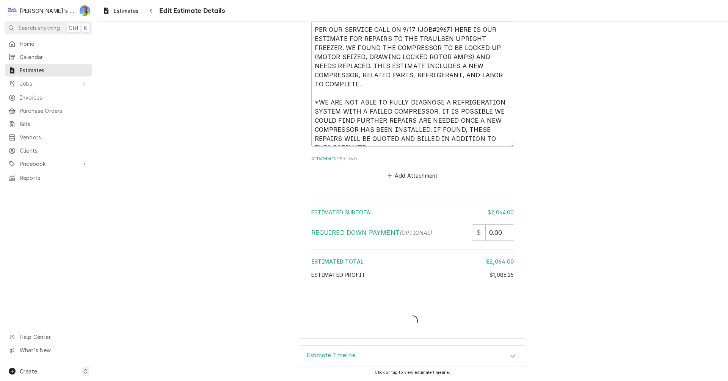
scroll to position [2325, 0]
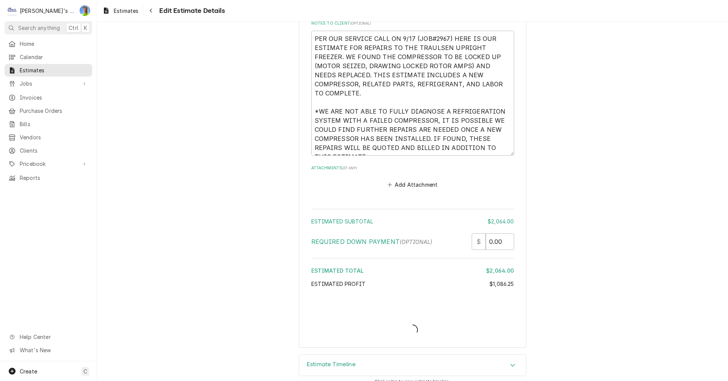
type textarea "x"
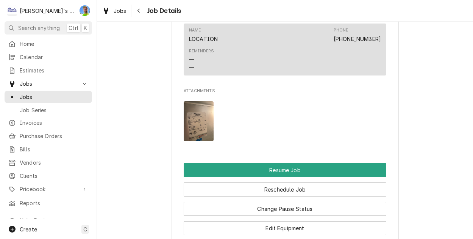
scroll to position [758, 0]
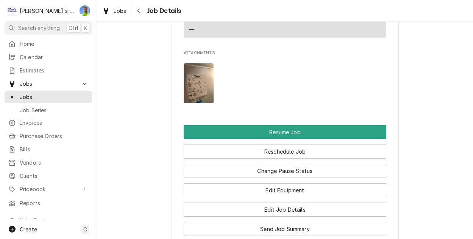
click at [188, 76] on img "Attachments" at bounding box center [199, 83] width 30 height 40
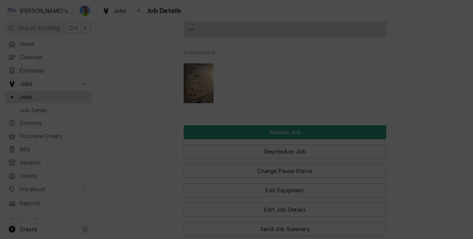
click at [303, 3] on div "button" at bounding box center [301, 4] width 8 height 8
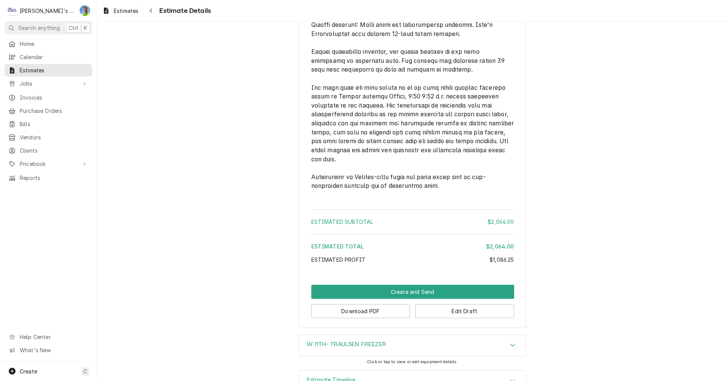
scroll to position [1867, 0]
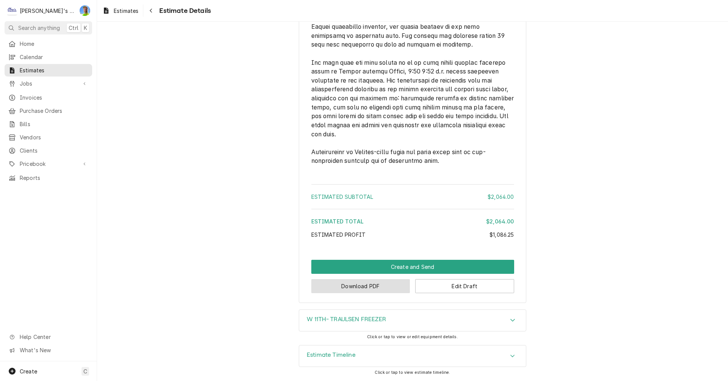
click at [364, 287] on button "Download PDF" at bounding box center [360, 286] width 99 height 14
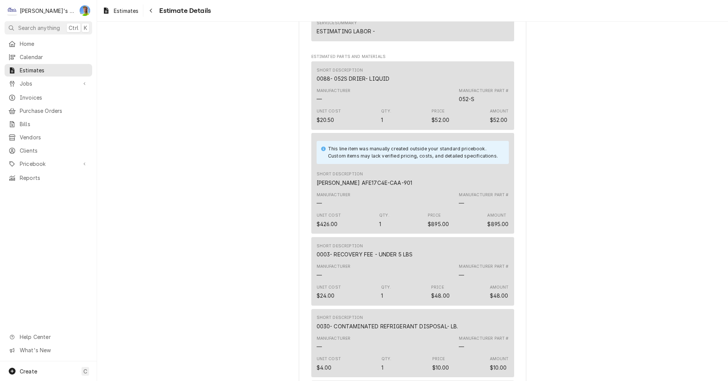
scroll to position [161, 0]
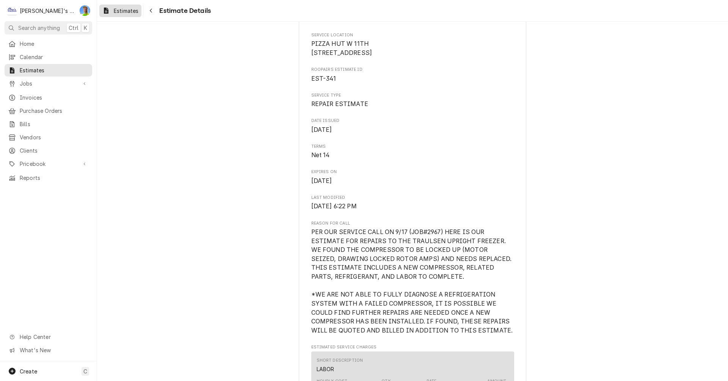
click at [121, 12] on span "Estimates" at bounding box center [126, 11] width 25 height 8
